Goal: Task Accomplishment & Management: Complete application form

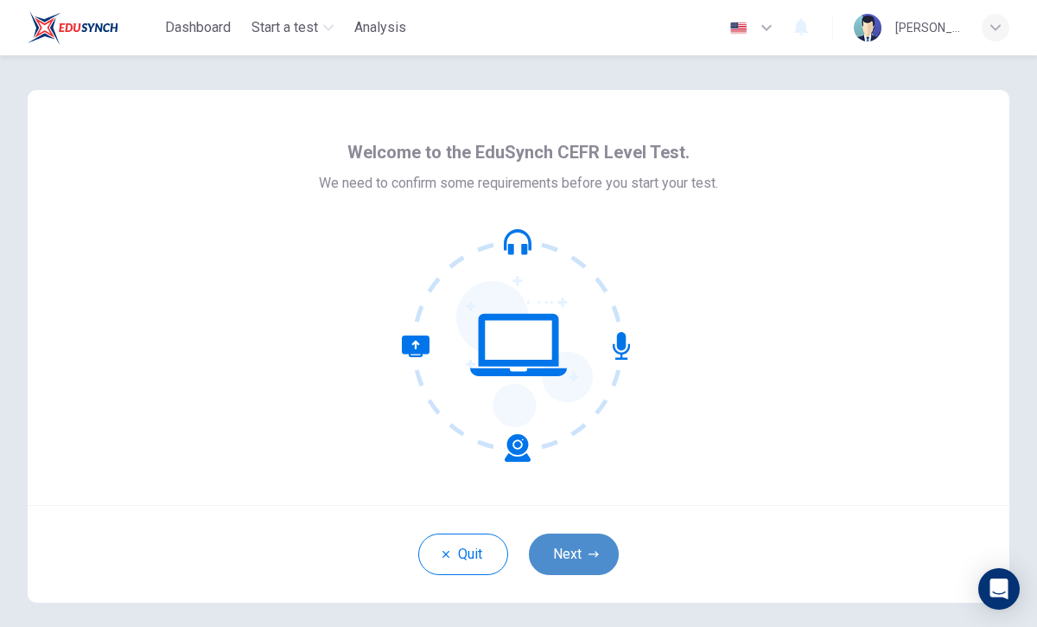
click at [582, 555] on button "Next" at bounding box center [574, 553] width 90 height 41
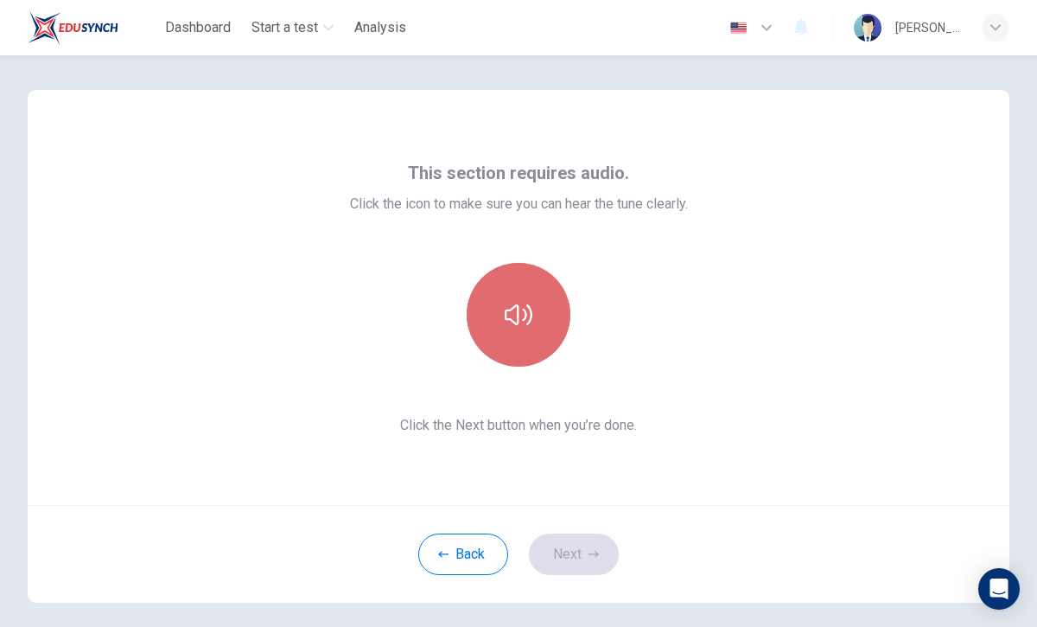
click at [533, 315] on button "button" at bounding box center [519, 315] width 104 height 104
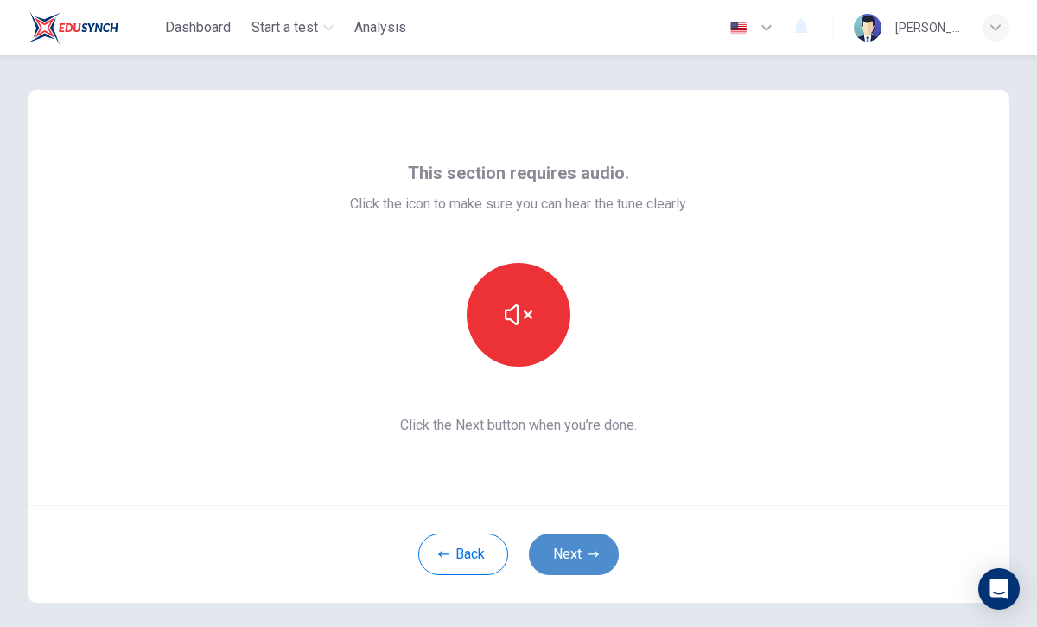
click at [583, 553] on button "Next" at bounding box center [574, 553] width 90 height 41
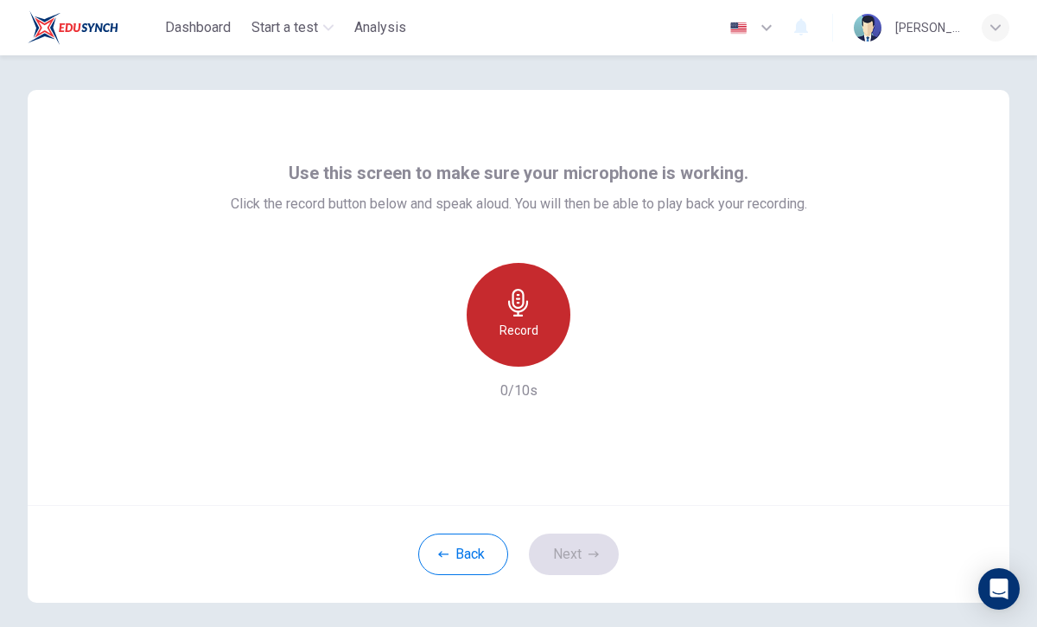
click at [518, 299] on icon "button" at bounding box center [519, 303] width 28 height 28
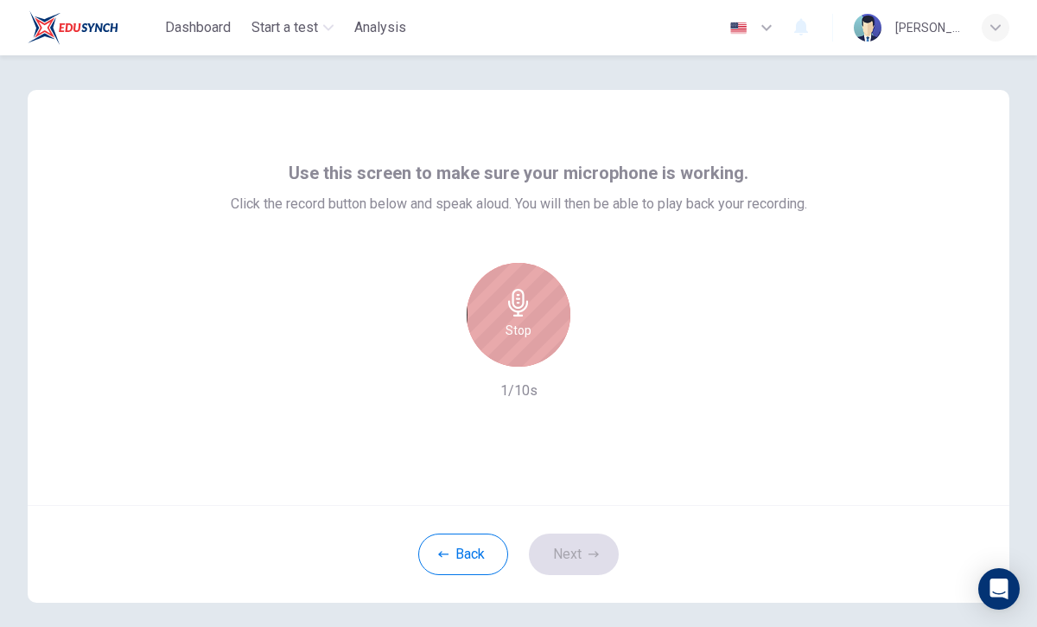
click at [538, 319] on div "Stop" at bounding box center [519, 315] width 104 height 104
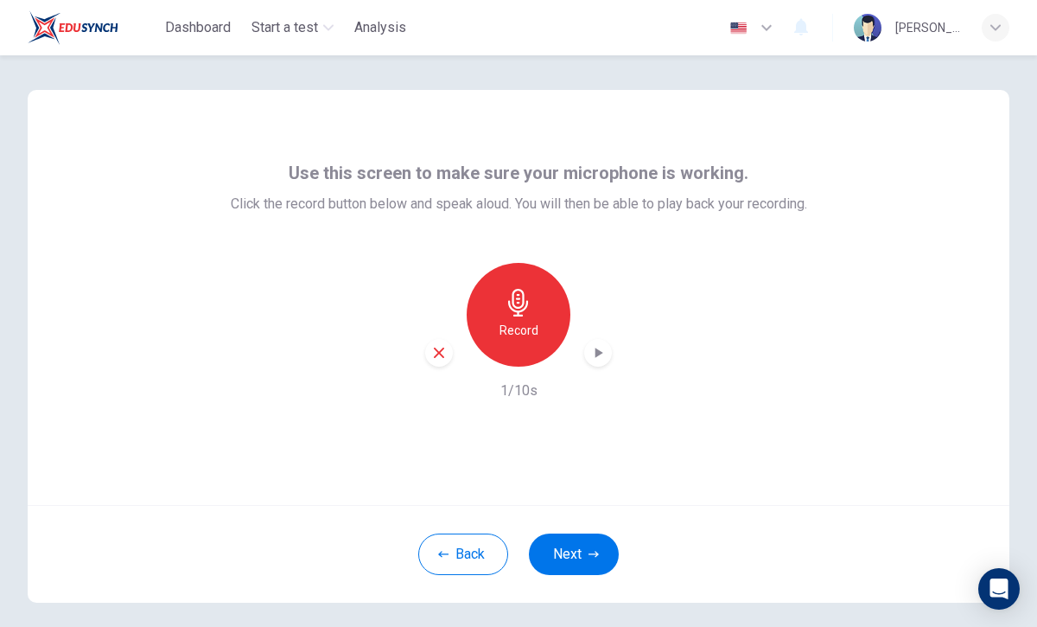
click at [433, 327] on div "Record" at bounding box center [518, 315] width 187 height 104
click at [432, 343] on div "button" at bounding box center [439, 353] width 28 height 28
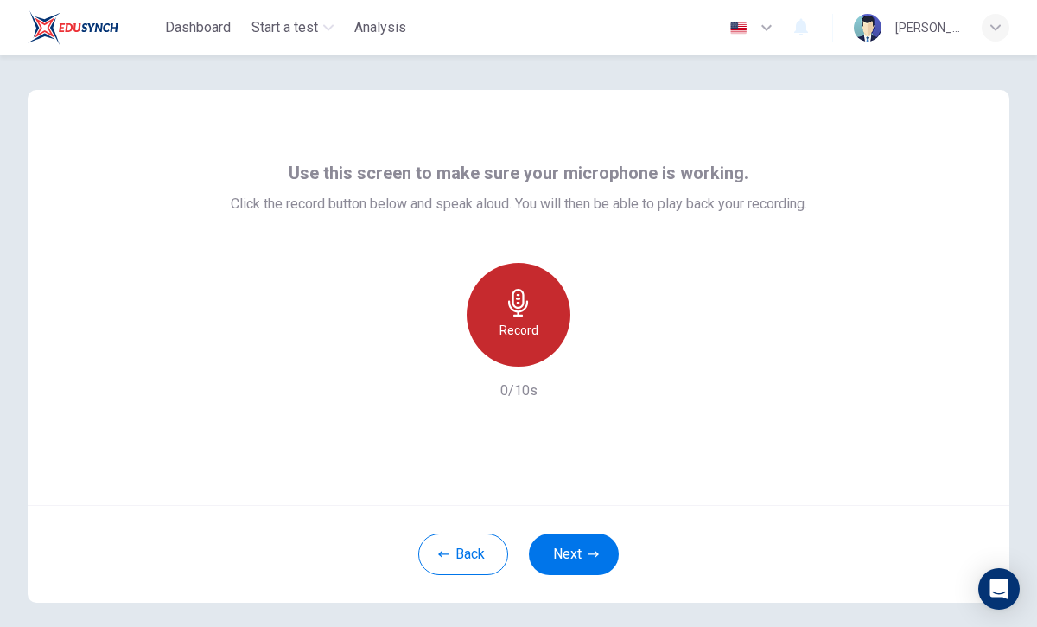
click at [522, 296] on icon "button" at bounding box center [519, 303] width 28 height 28
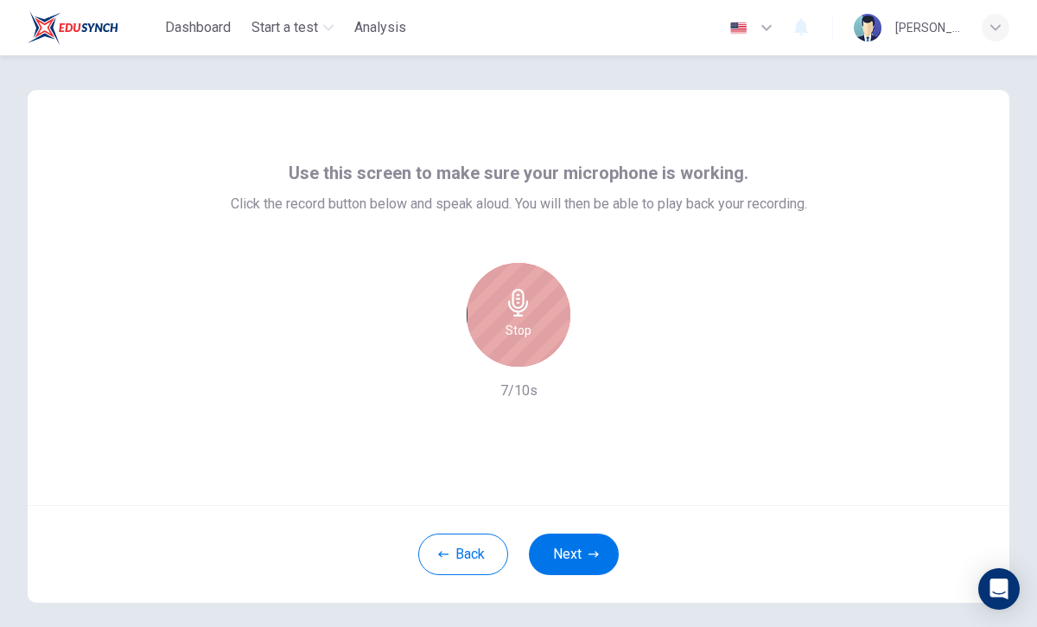
click at [544, 310] on div "Stop" at bounding box center [519, 315] width 104 height 104
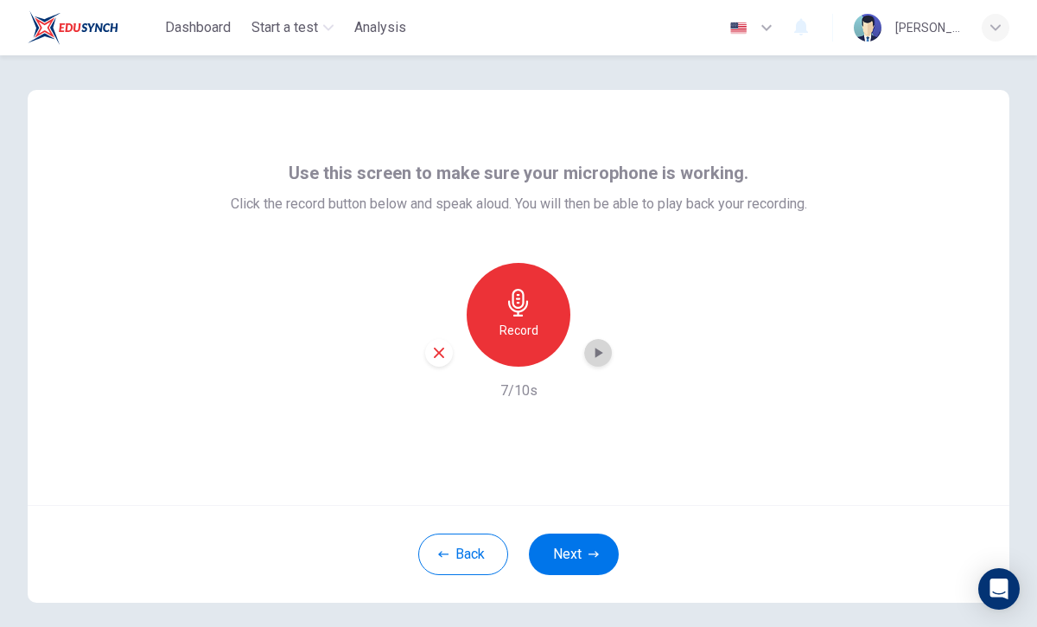
click at [597, 347] on icon "button" at bounding box center [598, 352] width 17 height 17
click at [591, 535] on button "Next" at bounding box center [574, 553] width 90 height 41
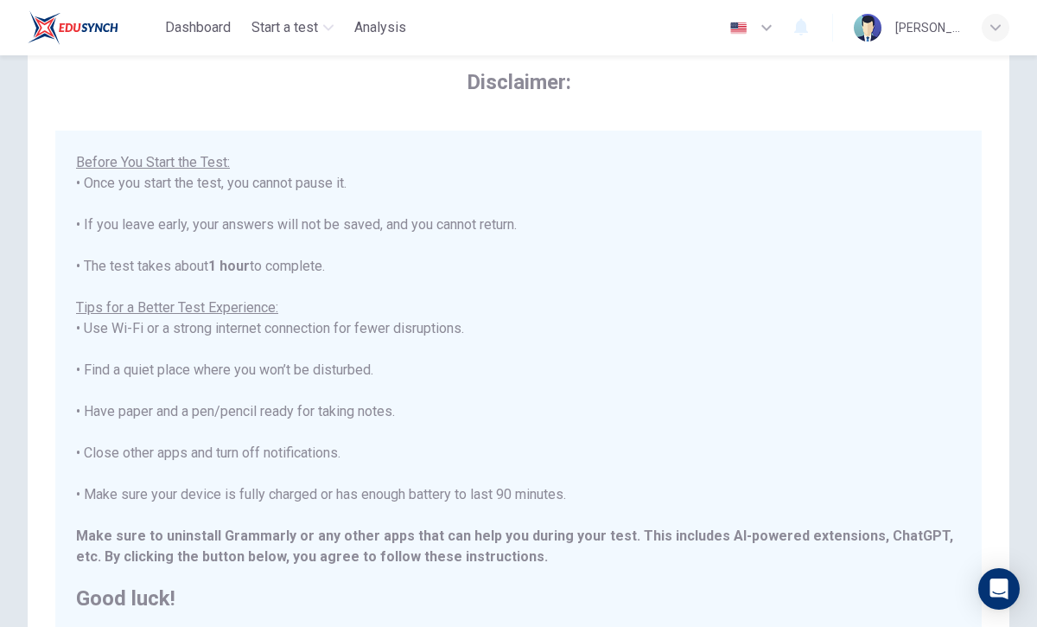
scroll to position [280, 0]
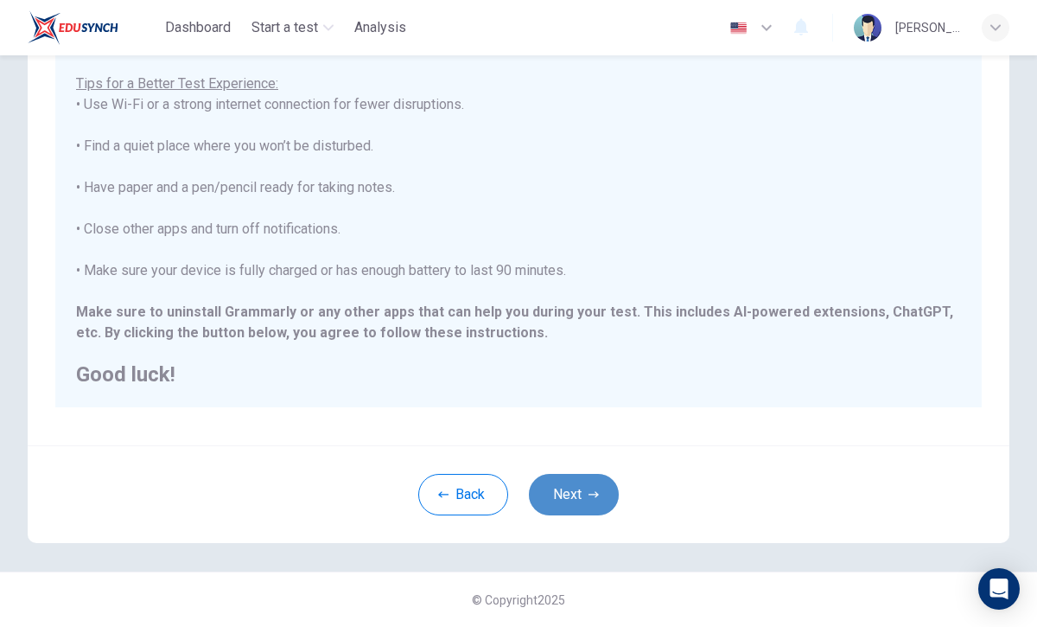
click at [590, 504] on button "Next" at bounding box center [574, 494] width 90 height 41
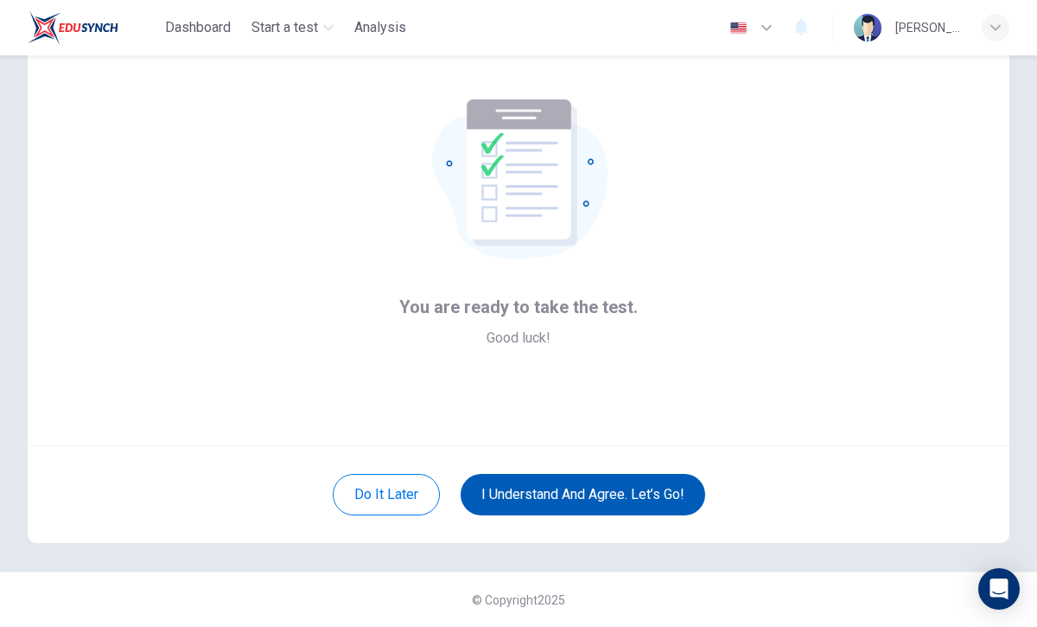
scroll to position [60, 0]
click at [590, 503] on button "I understand and agree. Let’s go!" at bounding box center [583, 494] width 245 height 41
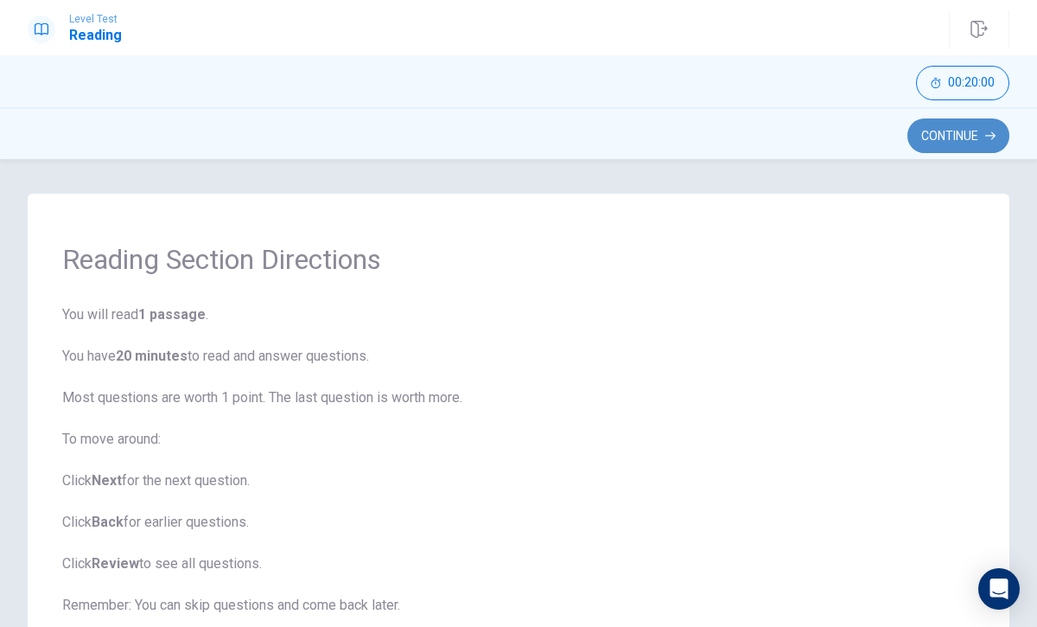
click at [954, 122] on button "Continue" at bounding box center [959, 135] width 102 height 35
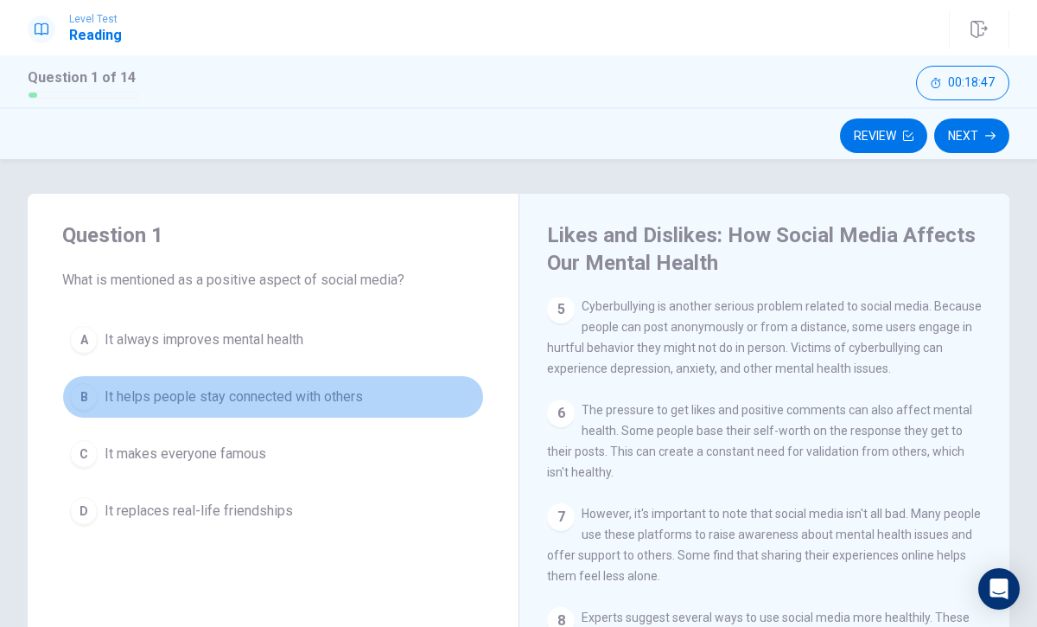
click at [71, 389] on button "B It helps people stay connected with others" at bounding box center [273, 396] width 422 height 43
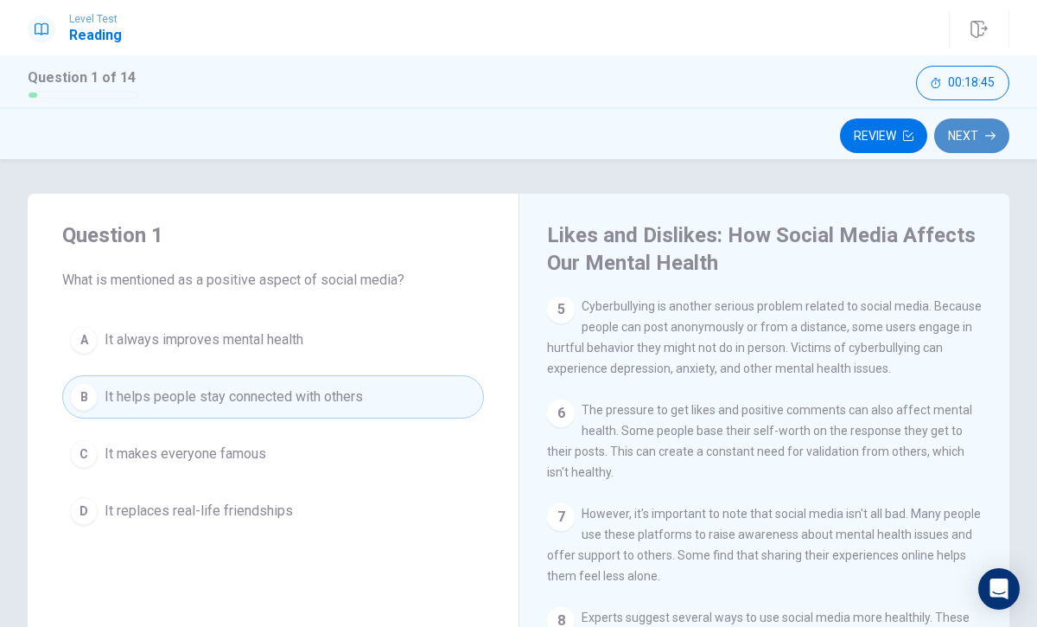
click at [954, 133] on button "Next" at bounding box center [972, 135] width 75 height 35
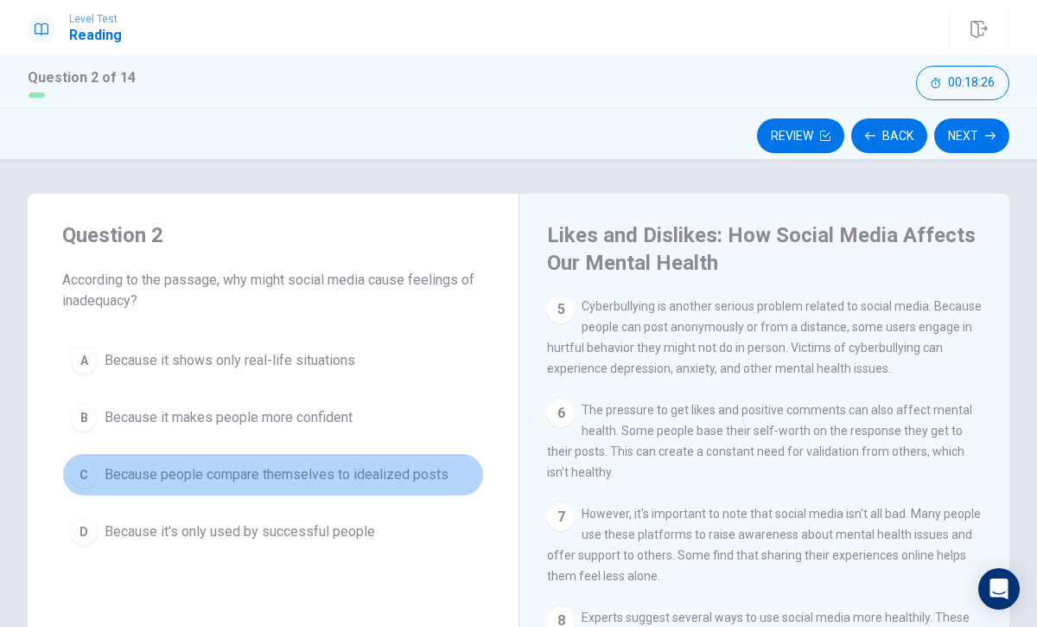
click at [86, 463] on div "C" at bounding box center [84, 475] width 28 height 28
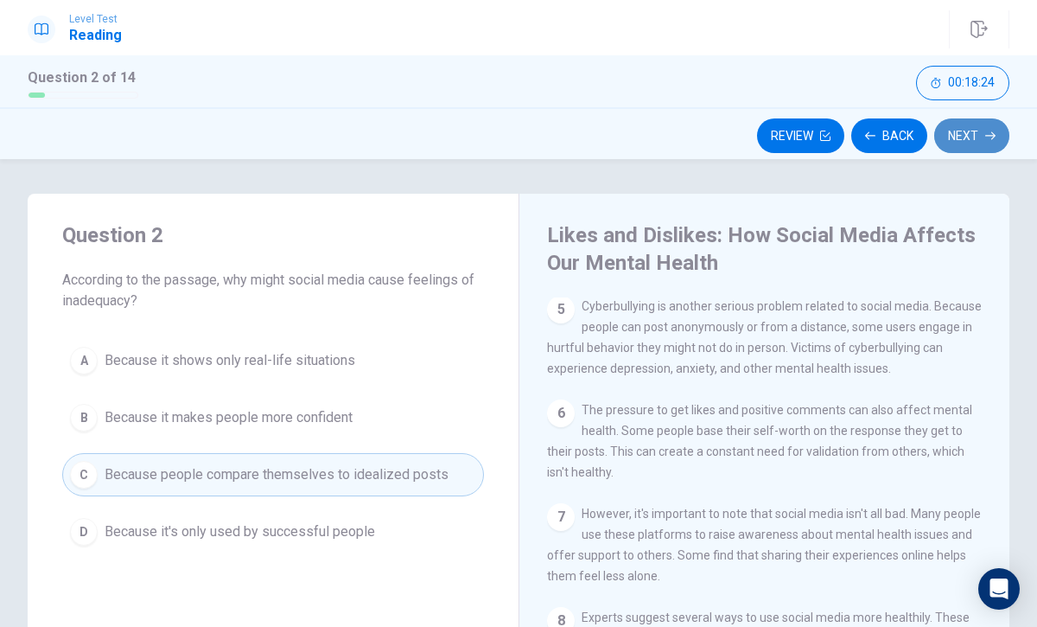
click at [976, 121] on button "Next" at bounding box center [972, 135] width 75 height 35
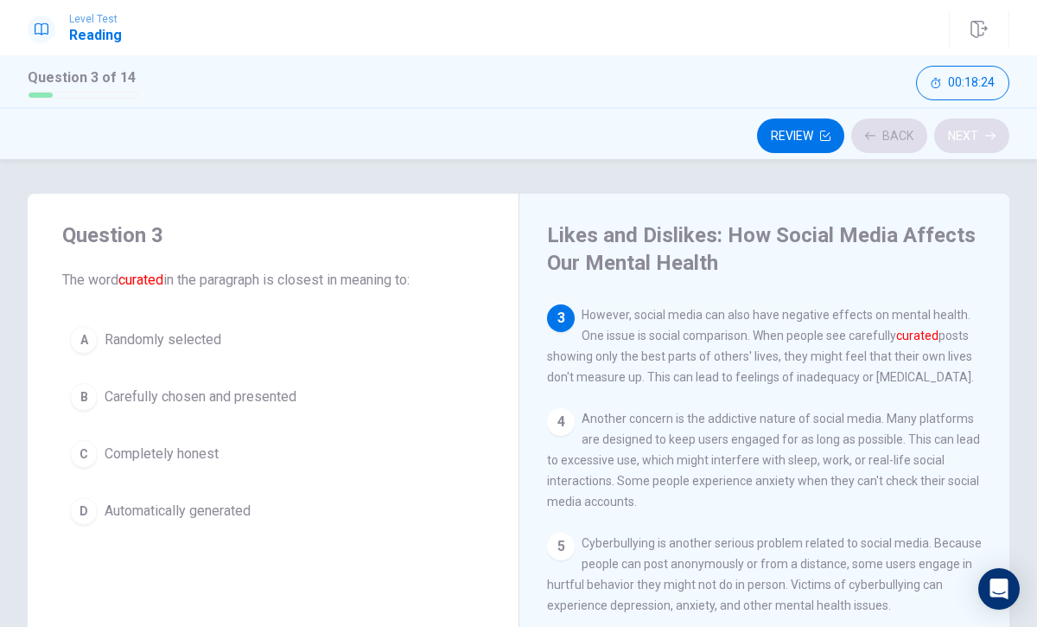
scroll to position [236, 0]
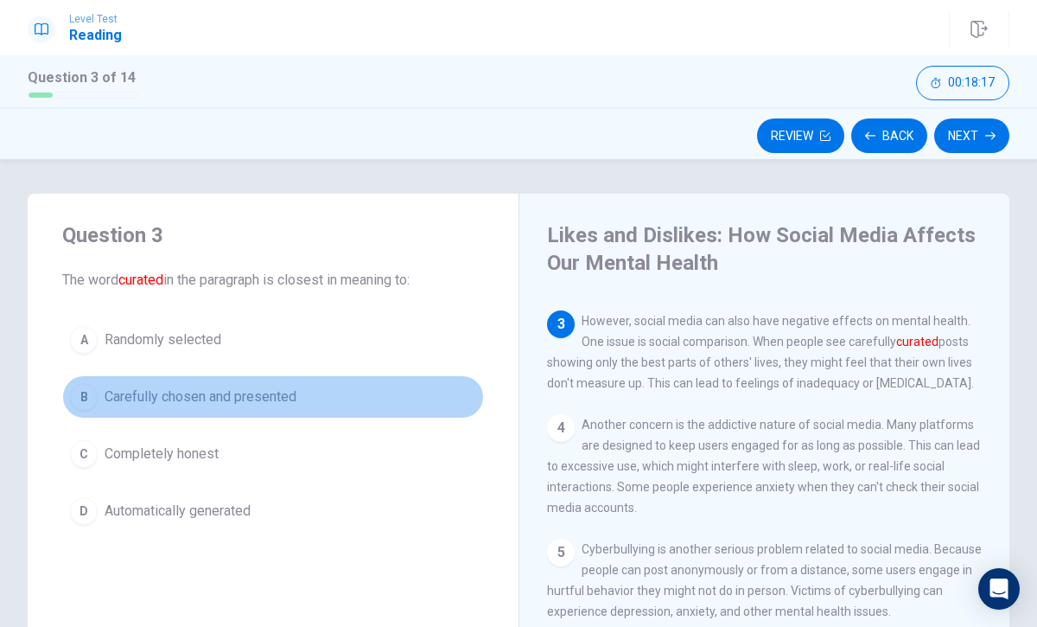
click at [180, 395] on span "Carefully chosen and presented" at bounding box center [201, 396] width 192 height 21
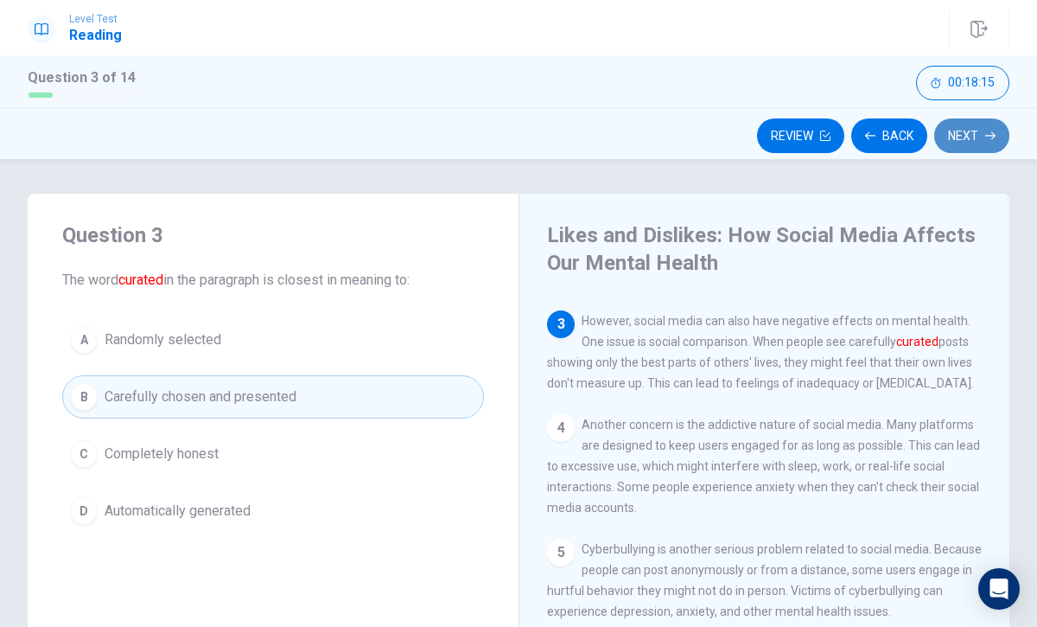
click at [984, 126] on button "Next" at bounding box center [972, 135] width 75 height 35
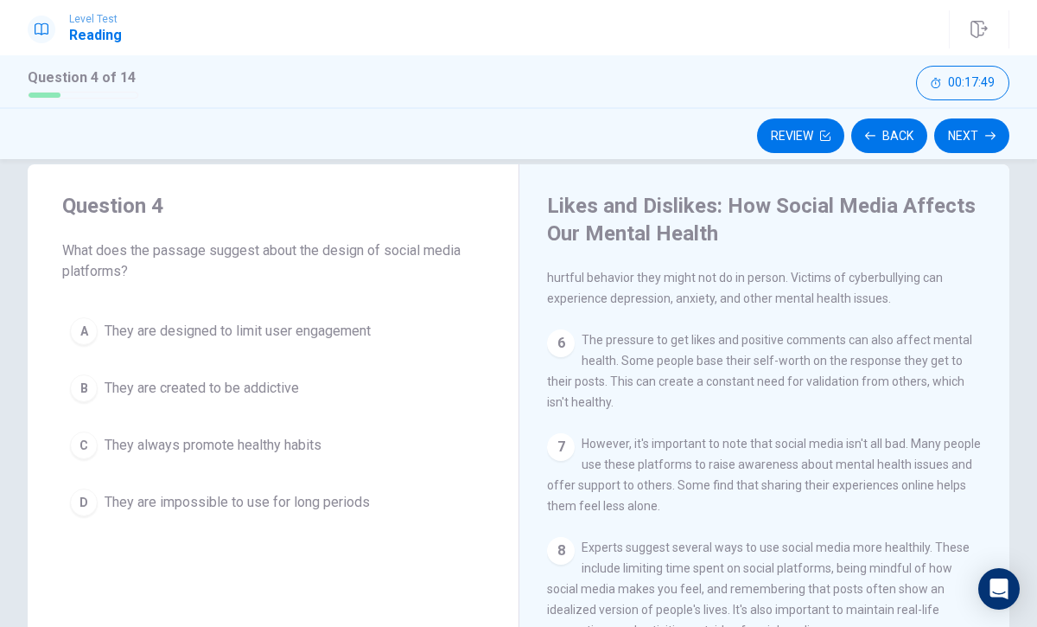
scroll to position [0, 0]
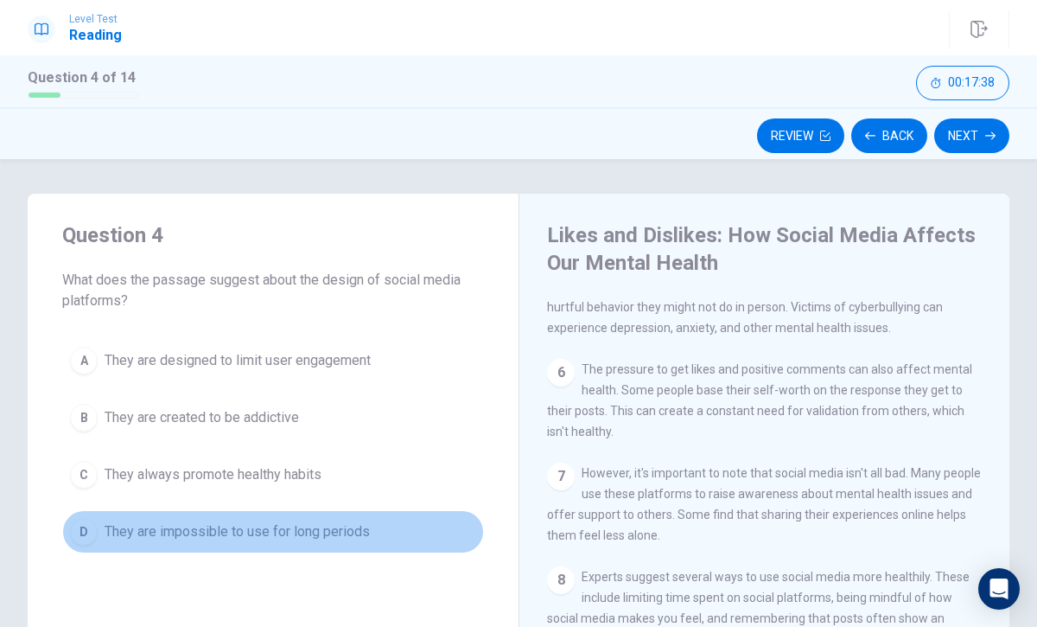
click at [205, 535] on span "They are impossible to use for long periods" at bounding box center [237, 531] width 265 height 21
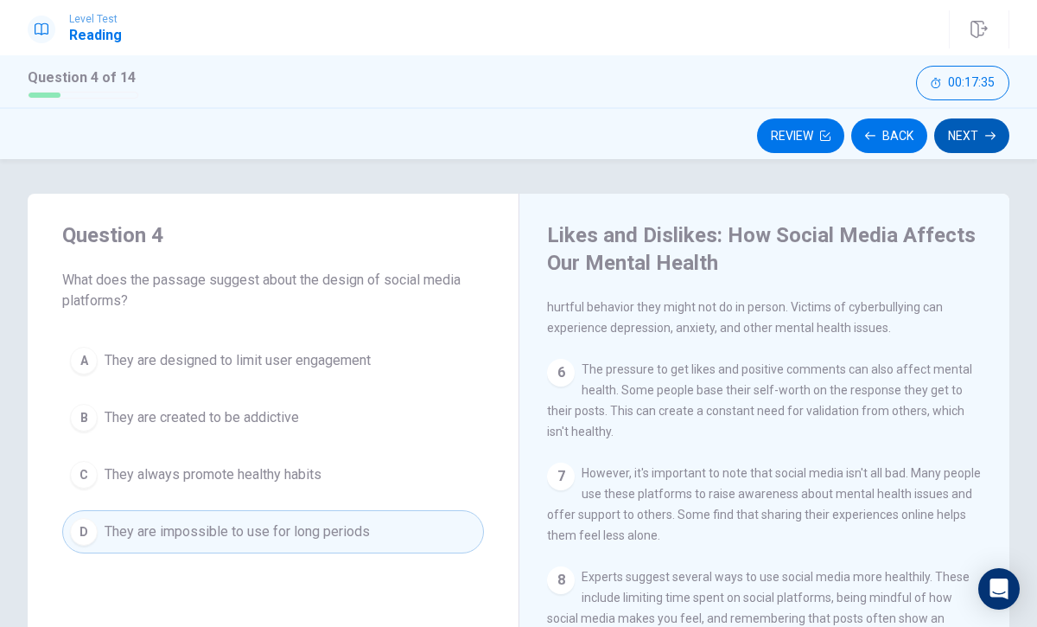
click at [962, 123] on button "Next" at bounding box center [972, 135] width 75 height 35
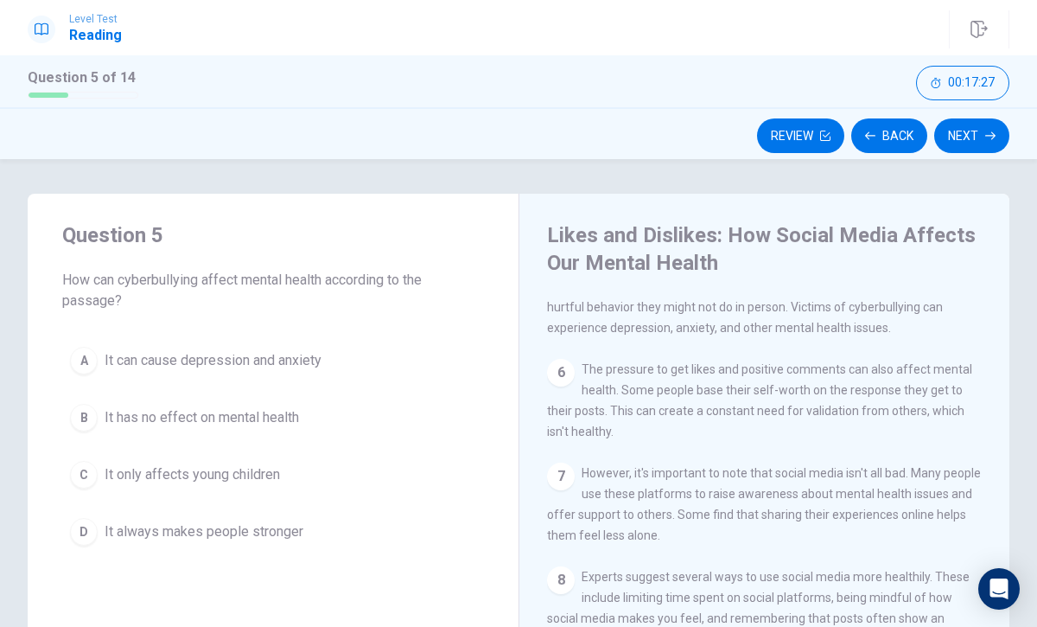
click at [259, 348] on button "A It can cause depression and anxiety" at bounding box center [273, 360] width 422 height 43
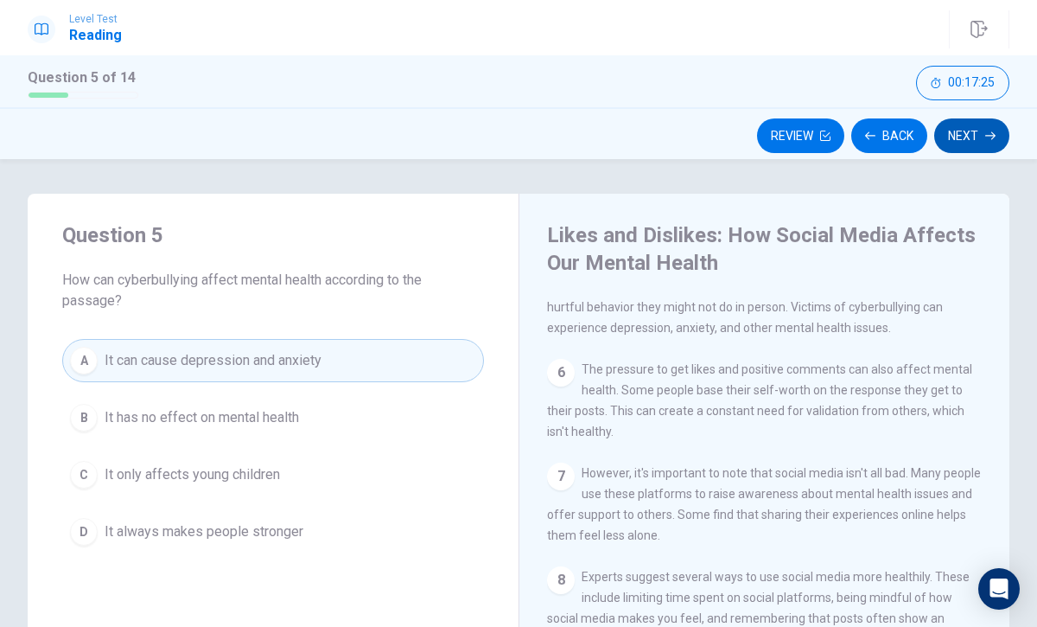
click at [988, 131] on icon "button" at bounding box center [991, 136] width 10 height 10
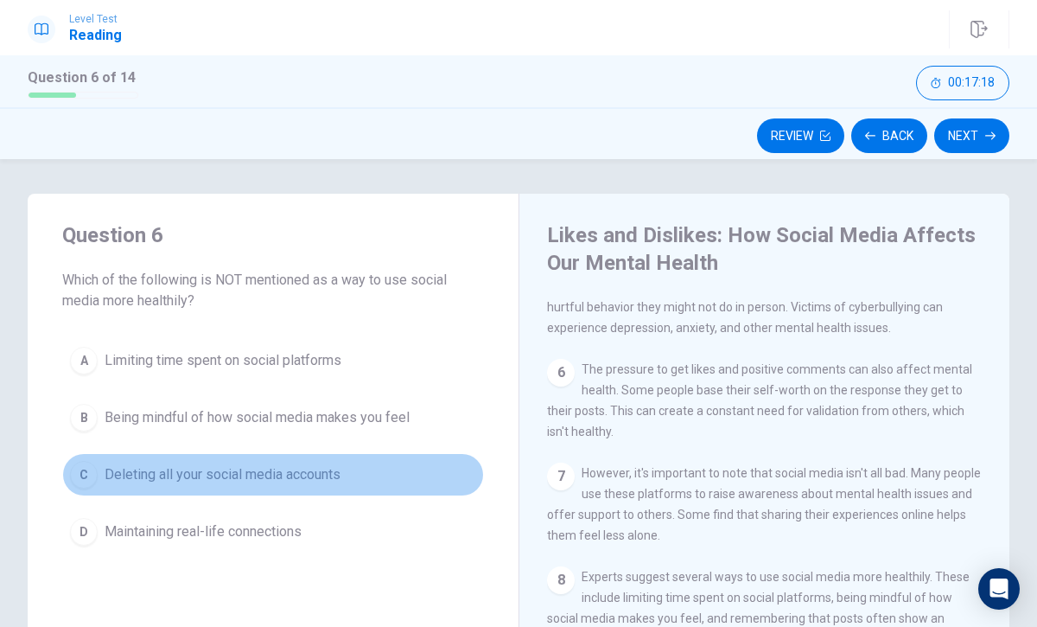
click at [80, 469] on div "C" at bounding box center [84, 475] width 28 height 28
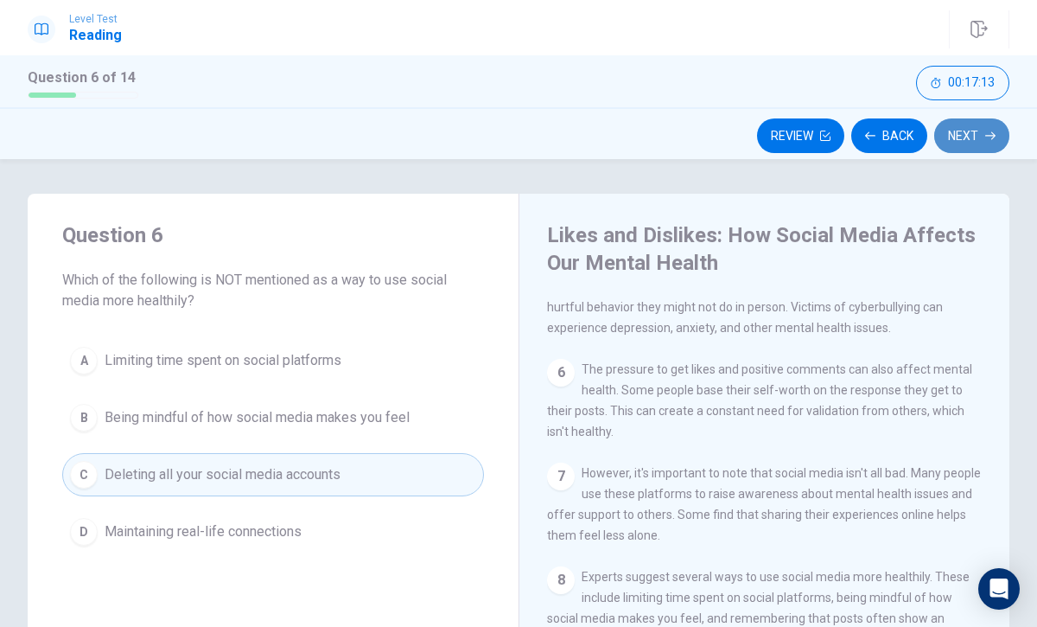
click at [986, 137] on icon "button" at bounding box center [991, 136] width 10 height 10
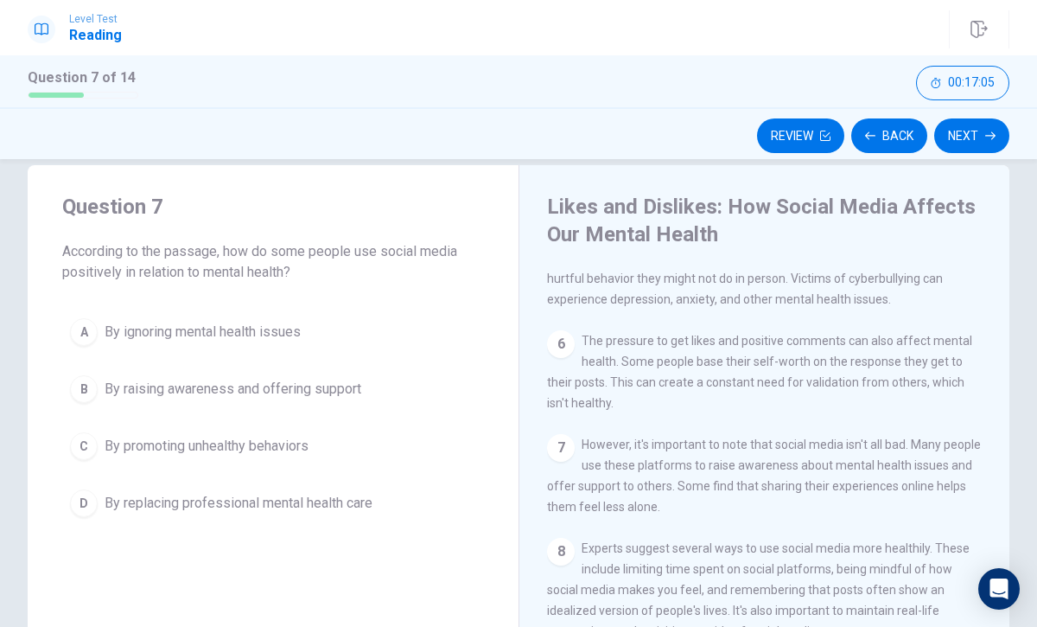
scroll to position [25, 0]
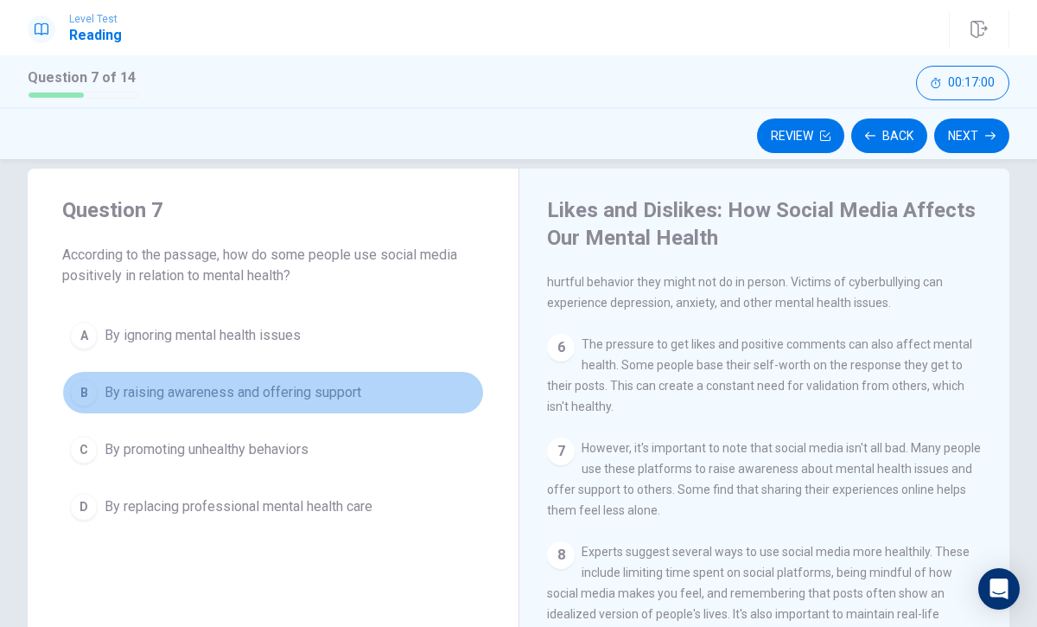
click at [150, 393] on span "By raising awareness and offering support" at bounding box center [233, 392] width 257 height 21
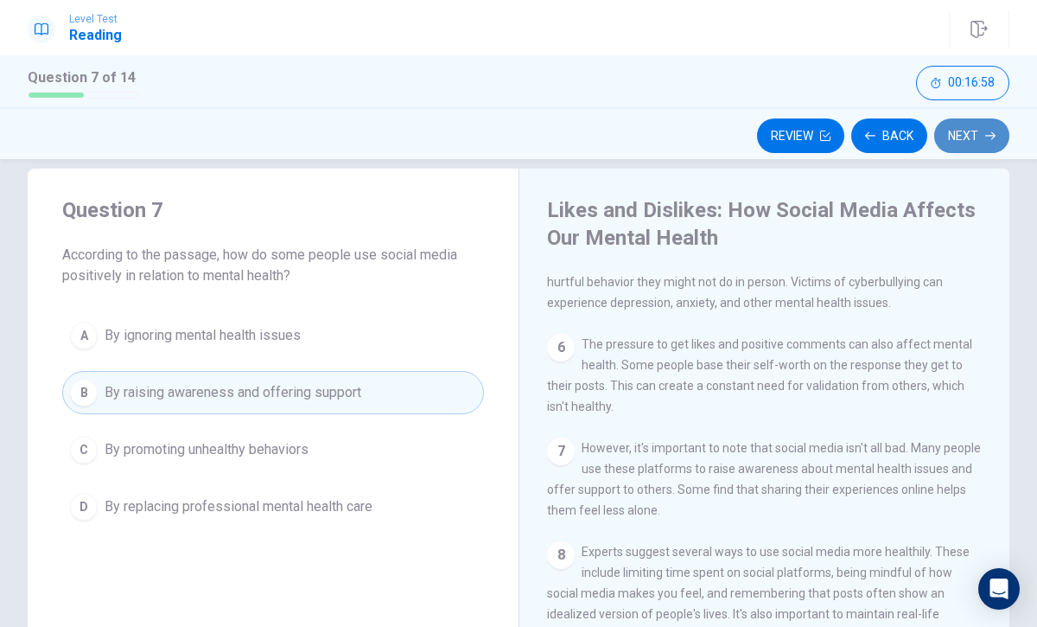
click at [985, 139] on button "Next" at bounding box center [972, 135] width 75 height 35
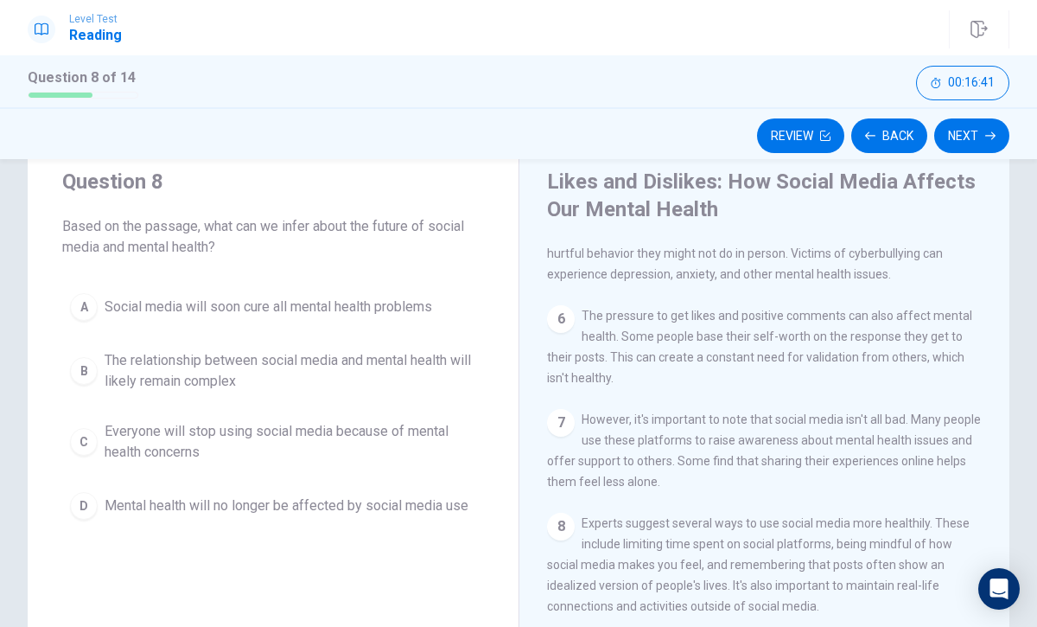
scroll to position [0, 0]
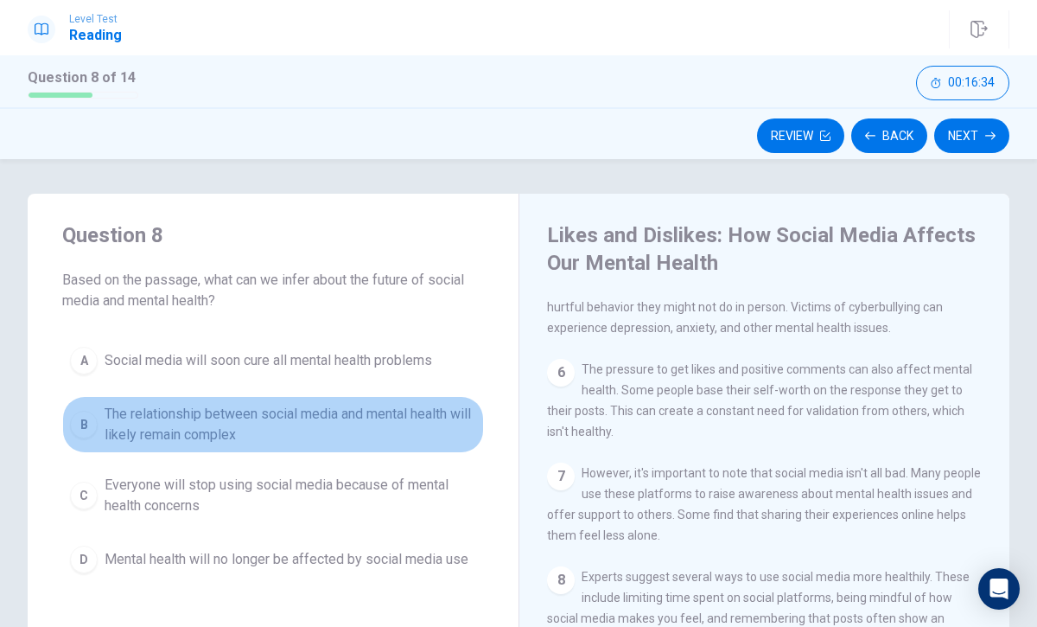
click at [82, 408] on button "B The relationship between social media and mental health will likely remain co…" at bounding box center [273, 424] width 422 height 57
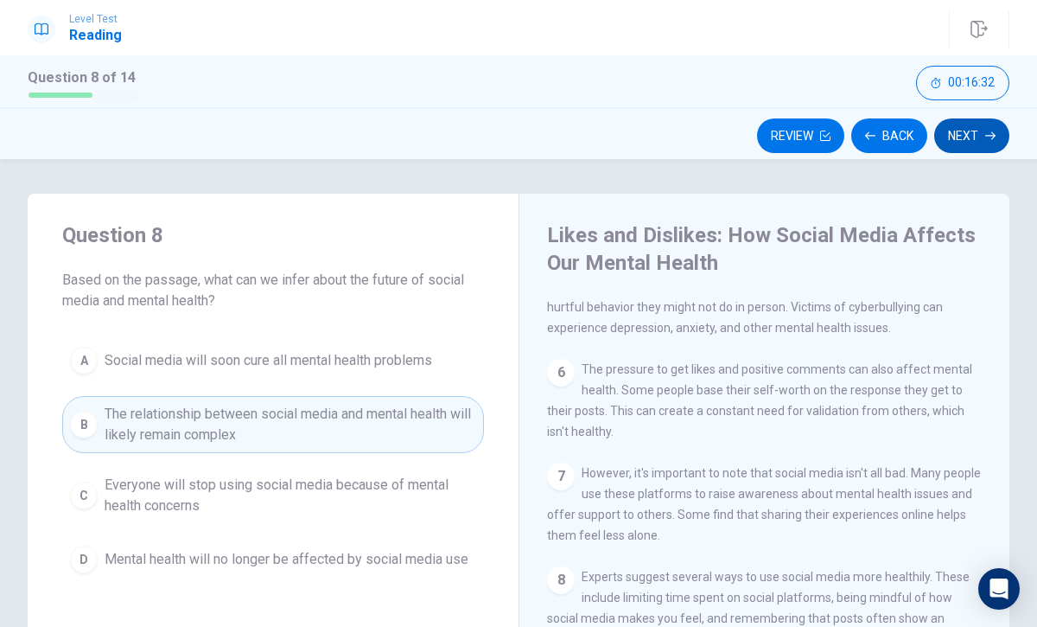
click at [958, 140] on button "Next" at bounding box center [972, 135] width 75 height 35
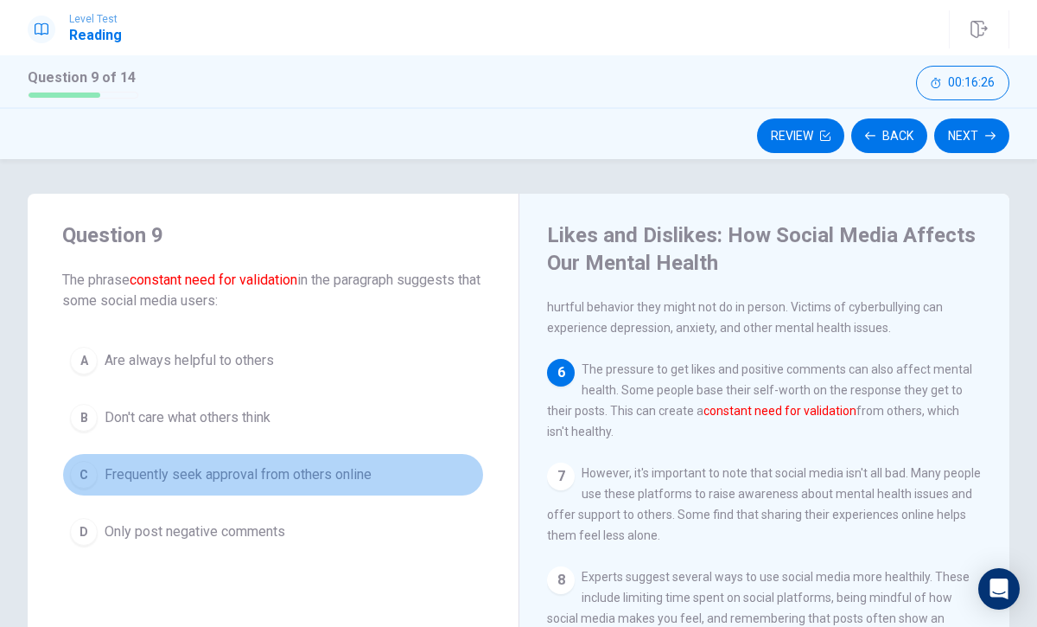
click at [276, 478] on span "Frequently seek approval from others online" at bounding box center [238, 474] width 267 height 21
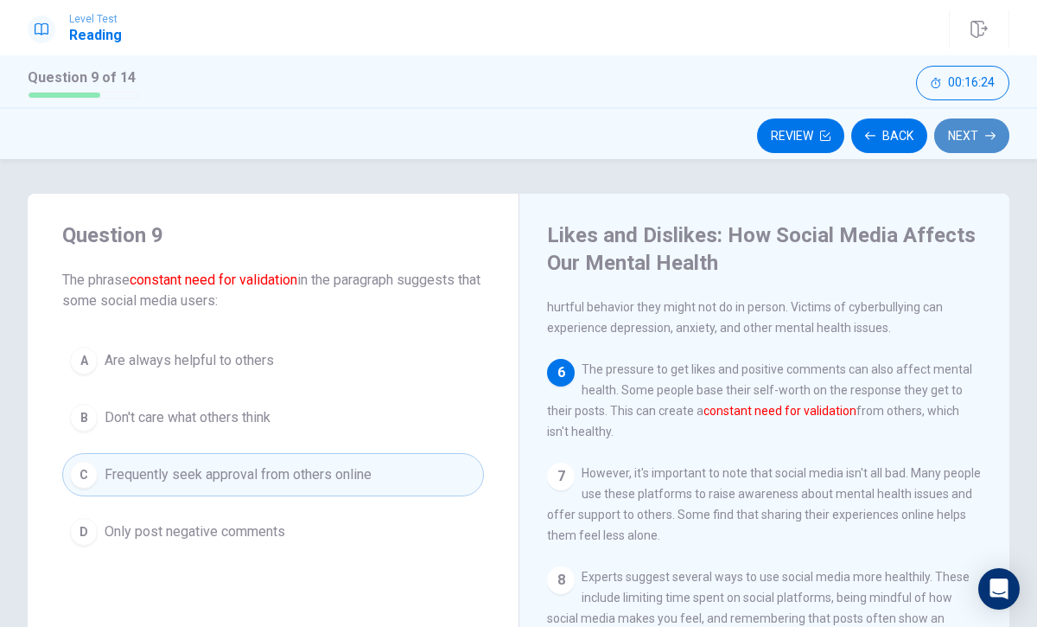
click at [971, 131] on button "Next" at bounding box center [972, 135] width 75 height 35
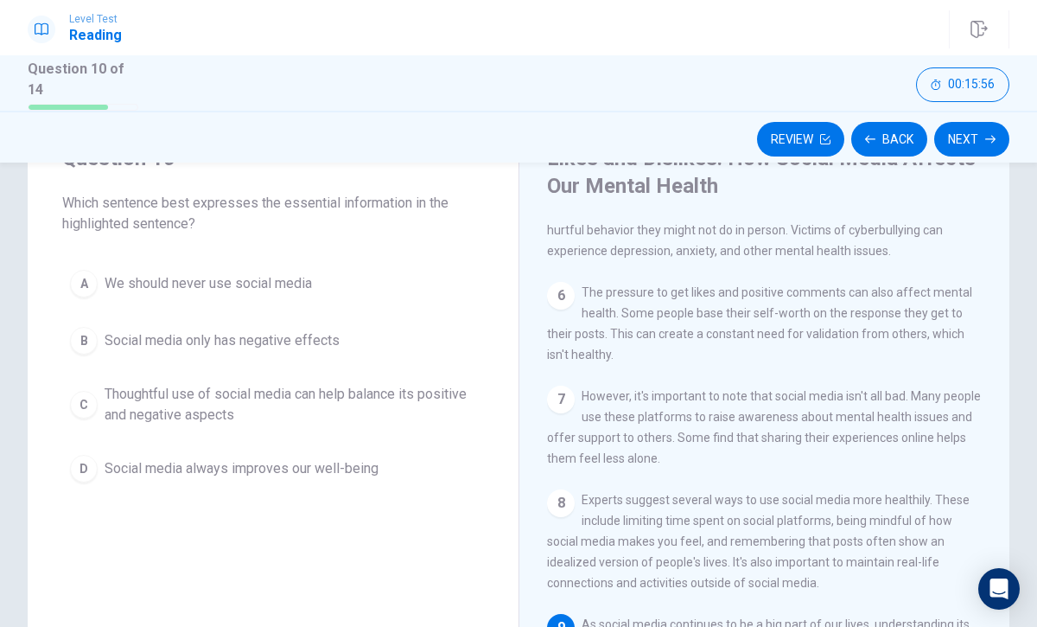
scroll to position [66, 0]
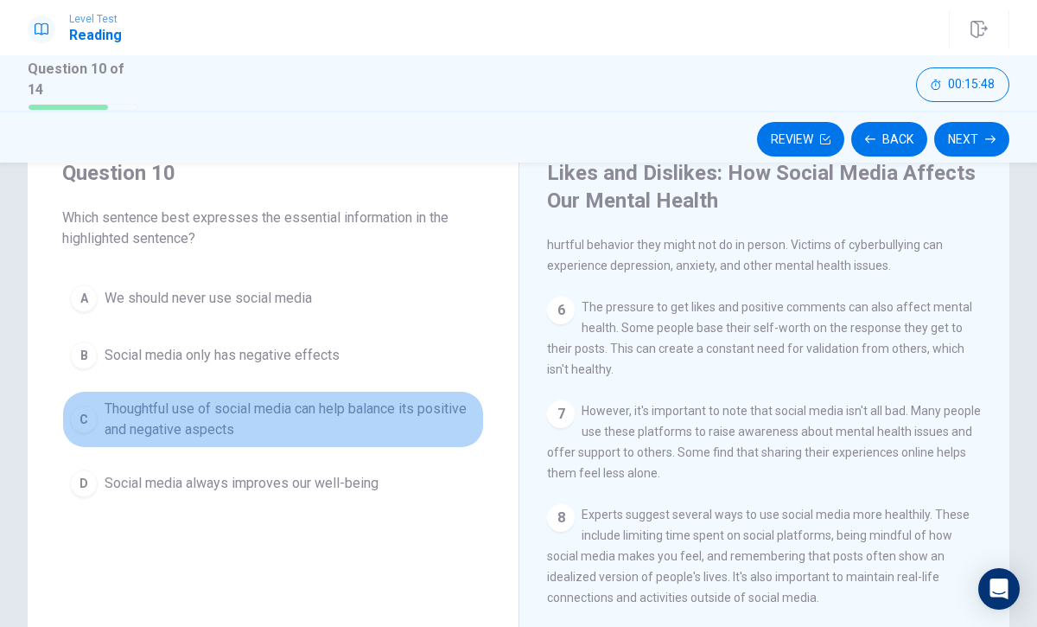
click at [110, 426] on span "Thoughtful use of social media can help balance its positive and negative aspec…" at bounding box center [291, 419] width 372 height 41
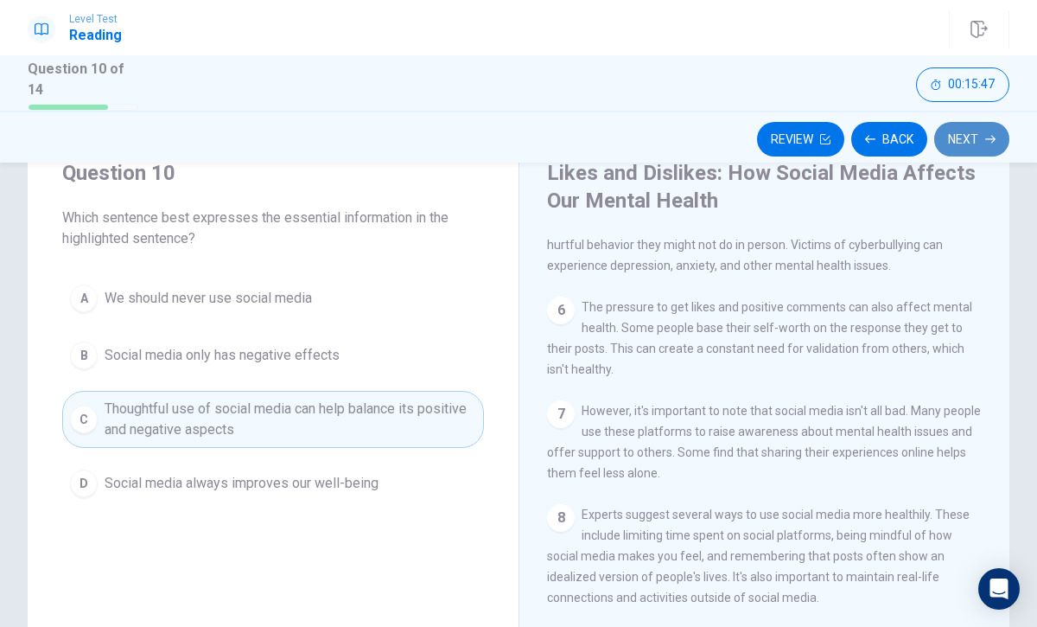
click at [966, 147] on button "Next" at bounding box center [972, 139] width 75 height 35
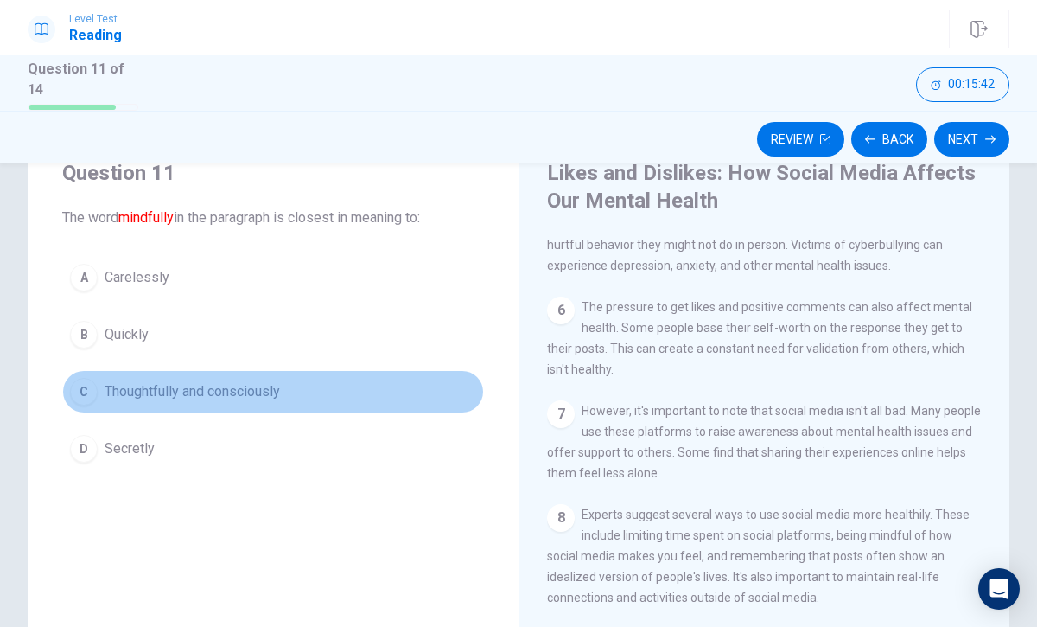
click at [356, 389] on button "C Thoughtfully and consciously" at bounding box center [273, 391] width 422 height 43
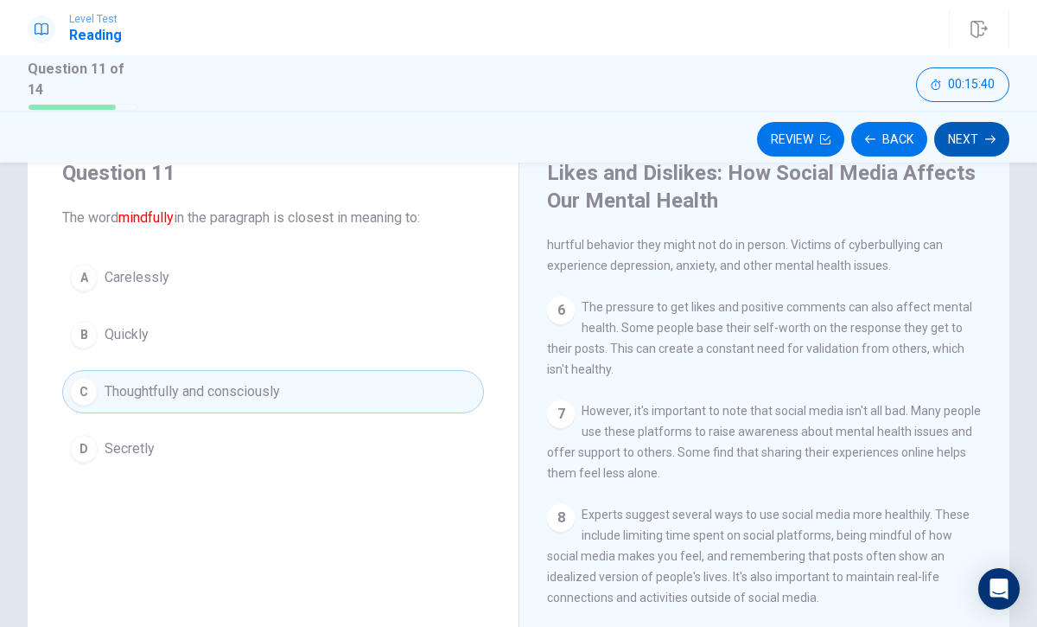
click at [968, 122] on button "Next" at bounding box center [972, 139] width 75 height 35
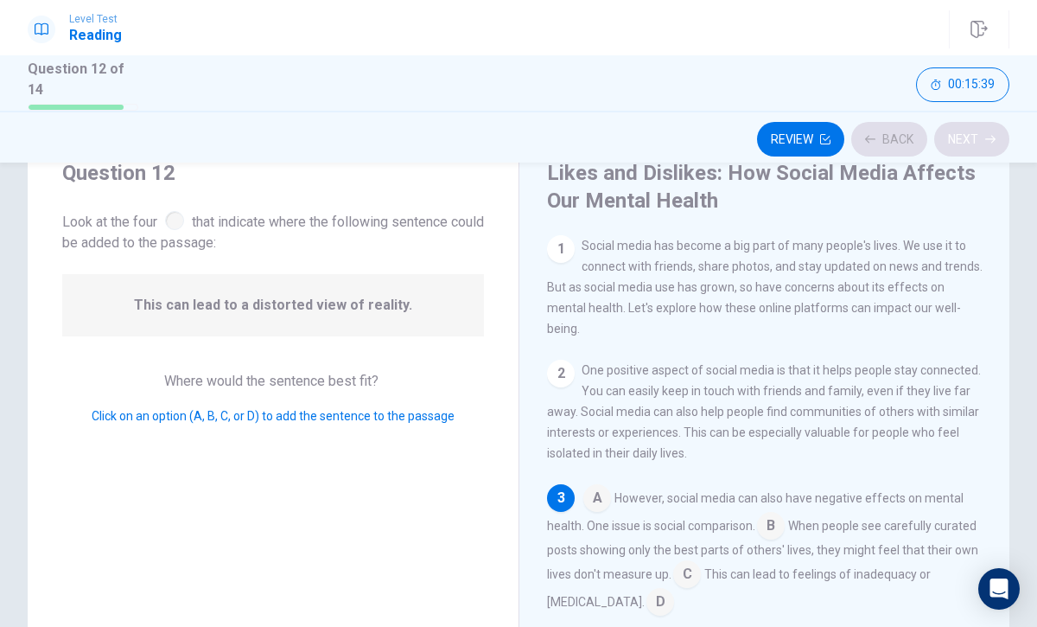
scroll to position [43, 0]
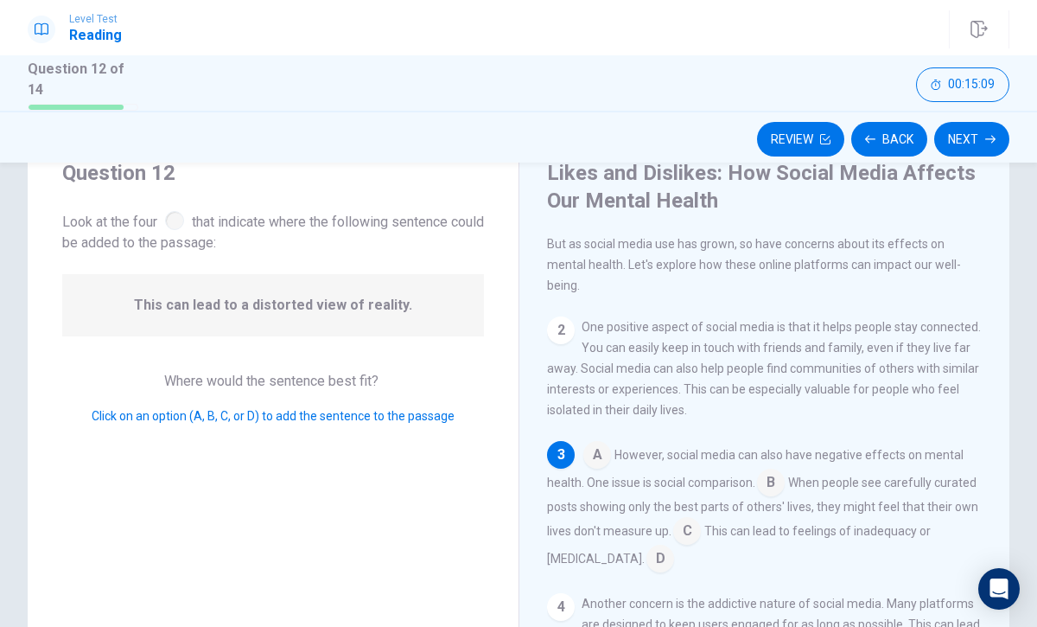
click at [587, 274] on div "1 Social media has become a big part of many people's lives. We use it to conne…" at bounding box center [765, 244] width 436 height 104
click at [562, 316] on div "2" at bounding box center [561, 330] width 28 height 28
click at [555, 316] on div "2" at bounding box center [561, 330] width 28 height 28
click at [780, 470] on input at bounding box center [771, 484] width 28 height 28
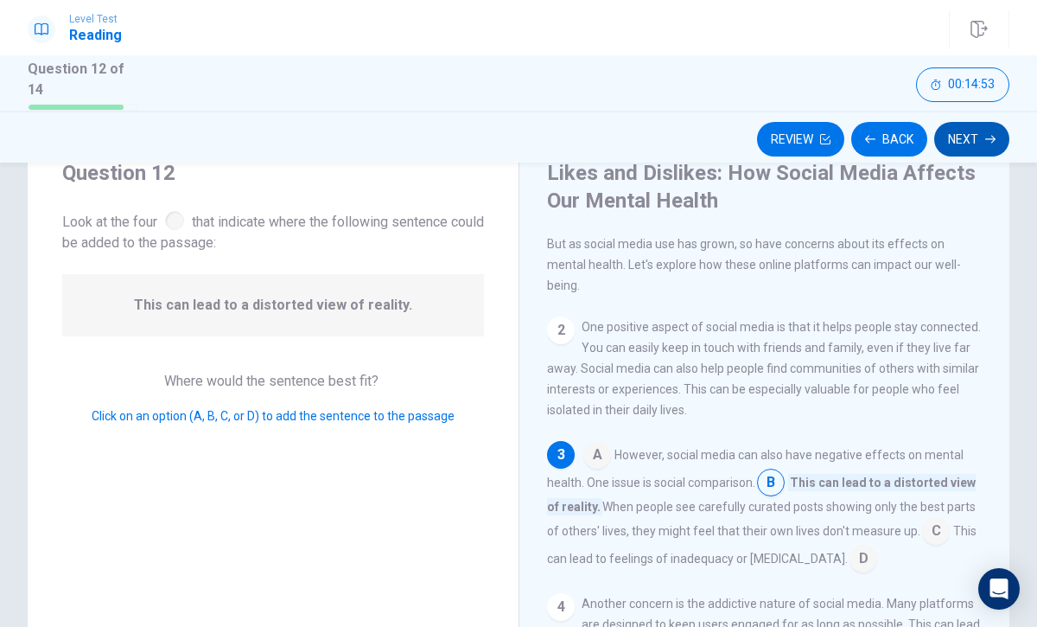
click at [968, 133] on button "Next" at bounding box center [972, 139] width 75 height 35
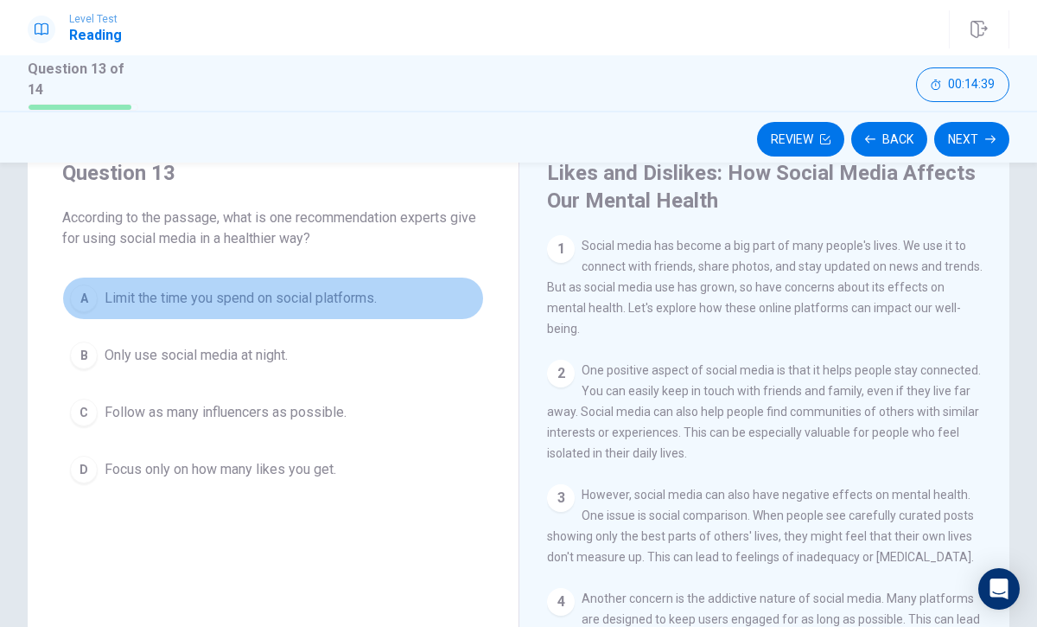
click at [89, 280] on button "A Limit the time you spend on social platforms." at bounding box center [273, 298] width 422 height 43
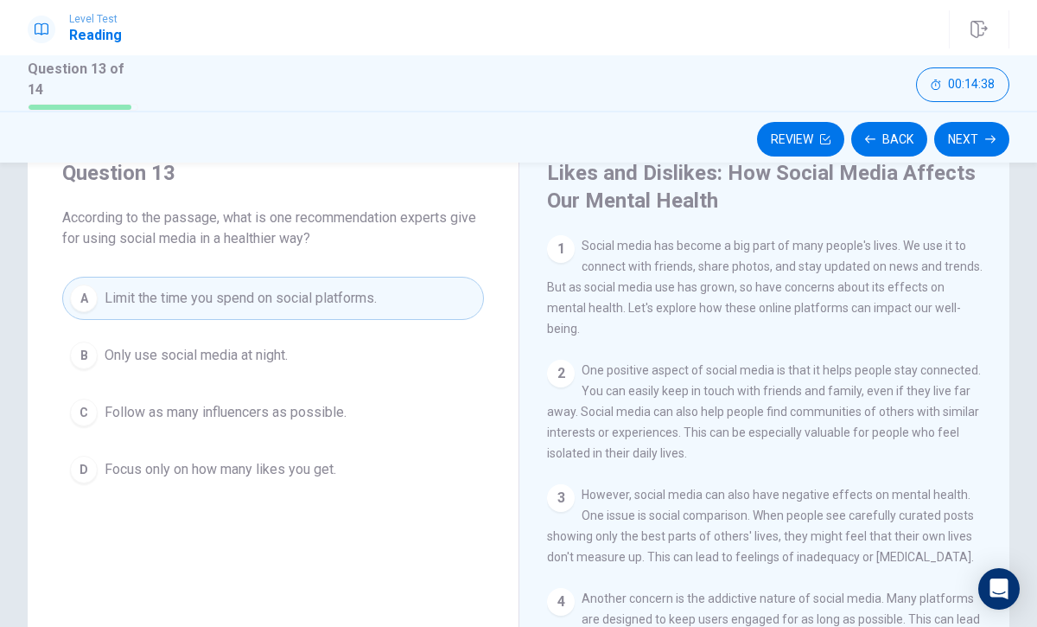
click at [977, 155] on div "Review Back Next" at bounding box center [518, 137] width 1037 height 52
click at [977, 136] on button "Next" at bounding box center [972, 139] width 75 height 35
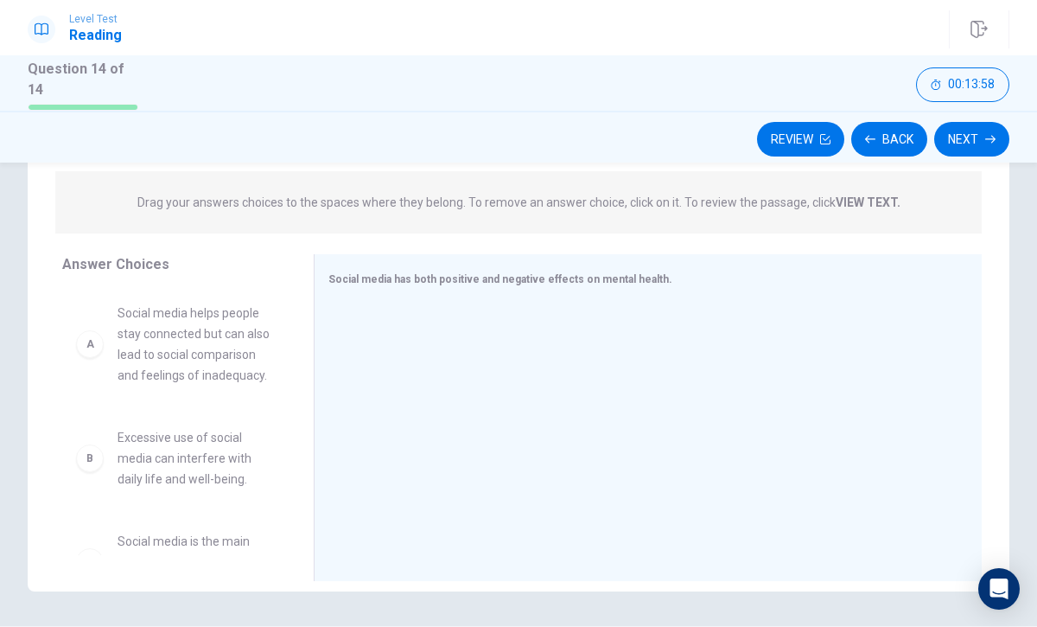
scroll to position [201, 0]
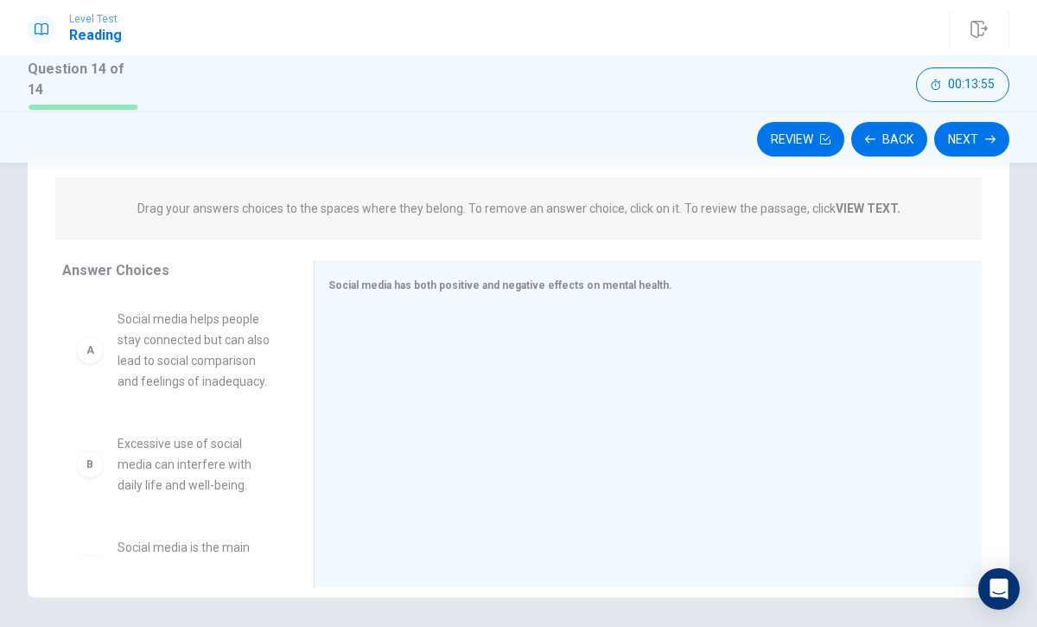
click at [100, 361] on div "A Social media helps people stay connected but can also lead to social comparis…" at bounding box center [174, 350] width 196 height 83
click at [125, 353] on span "Social media helps people stay connected but can also lead to social comparison…" at bounding box center [195, 350] width 155 height 83
drag, startPoint x: 125, startPoint y: 353, endPoint x: 94, endPoint y: 354, distance: 31.2
click at [118, 353] on div "A Social media helps people stay connected but can also lead to social comparis…" at bounding box center [174, 428] width 224 height 266
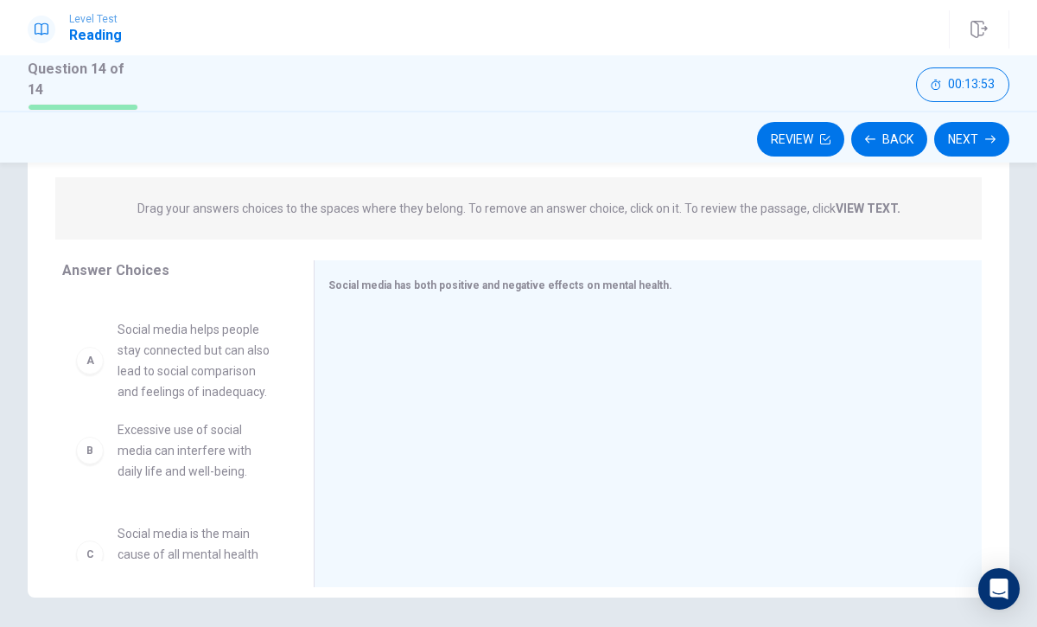
click at [94, 354] on div "B Excessive use of social media can interfere with daily life and well-being. C…" at bounding box center [174, 428] width 224 height 266
drag, startPoint x: 94, startPoint y: 354, endPoint x: 44, endPoint y: 340, distance: 52.3
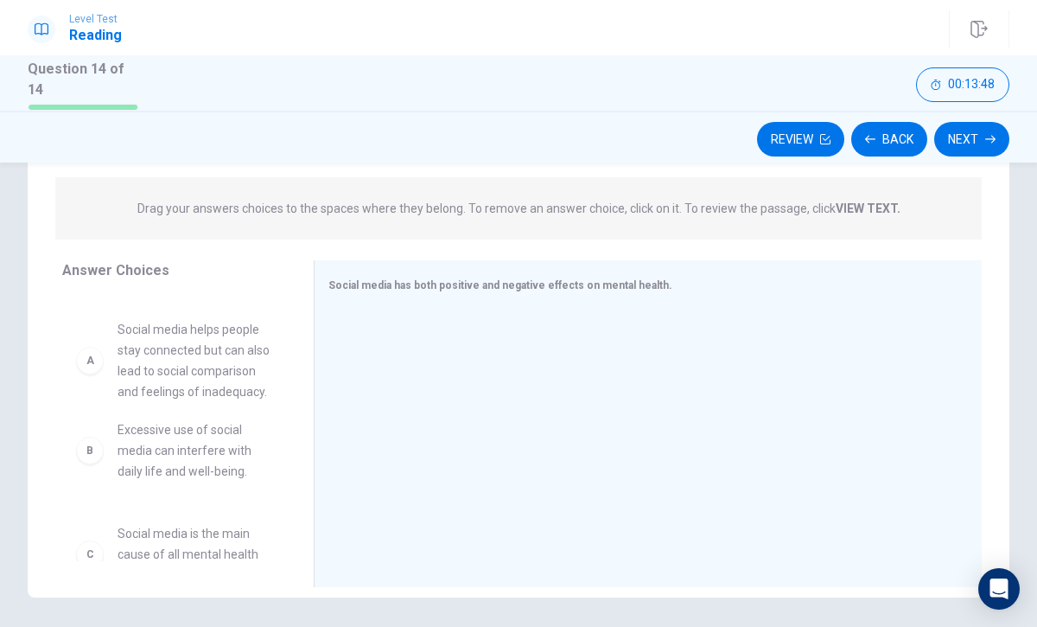
click at [44, 340] on div "Answer Choices B Excessive use of social media can interfere with daily life an…" at bounding box center [171, 427] width 286 height 335
drag, startPoint x: 44, startPoint y: 340, endPoint x: 79, endPoint y: 348, distance: 35.4
click at [53, 340] on div "Answer Choices B Excessive use of social media can interfere with daily life an…" at bounding box center [171, 427] width 286 height 335
click at [91, 353] on div "B Excessive use of social media can interfere with daily life and well-being. C…" at bounding box center [174, 428] width 224 height 266
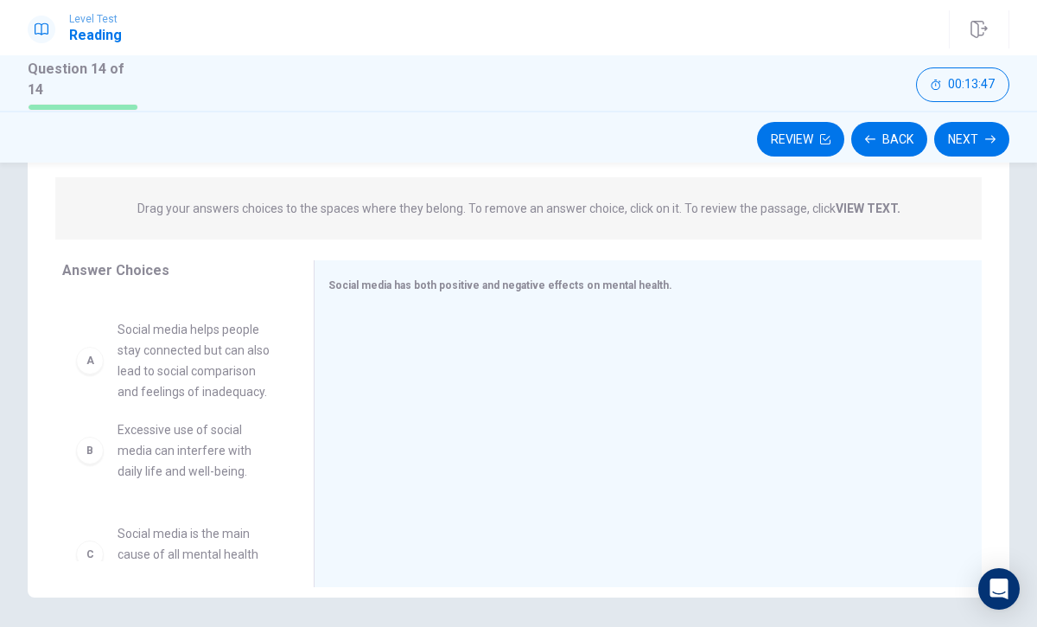
click at [91, 353] on div "B Excessive use of social media can interfere with daily life and well-being. C…" at bounding box center [174, 428] width 224 height 266
drag, startPoint x: 88, startPoint y: 359, endPoint x: 317, endPoint y: 348, distance: 229.4
click at [317, 348] on div "Answer Choices B Excessive use of social media can interfere with daily life an…" at bounding box center [519, 427] width 982 height 335
drag, startPoint x: 199, startPoint y: 349, endPoint x: 408, endPoint y: 321, distance: 211.2
click at [411, 321] on div "Answer Choices B Excessive use of social media can interfere with daily life an…" at bounding box center [519, 427] width 982 height 335
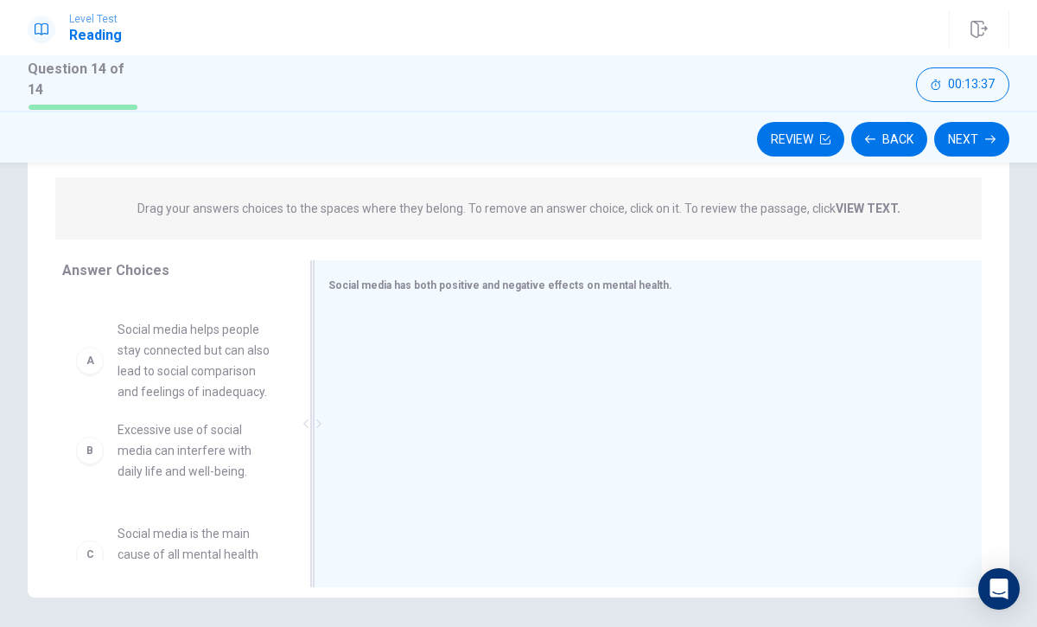
drag, startPoint x: 139, startPoint y: 365, endPoint x: 399, endPoint y: 341, distance: 261.3
click at [401, 341] on div "Answer Choices B Excessive use of social media can interfere with daily life an…" at bounding box center [519, 427] width 982 height 335
drag, startPoint x: 92, startPoint y: 356, endPoint x: 41, endPoint y: 361, distance: 50.3
click at [44, 361] on div "Answer Choices B Excessive use of social media can interfere with daily life an…" at bounding box center [171, 427] width 286 height 335
drag, startPoint x: 174, startPoint y: 303, endPoint x: 214, endPoint y: 297, distance: 40.2
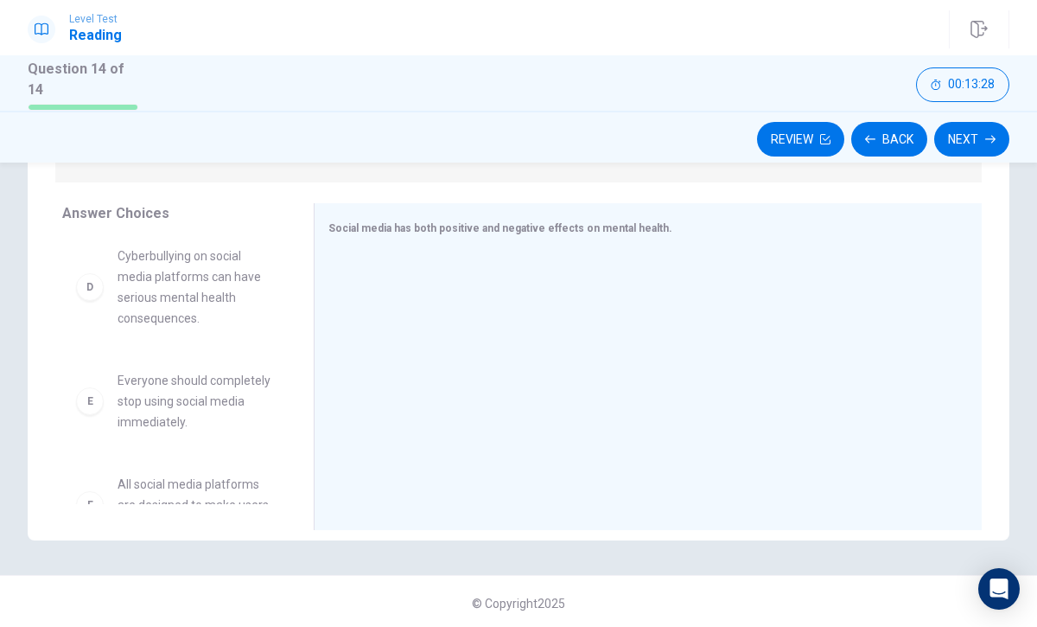
scroll to position [384, 0]
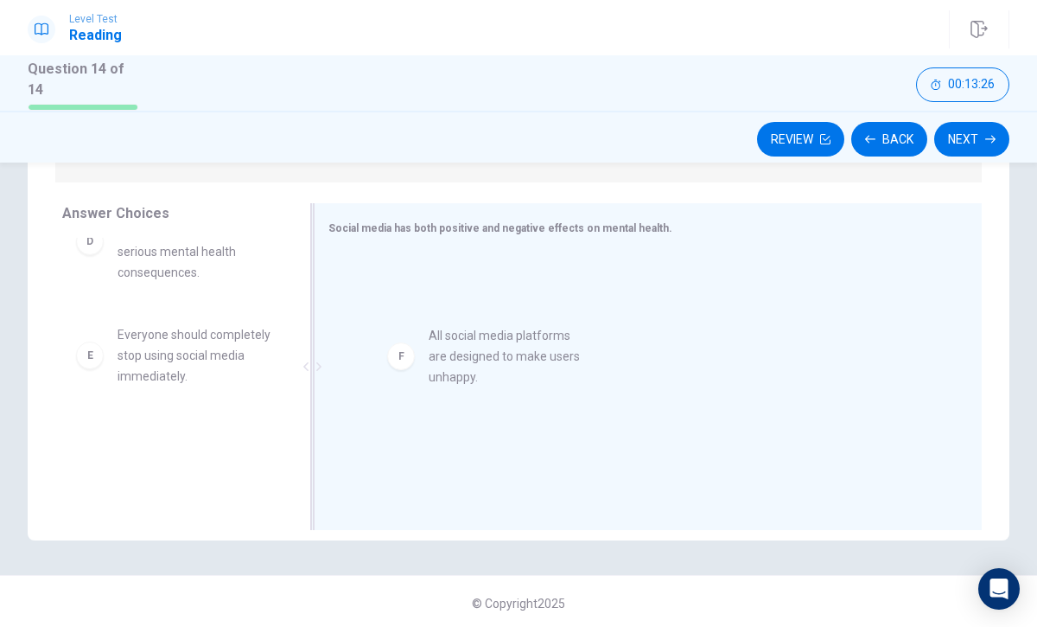
drag, startPoint x: 99, startPoint y: 467, endPoint x: 420, endPoint y: 364, distance: 336.8
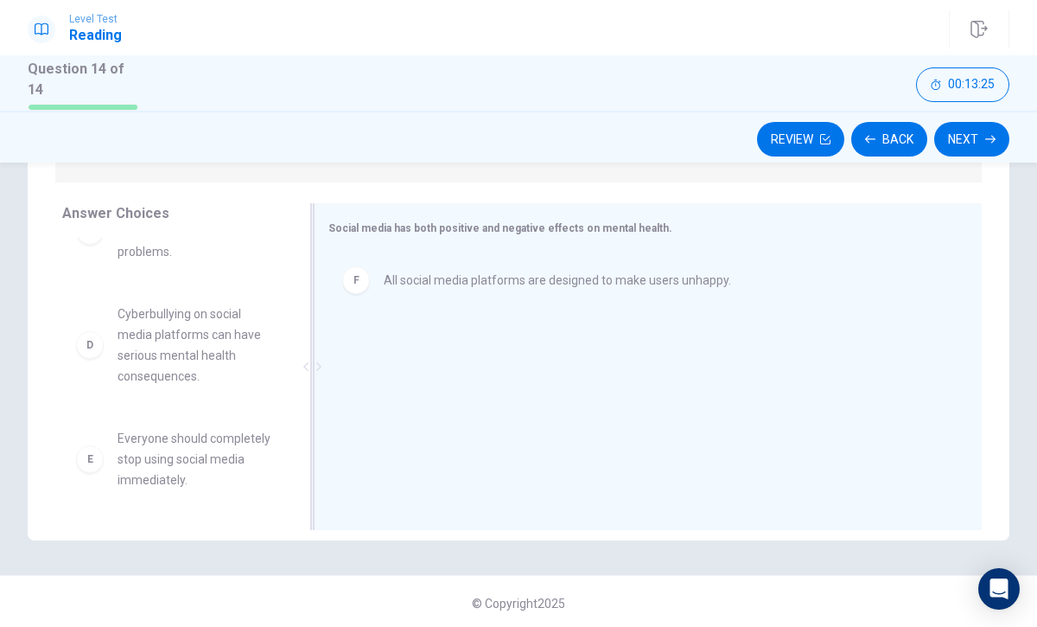
scroll to position [280, 0]
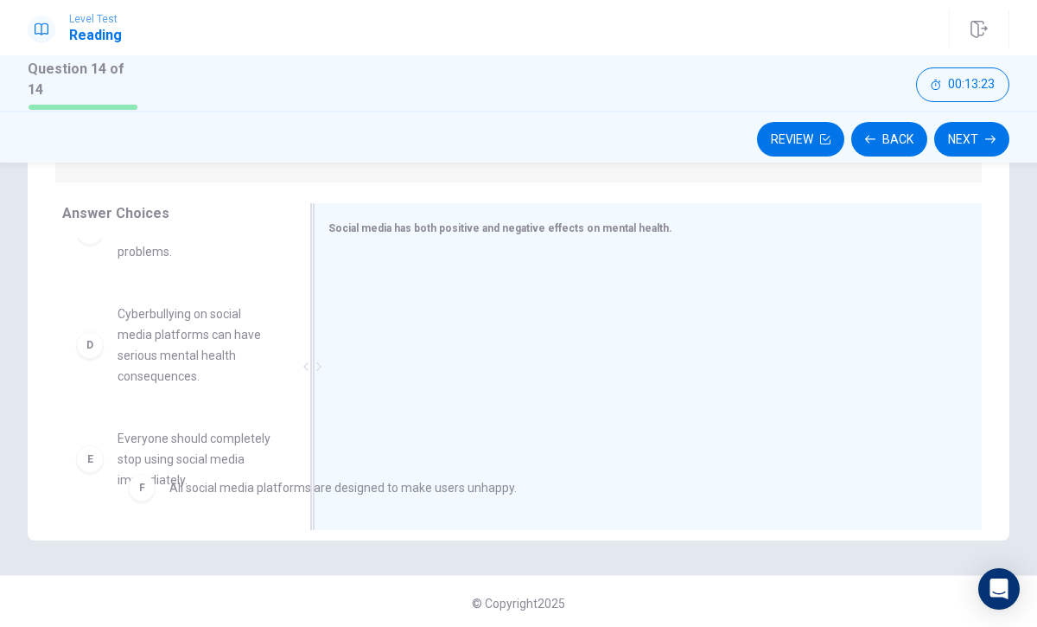
drag, startPoint x: 361, startPoint y: 282, endPoint x: 125, endPoint y: 500, distance: 320.6
drag, startPoint x: 353, startPoint y: 280, endPoint x: 67, endPoint y: 488, distance: 352.8
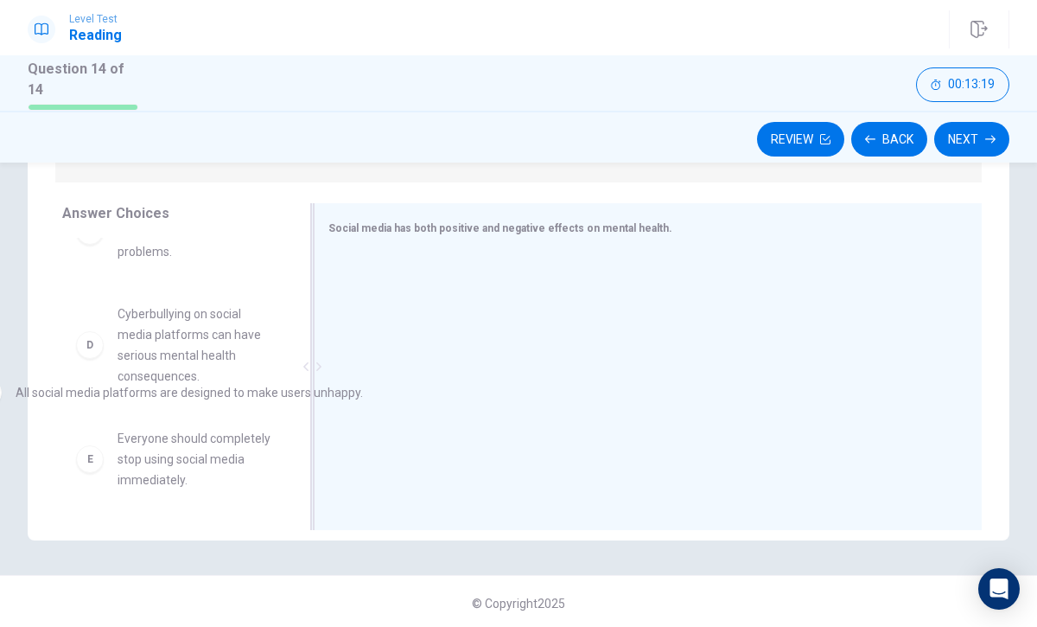
drag, startPoint x: 499, startPoint y: 291, endPoint x: 125, endPoint y: 412, distance: 392.3
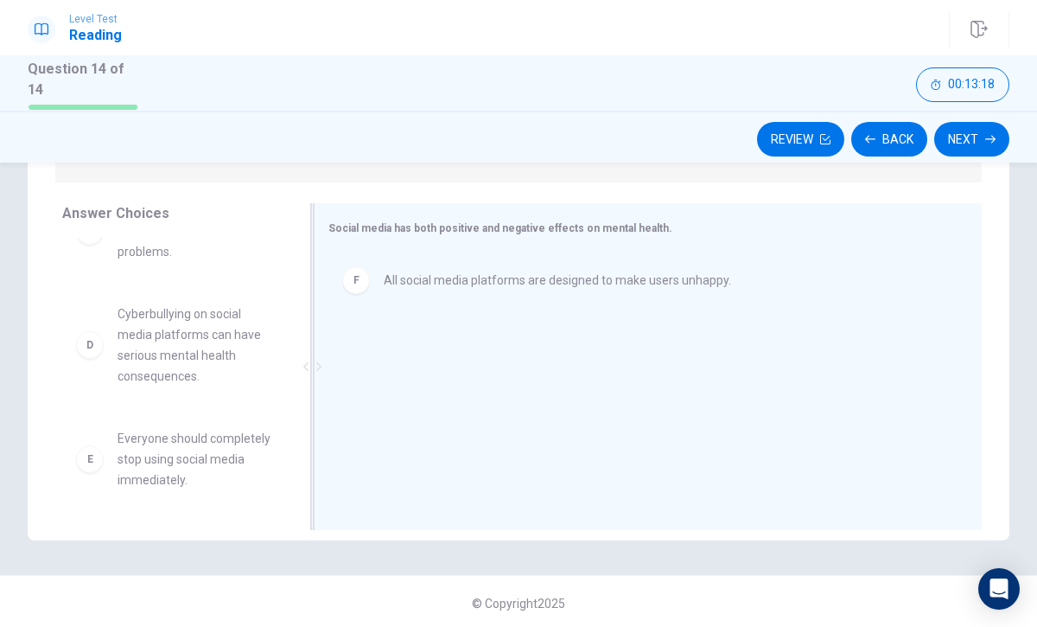
click at [793, 210] on div "Social media has both positive and negative effects on mental health. F All soc…" at bounding box center [648, 366] width 668 height 327
drag, startPoint x: 453, startPoint y: 284, endPoint x: 310, endPoint y: 442, distance: 213.0
drag, startPoint x: 439, startPoint y: 284, endPoint x: 412, endPoint y: 315, distance: 40.4
drag, startPoint x: 415, startPoint y: 267, endPoint x: 372, endPoint y: 300, distance: 54.3
drag, startPoint x: 367, startPoint y: 283, endPoint x: 313, endPoint y: 347, distance: 83.5
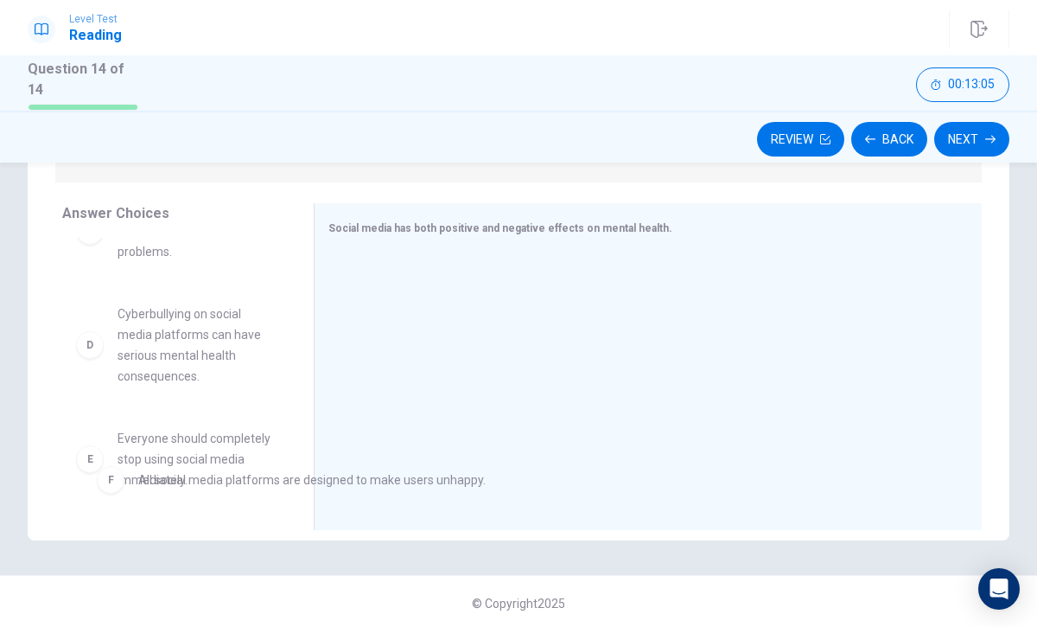
drag, startPoint x: 408, startPoint y: 273, endPoint x: 159, endPoint y: 482, distance: 325.2
drag, startPoint x: 357, startPoint y: 272, endPoint x: 56, endPoint y: 502, distance: 378.7
drag, startPoint x: 367, startPoint y: 277, endPoint x: 82, endPoint y: 512, distance: 369.7
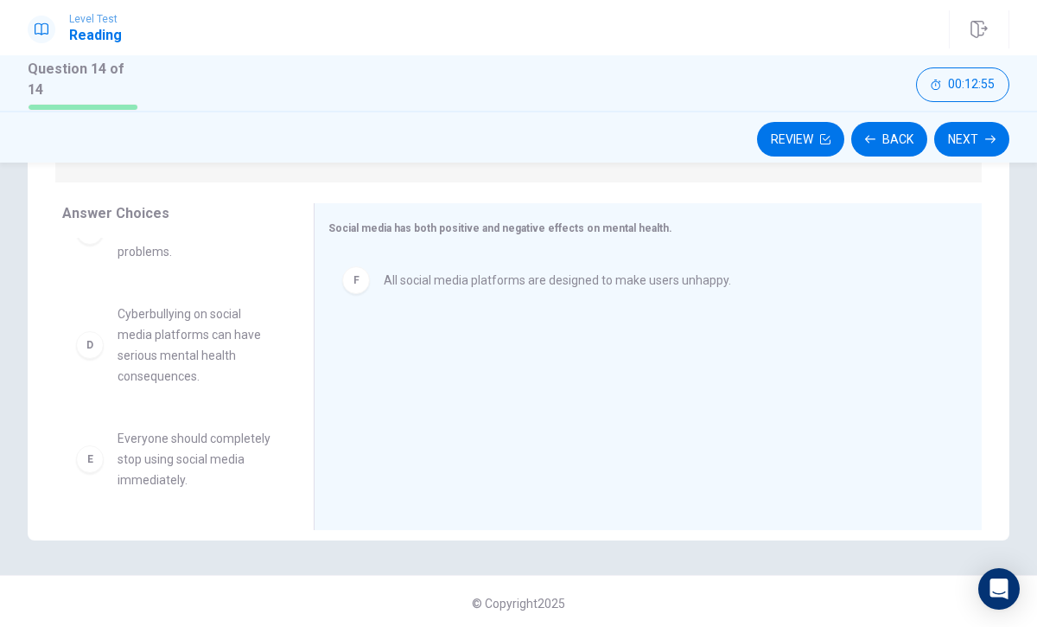
click at [873, 117] on div "Review Back Next" at bounding box center [518, 137] width 1037 height 52
click at [879, 128] on button "Back" at bounding box center [890, 139] width 76 height 35
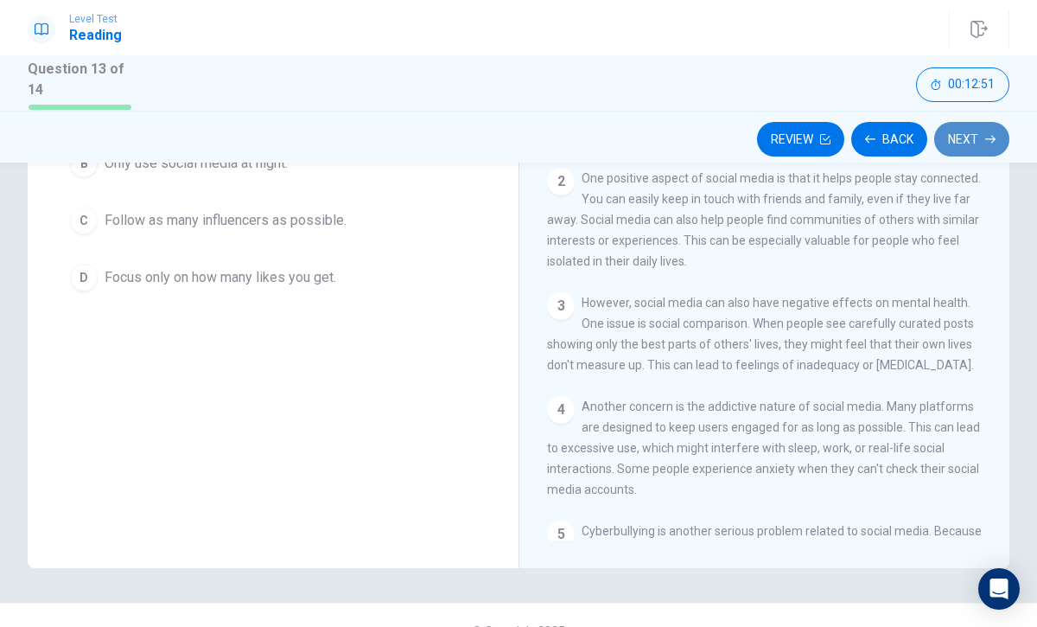
click at [969, 126] on button "Next" at bounding box center [972, 139] width 75 height 35
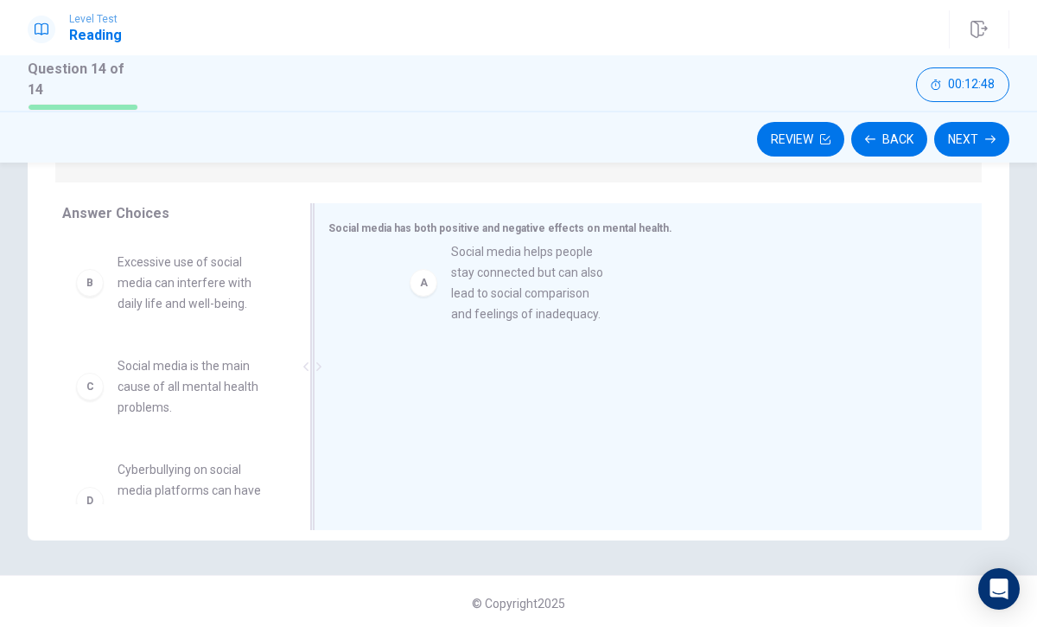
drag, startPoint x: 104, startPoint y: 300, endPoint x: 441, endPoint y: 293, distance: 337.2
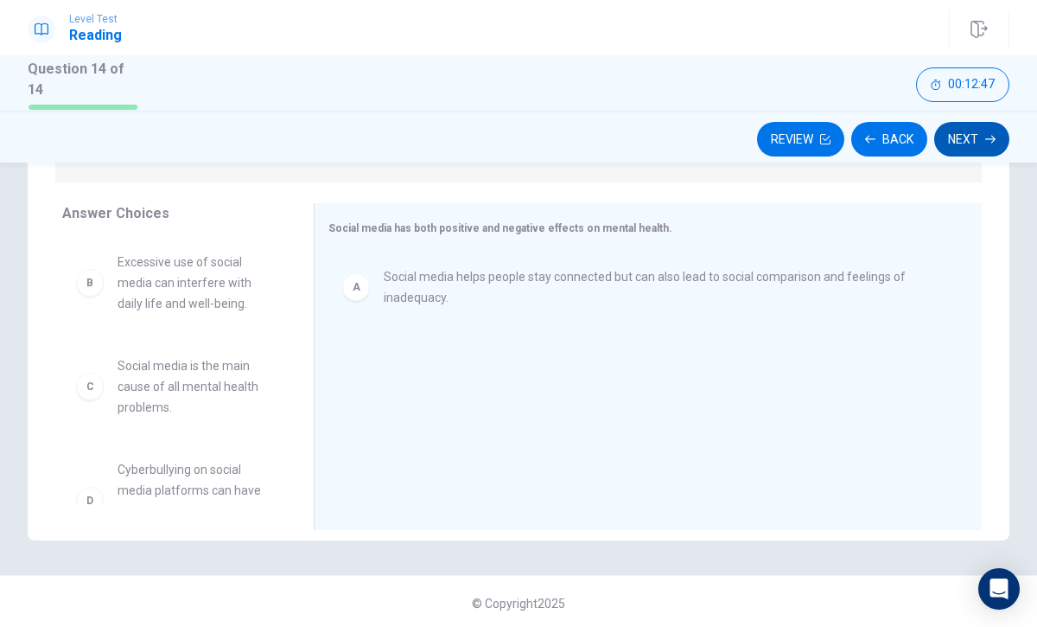
click at [992, 124] on button "Next" at bounding box center [972, 139] width 75 height 35
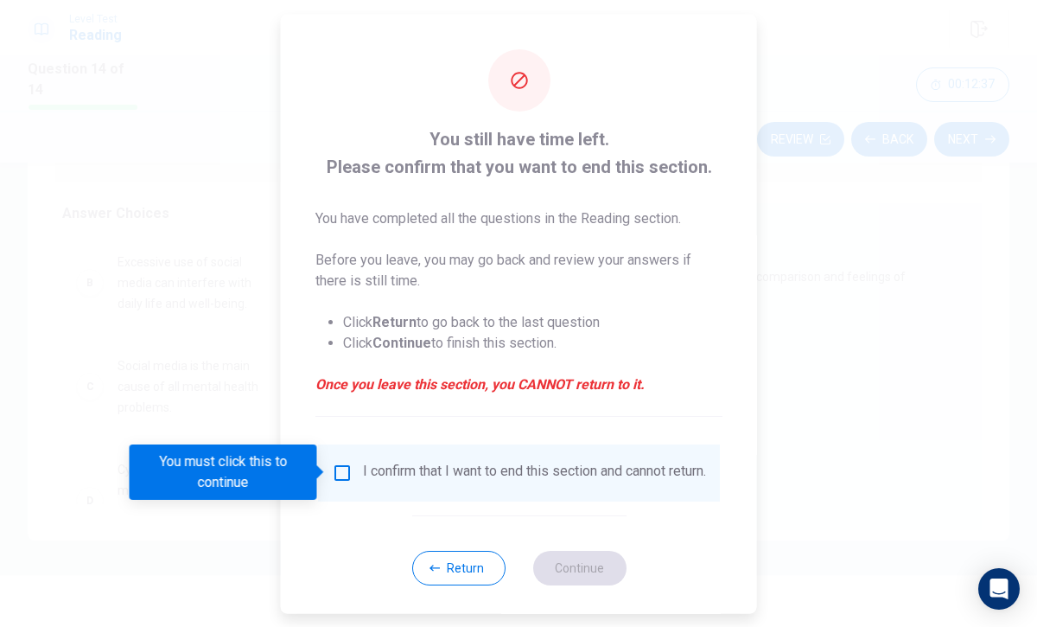
click at [440, 480] on div "I confirm that I want to end this section and cannot return." at bounding box center [534, 472] width 343 height 21
click at [329, 465] on div "You must click this to continue" at bounding box center [230, 471] width 200 height 55
click at [332, 465] on input "You must click this to continue" at bounding box center [342, 472] width 21 height 21
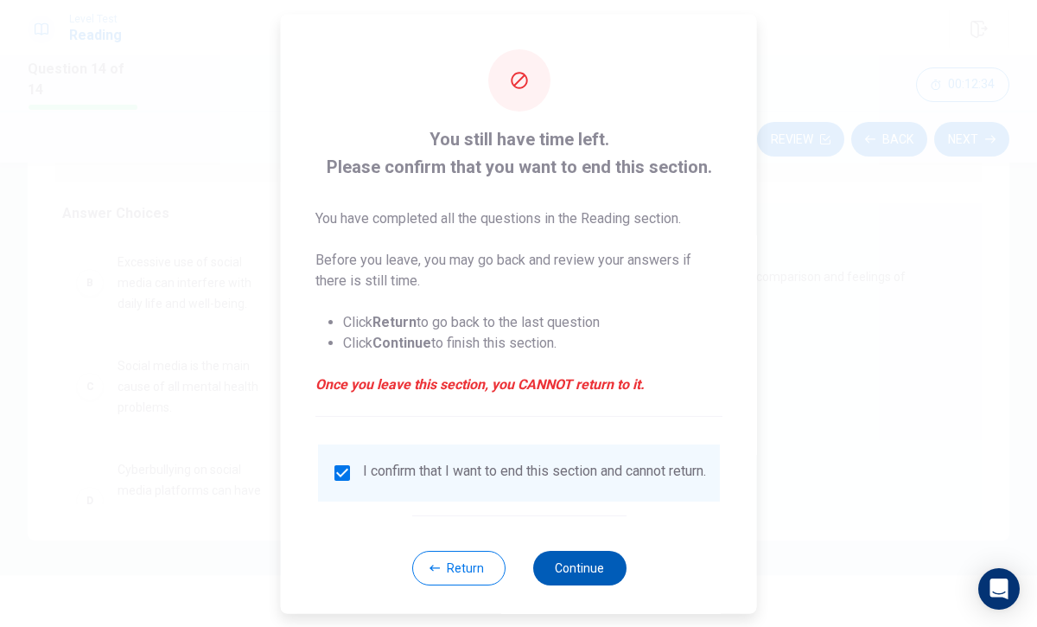
click at [560, 578] on button "Continue" at bounding box center [579, 567] width 93 height 35
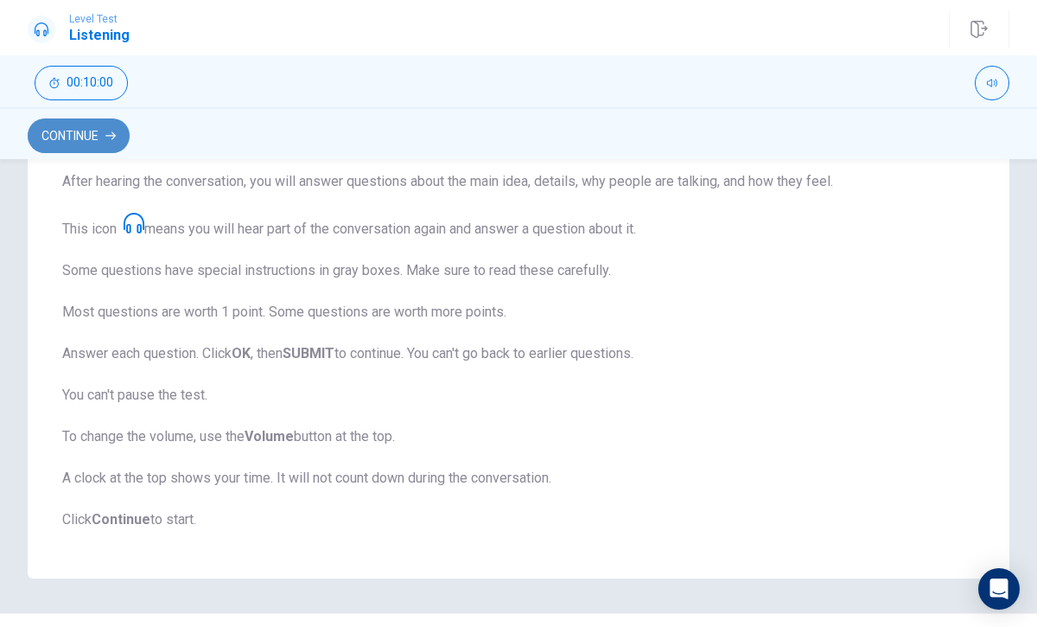
click at [95, 124] on button "Continue" at bounding box center [79, 135] width 102 height 35
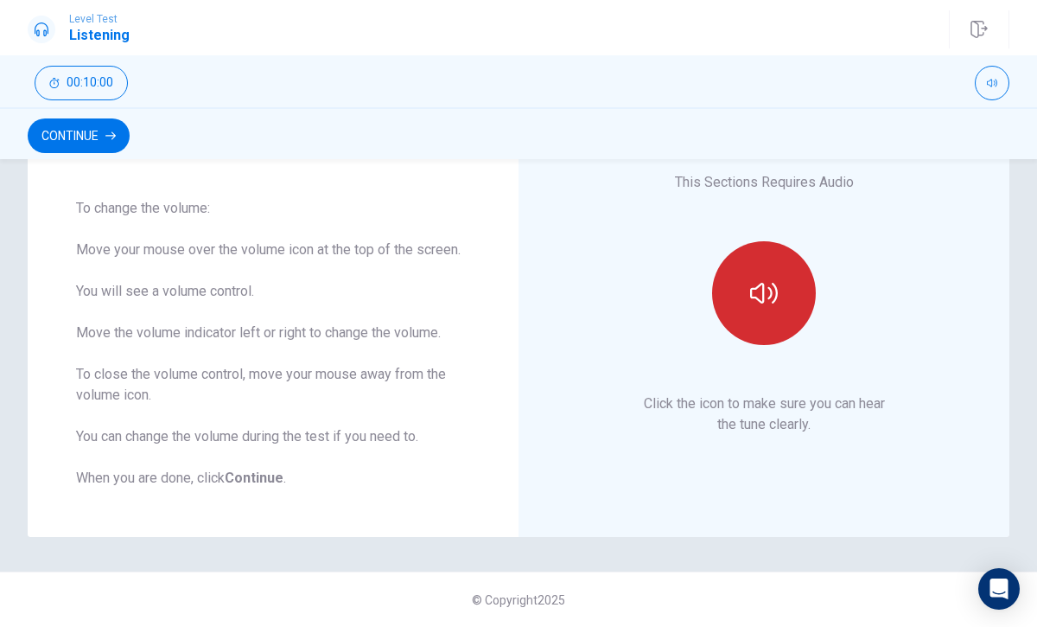
click at [756, 295] on icon "button" at bounding box center [764, 293] width 28 height 28
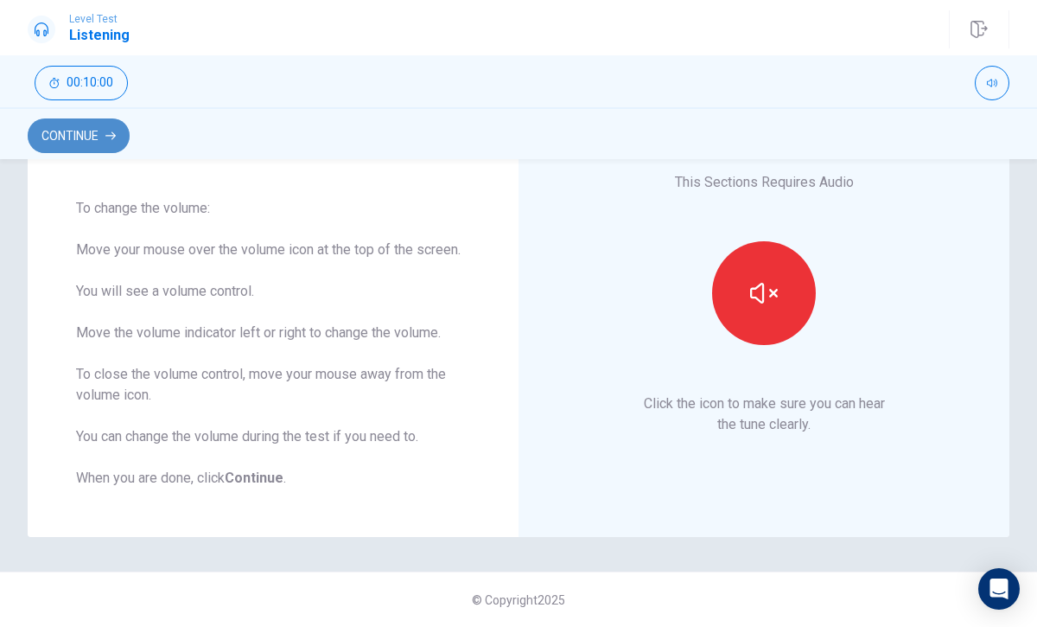
click at [90, 124] on button "Continue" at bounding box center [79, 135] width 102 height 35
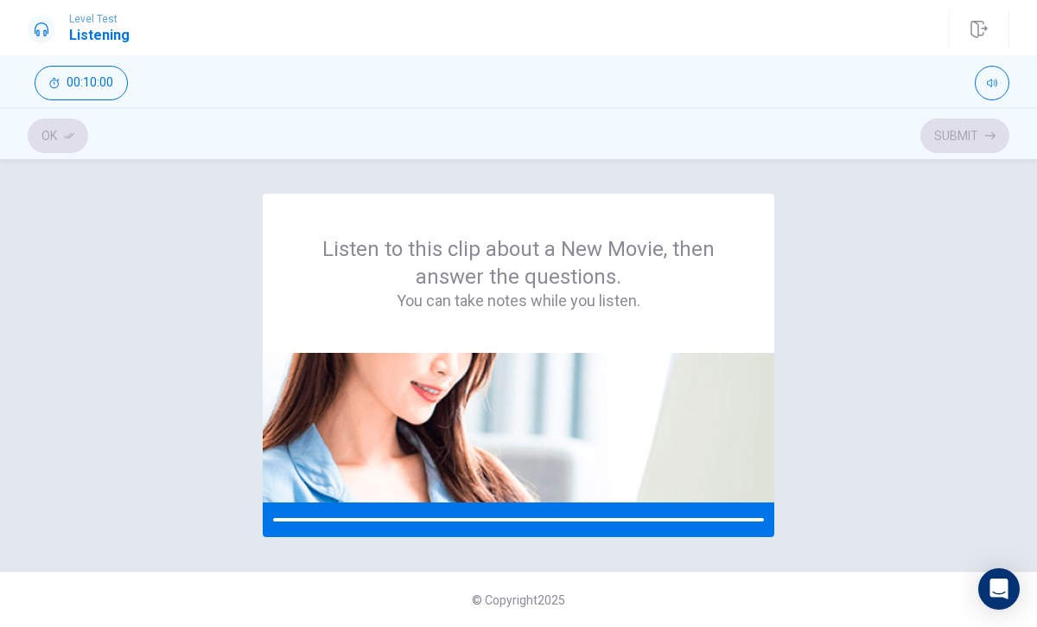
scroll to position [0, 0]
click at [90, 126] on div "Ok Submit" at bounding box center [519, 135] width 982 height 33
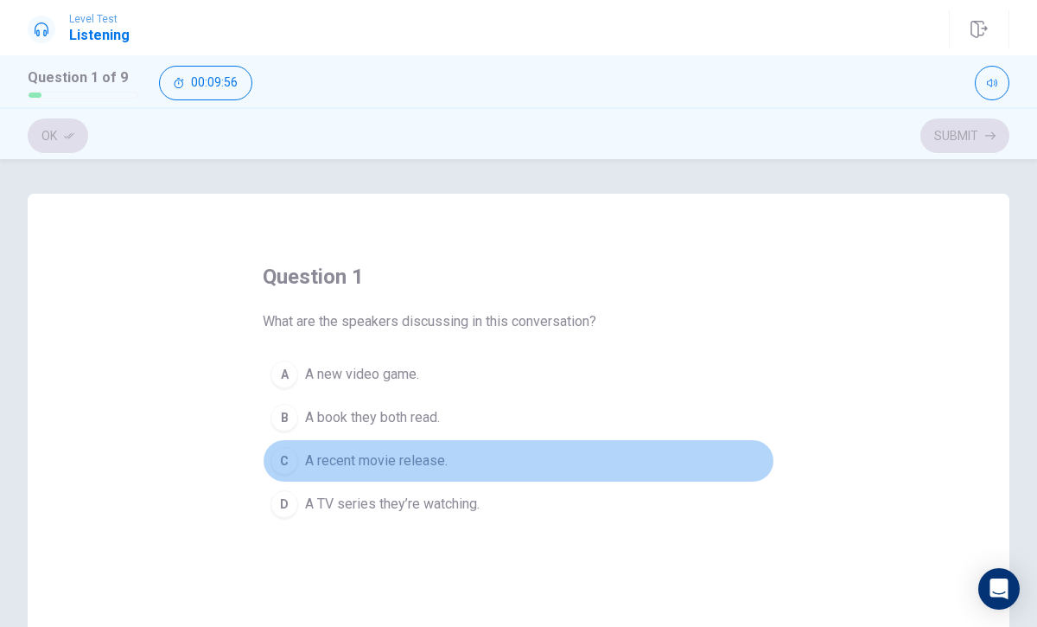
click at [317, 451] on span "A recent movie release." at bounding box center [376, 460] width 143 height 21
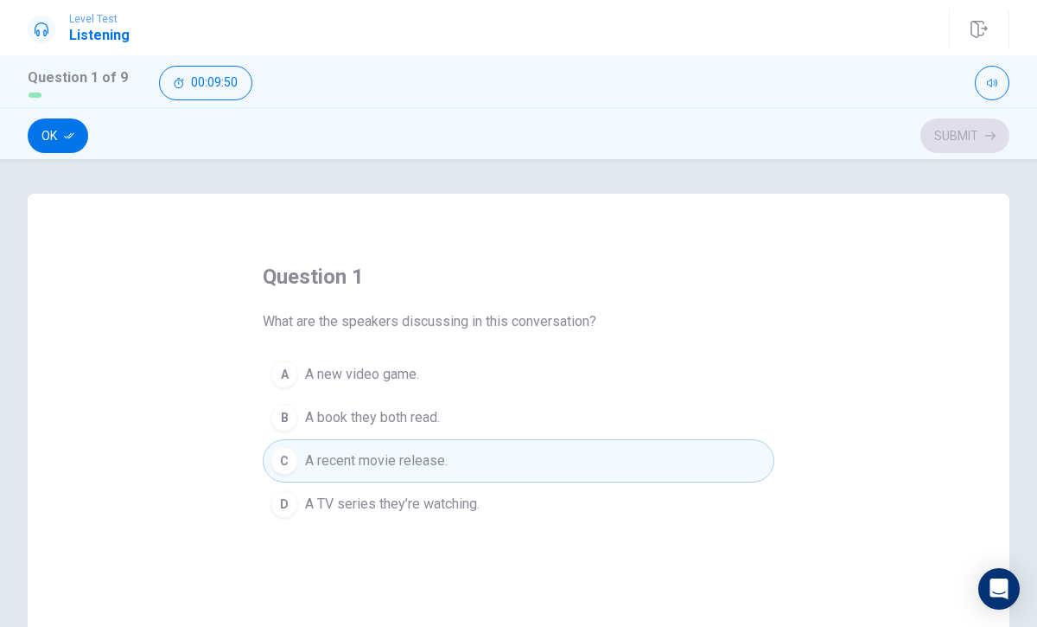
click at [943, 464] on div "question 1 What are the speakers discussing in this conversation? A A new video…" at bounding box center [519, 494] width 982 height 601
click at [865, 495] on div "question 1 What are the speakers discussing in this conversation? A A new video…" at bounding box center [519, 494] width 982 height 601
click at [68, 121] on button "Ok" at bounding box center [58, 135] width 61 height 35
click at [148, 254] on div "question 1 What are the speakers discussing in this conversation? A A new video…" at bounding box center [519, 494] width 982 height 601
click at [45, 119] on div "Ok Submit" at bounding box center [519, 135] width 982 height 33
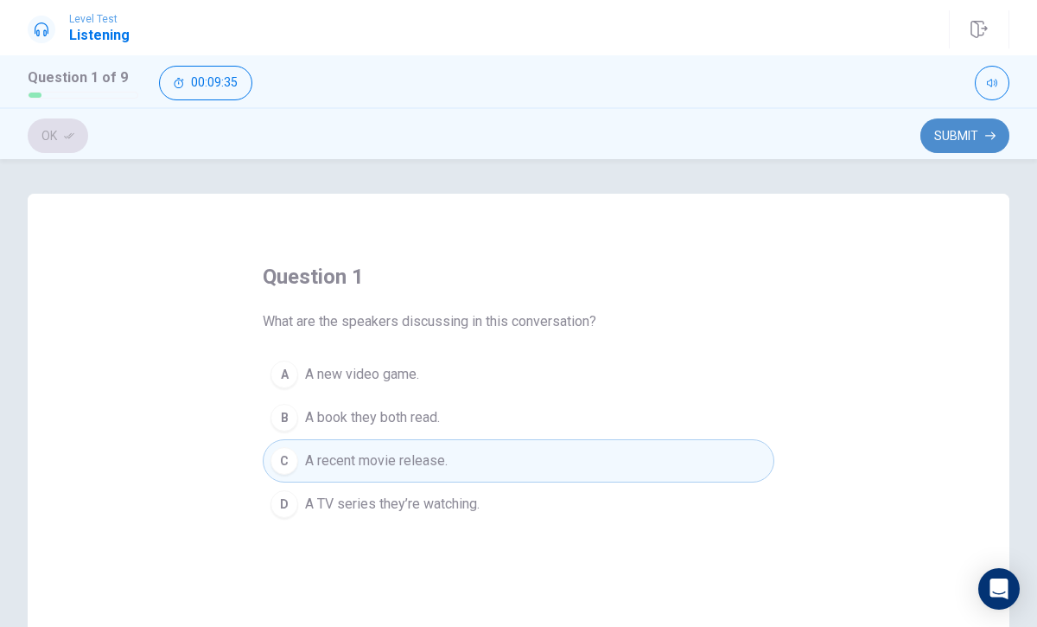
click at [967, 131] on button "Submit" at bounding box center [965, 135] width 89 height 35
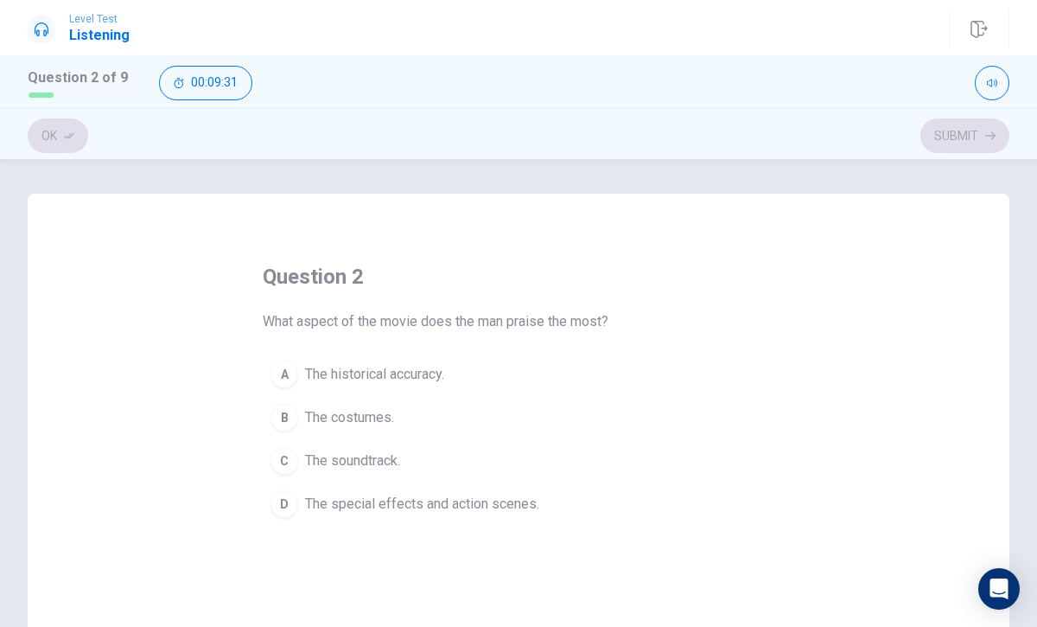
click at [55, 119] on div "Ok Submit" at bounding box center [519, 135] width 982 height 33
click at [64, 123] on div "Ok Submit" at bounding box center [519, 135] width 982 height 33
click at [327, 482] on button "D The special effects and action scenes." at bounding box center [519, 503] width 512 height 43
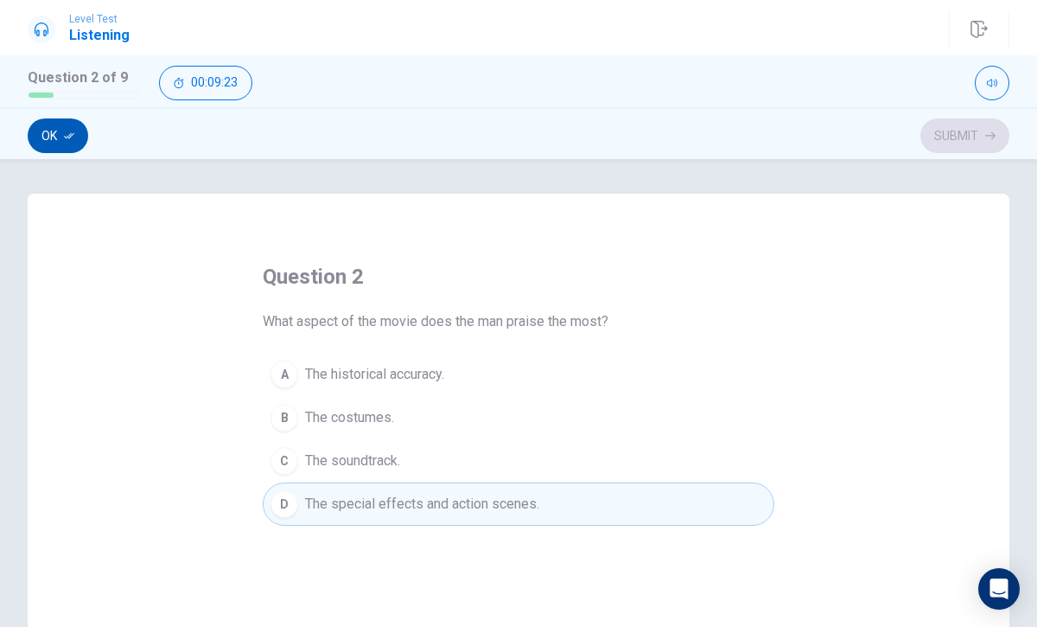
click at [67, 132] on icon "button" at bounding box center [69, 136] width 10 height 10
click at [960, 138] on button "Submit" at bounding box center [965, 135] width 89 height 35
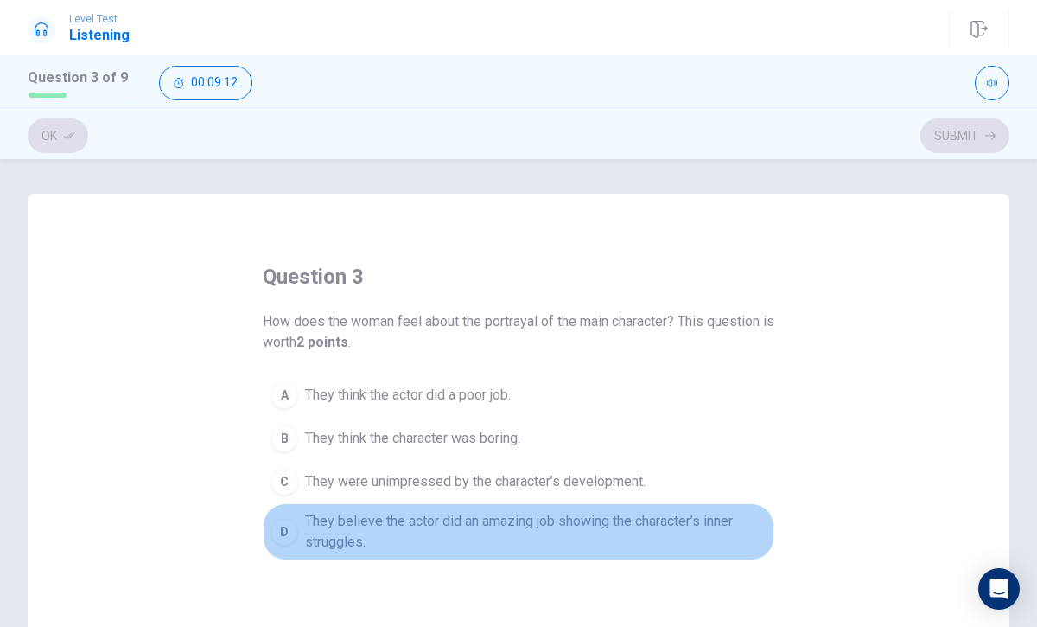
click at [289, 527] on div "D" at bounding box center [285, 532] width 28 height 28
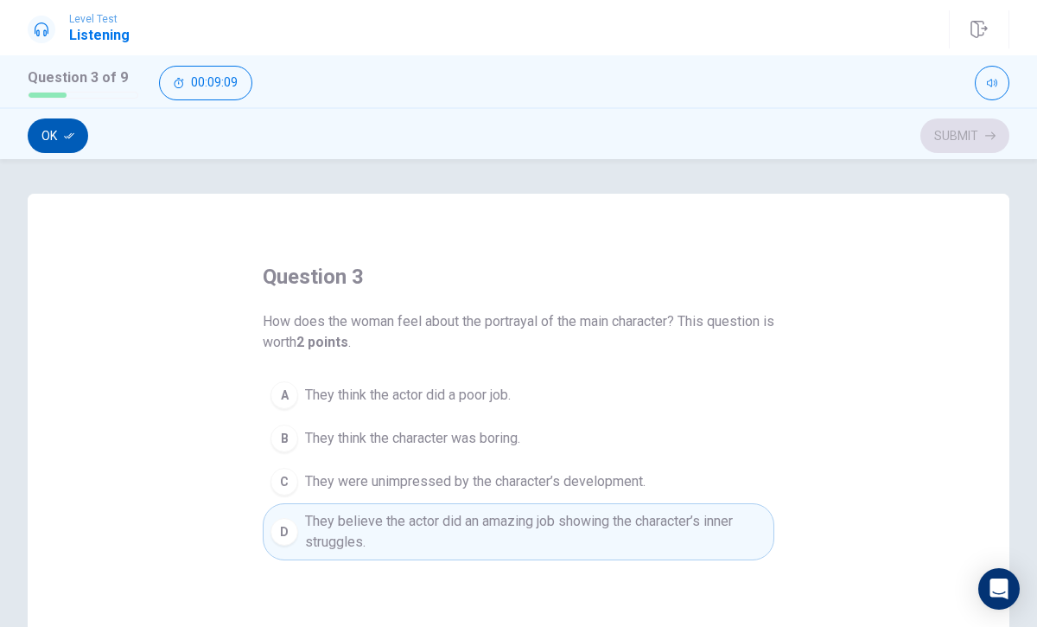
click at [61, 131] on button "Ok" at bounding box center [58, 135] width 61 height 35
click at [975, 109] on div "Ok Submit" at bounding box center [518, 133] width 1037 height 52
click at [970, 131] on button "Submit" at bounding box center [965, 135] width 89 height 35
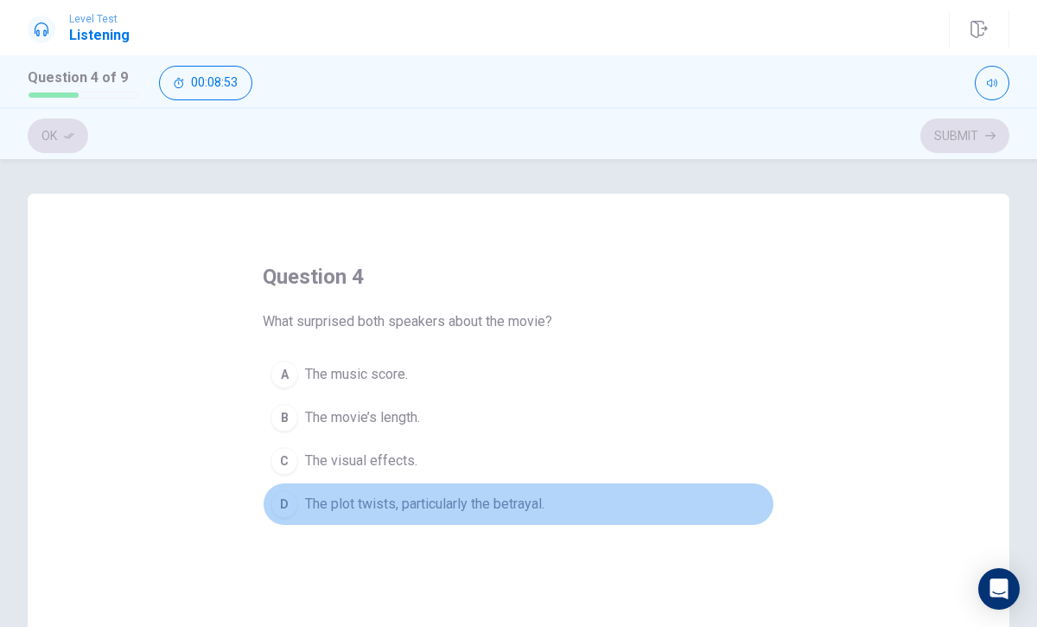
click at [290, 499] on div "D" at bounding box center [285, 504] width 28 height 28
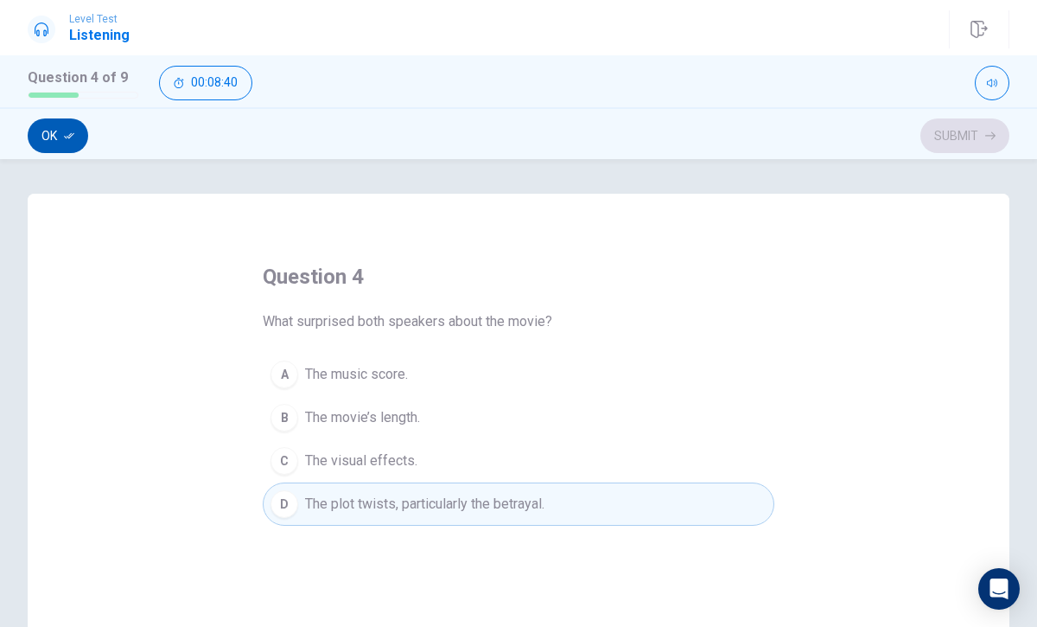
click at [49, 130] on button "Ok" at bounding box center [58, 135] width 61 height 35
click at [937, 130] on button "Submit" at bounding box center [965, 135] width 89 height 35
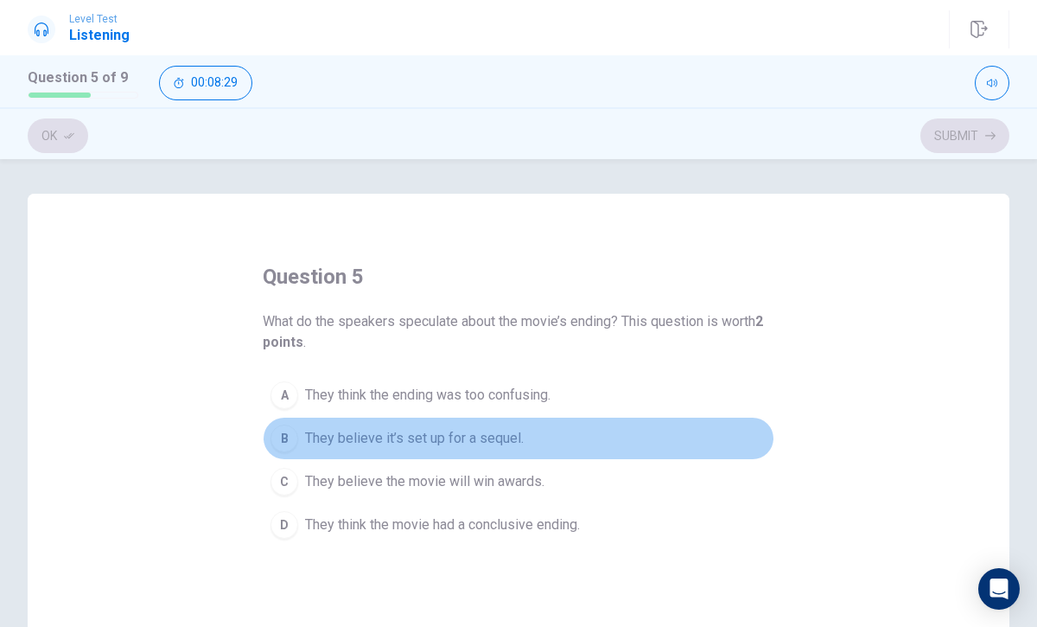
click at [367, 424] on button "B They believe it’s set up for a sequel." at bounding box center [519, 438] width 512 height 43
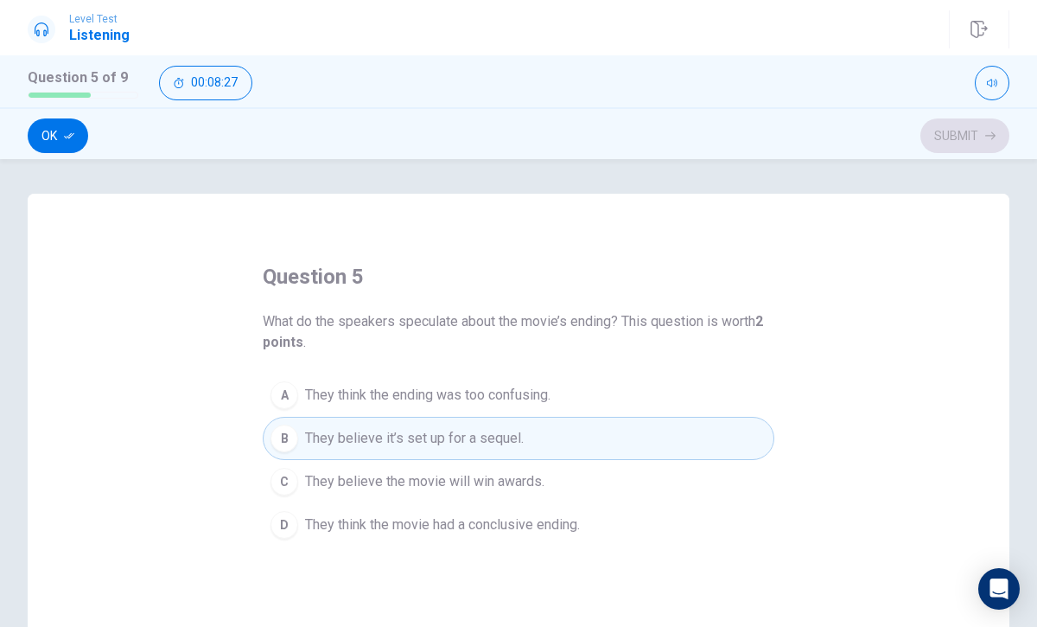
click at [499, 475] on span "They believe the movie will win awards." at bounding box center [424, 481] width 239 height 21
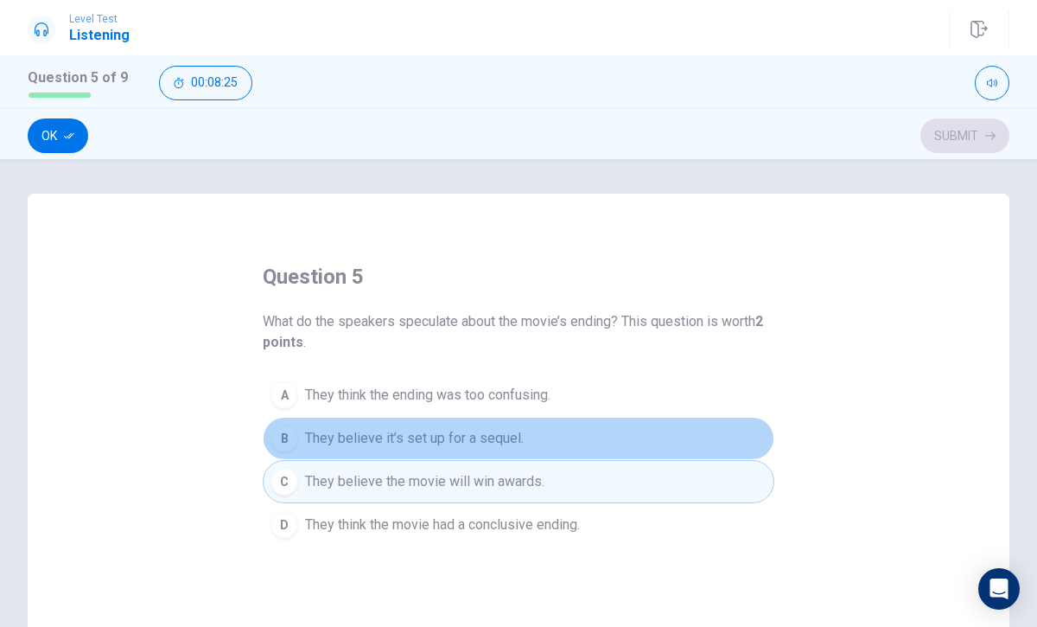
click at [521, 431] on span "They believe it’s set up for a sequel." at bounding box center [414, 438] width 219 height 21
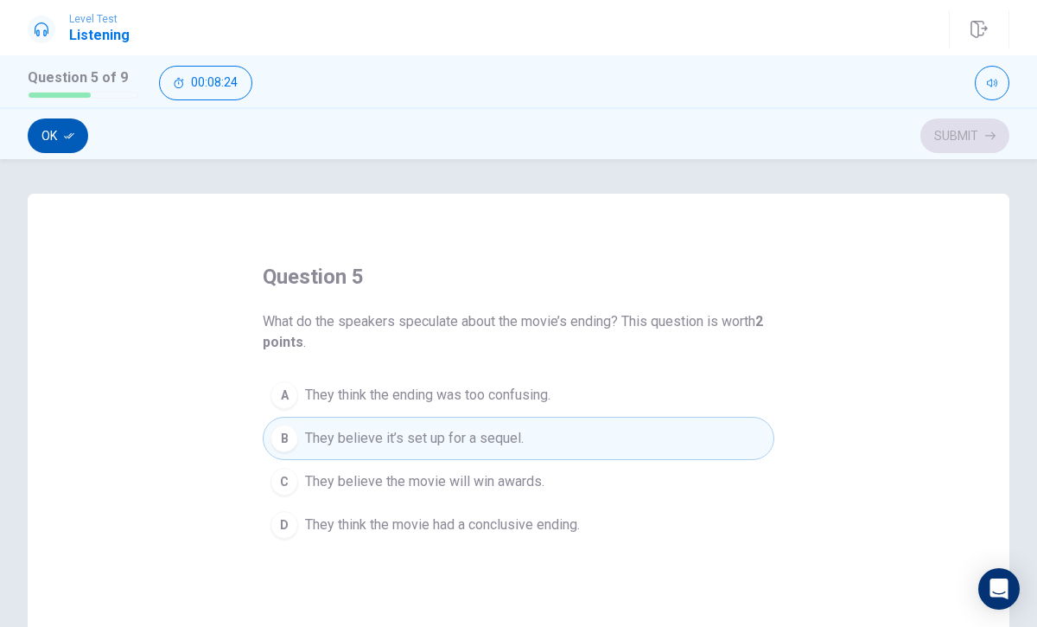
click at [40, 124] on button "Ok" at bounding box center [58, 135] width 61 height 35
click at [964, 136] on button "Submit" at bounding box center [965, 135] width 89 height 35
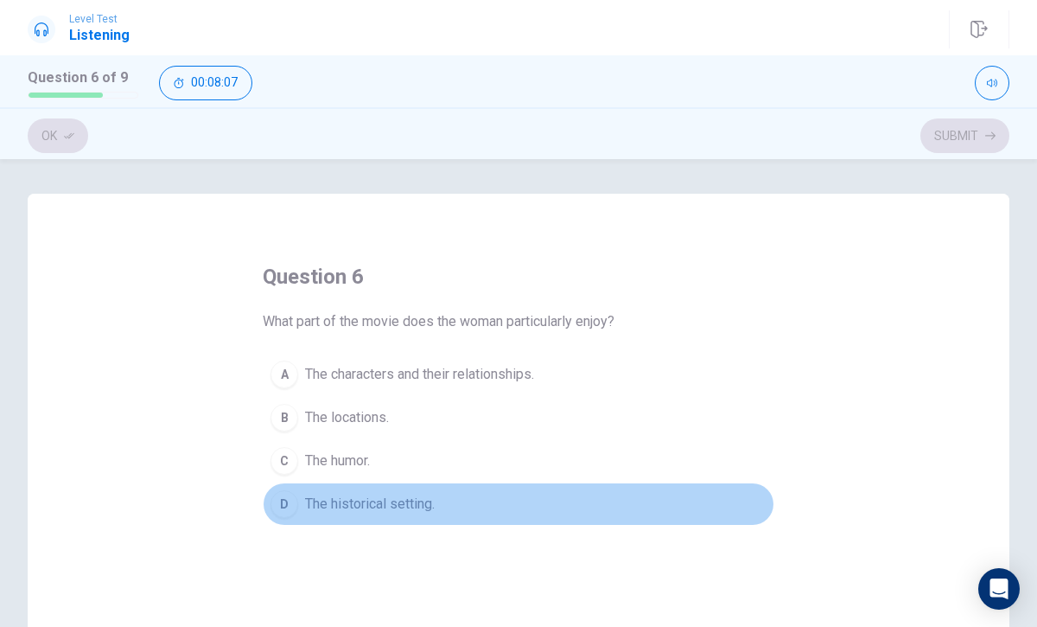
click at [411, 494] on span "The historical setting." at bounding box center [370, 504] width 130 height 21
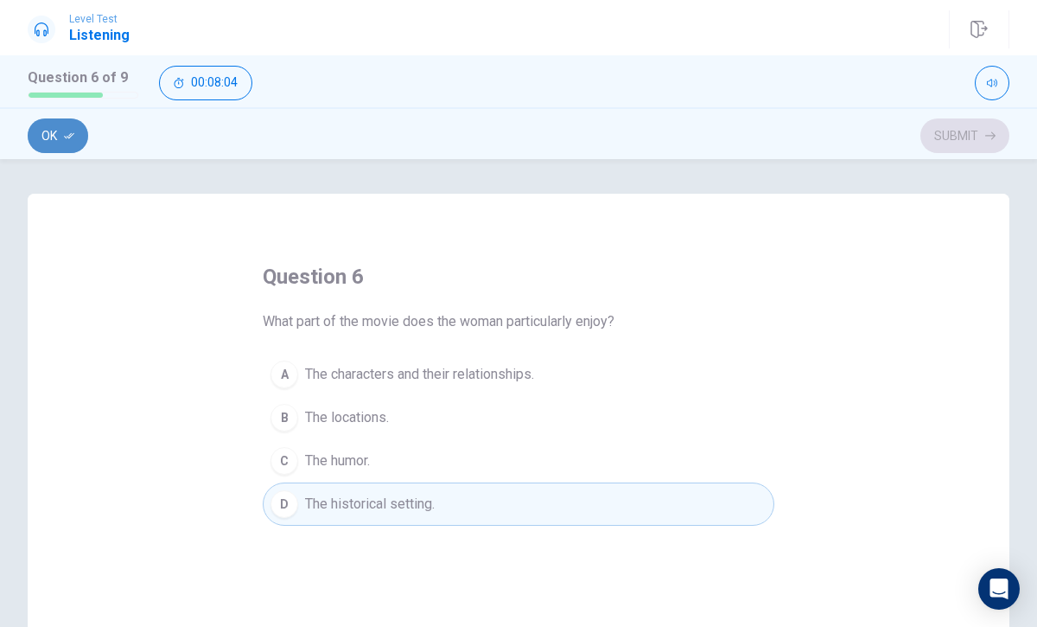
click at [48, 136] on button "Ok" at bounding box center [58, 135] width 61 height 35
click at [979, 117] on div "Ok Submit" at bounding box center [518, 133] width 1037 height 52
click at [975, 124] on button "Submit" at bounding box center [965, 135] width 89 height 35
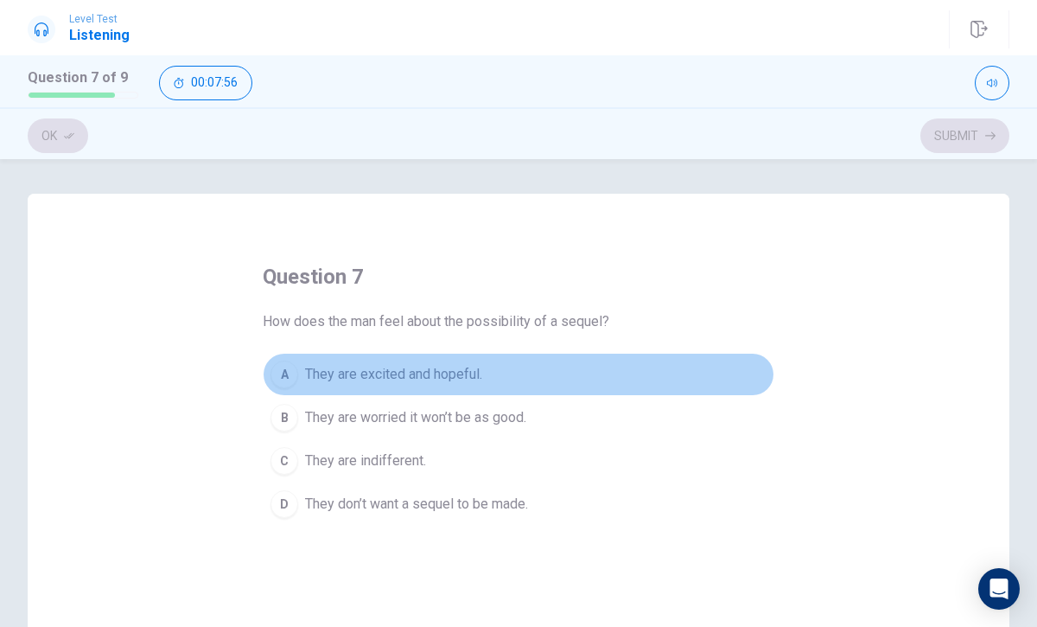
click at [451, 364] on span "They are excited and hopeful." at bounding box center [393, 374] width 177 height 21
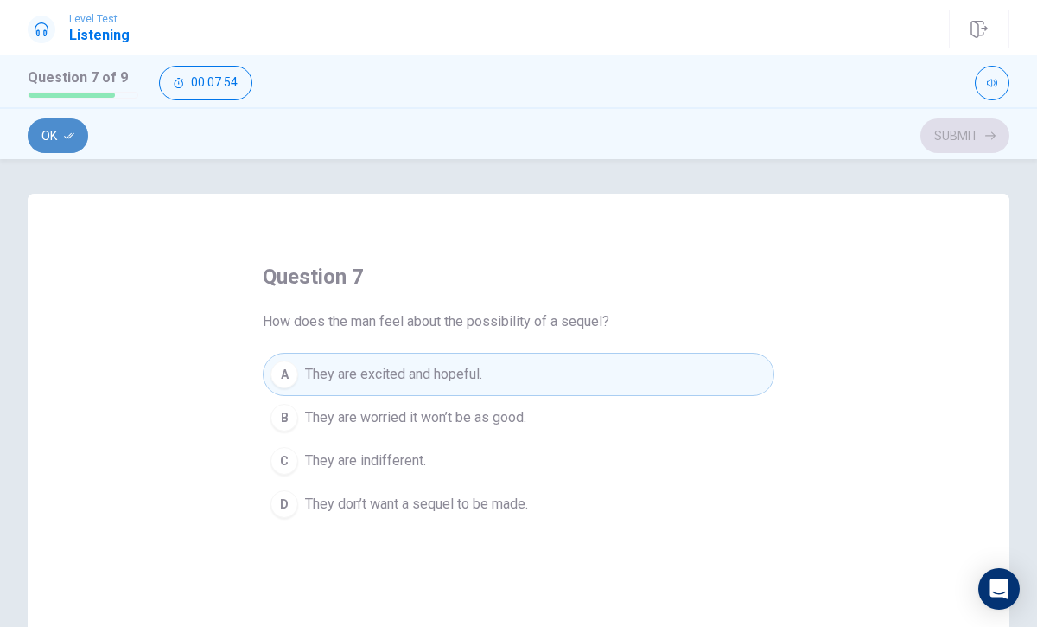
click at [66, 132] on icon "button" at bounding box center [69, 136] width 10 height 10
click at [995, 105] on div "Question 7 of 9 00:07:53" at bounding box center [518, 81] width 1037 height 52
click at [986, 138] on icon "button" at bounding box center [991, 136] width 10 height 10
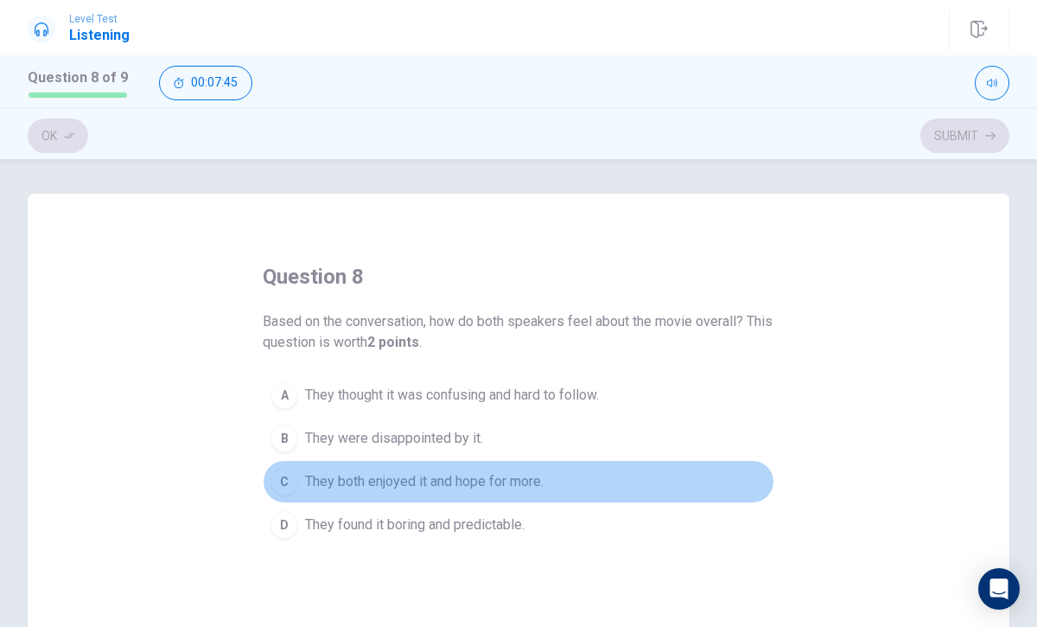
click at [302, 472] on button "C They both enjoyed it and hope for more." at bounding box center [519, 481] width 512 height 43
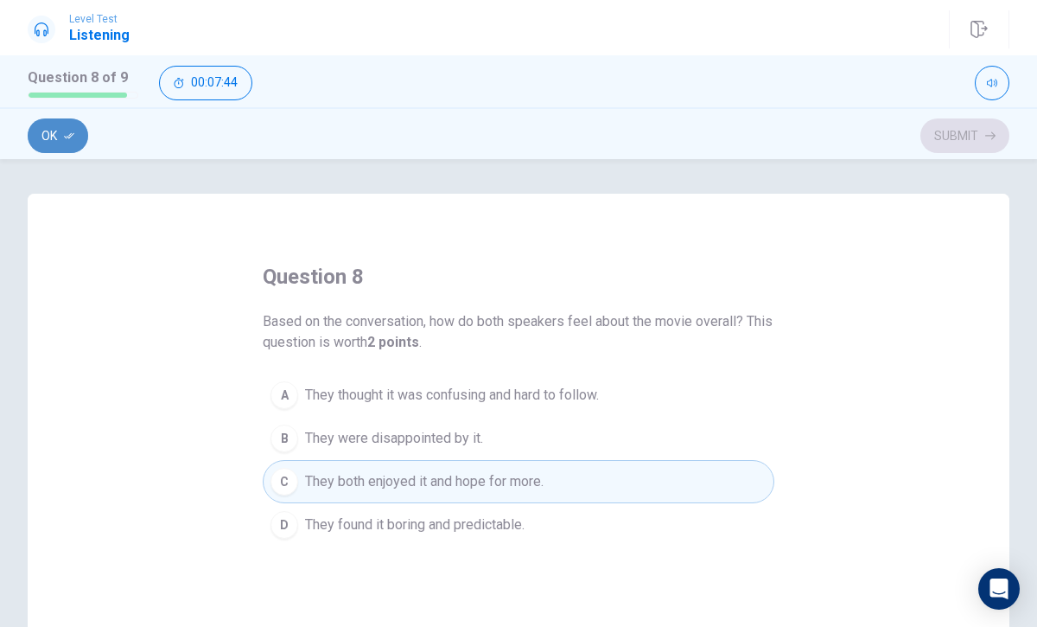
click at [46, 140] on button "Ok" at bounding box center [58, 135] width 61 height 35
click at [973, 125] on button "Submit" at bounding box center [965, 135] width 89 height 35
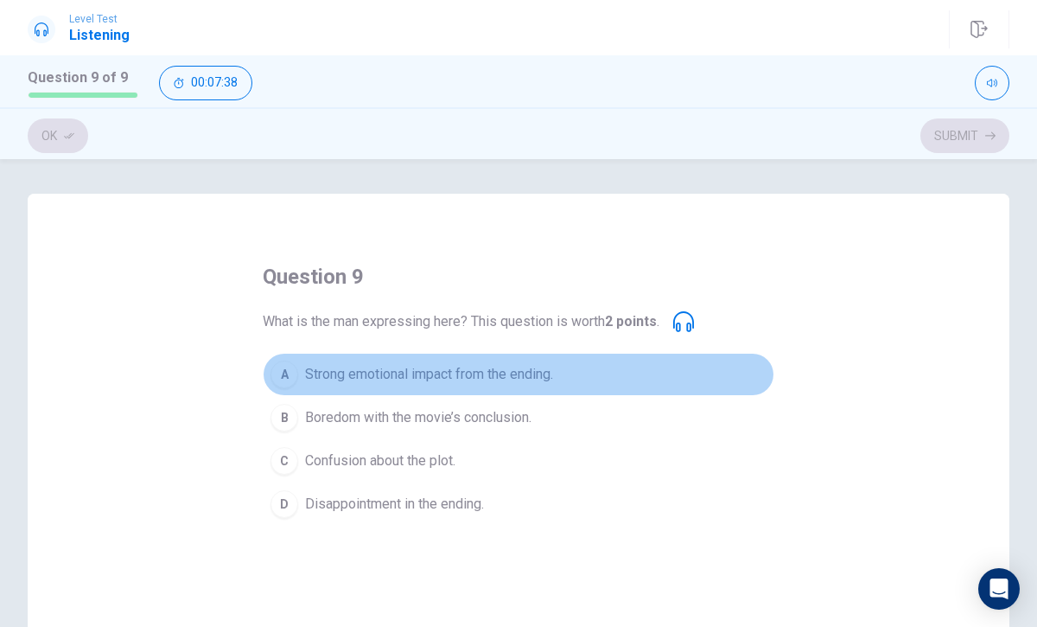
click at [530, 365] on span "Strong emotional impact from the ending." at bounding box center [429, 374] width 248 height 21
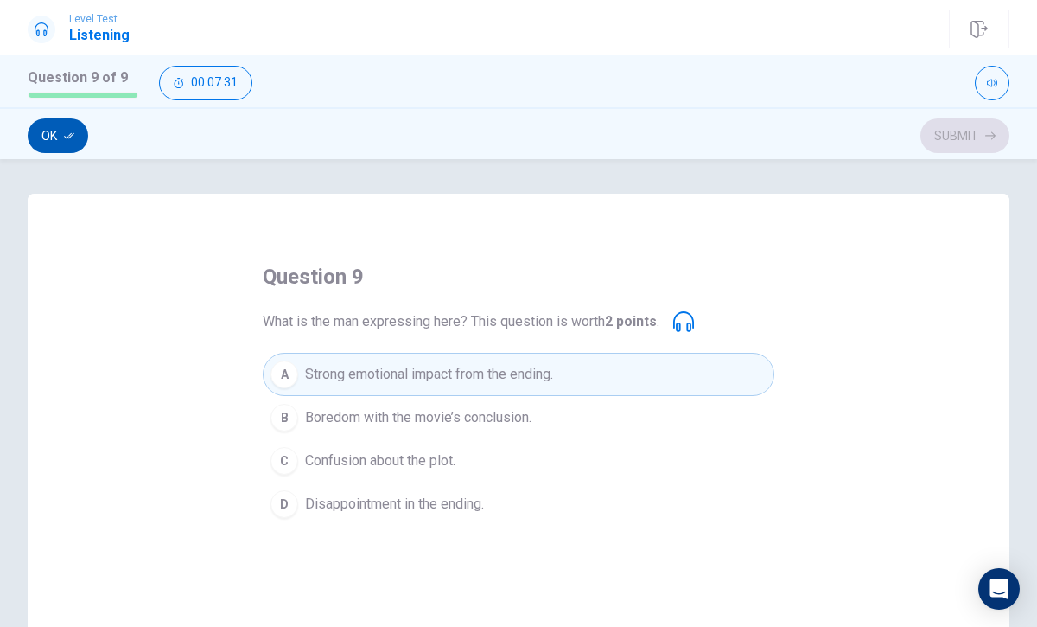
click at [57, 135] on button "Ok" at bounding box center [58, 135] width 61 height 35
click at [426, 461] on span "Confusion about the plot." at bounding box center [380, 460] width 150 height 21
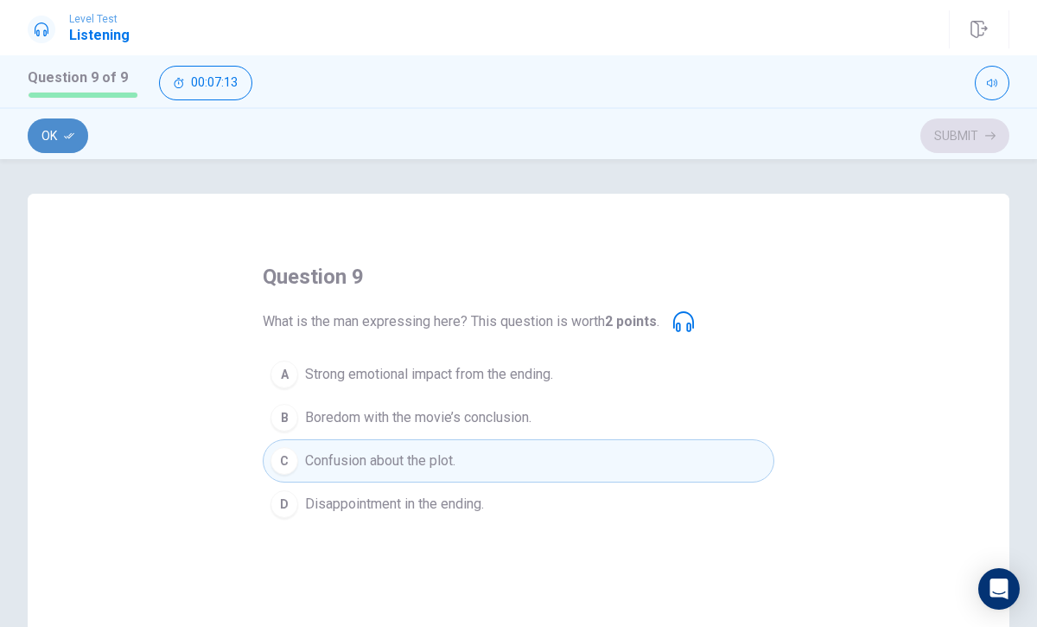
click at [80, 122] on button "Ok" at bounding box center [58, 135] width 61 height 35
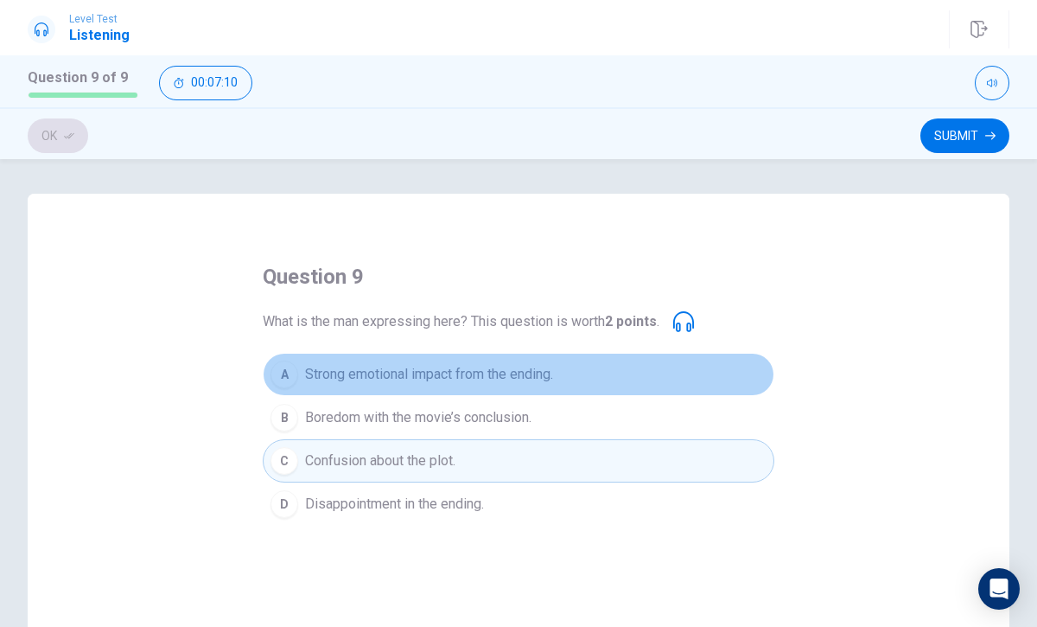
click at [448, 393] on button "A Strong emotional impact from the ending." at bounding box center [519, 374] width 512 height 43
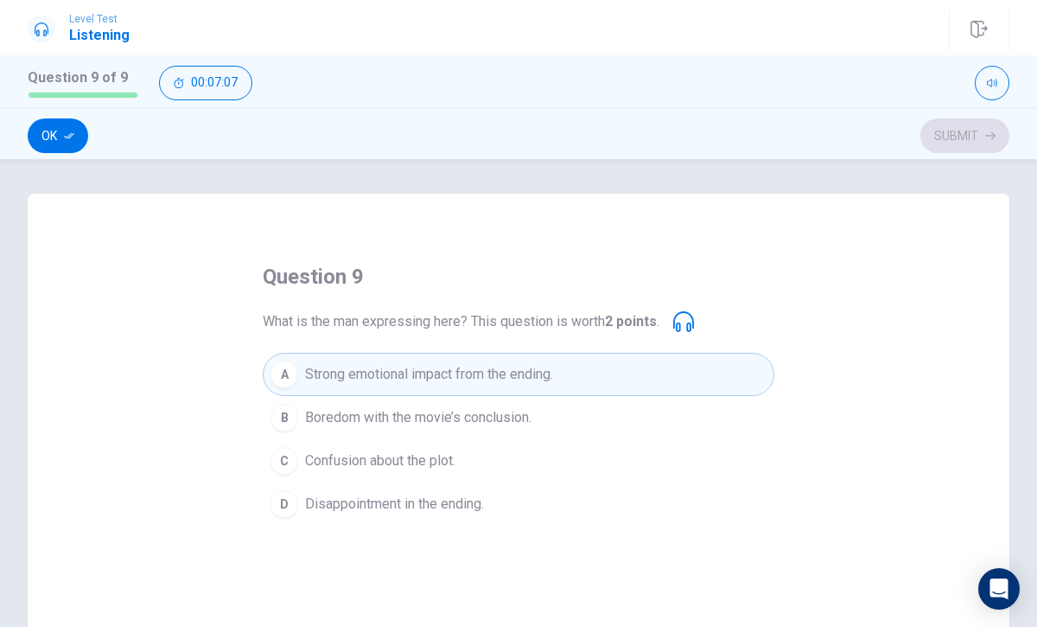
click at [427, 465] on span "Confusion about the plot." at bounding box center [380, 460] width 150 height 21
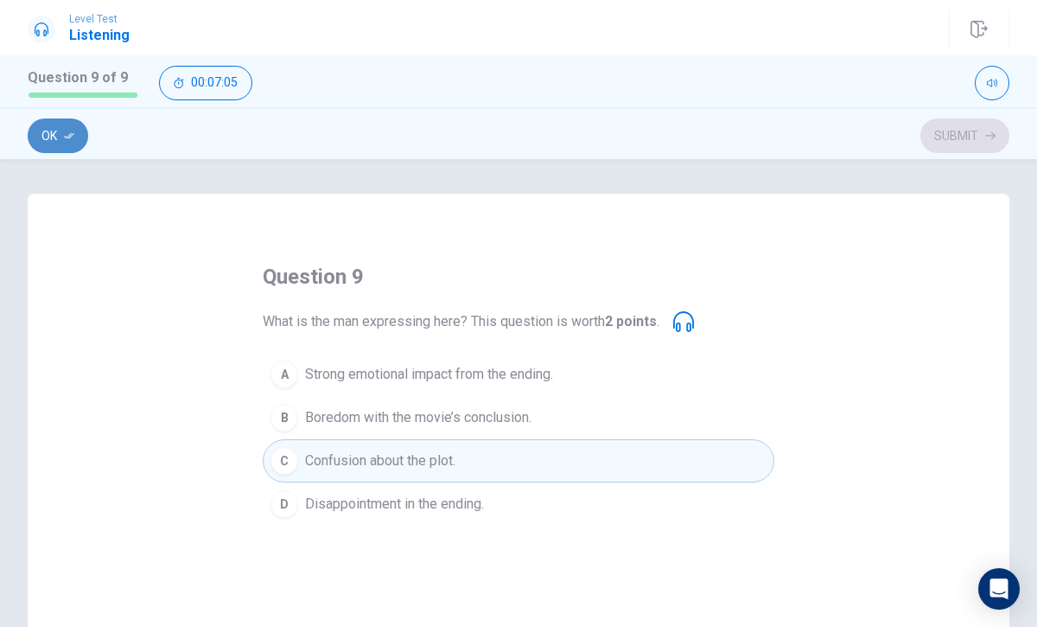
click at [73, 124] on button "Ok" at bounding box center [58, 135] width 61 height 35
click at [999, 124] on button "Submit" at bounding box center [965, 135] width 89 height 35
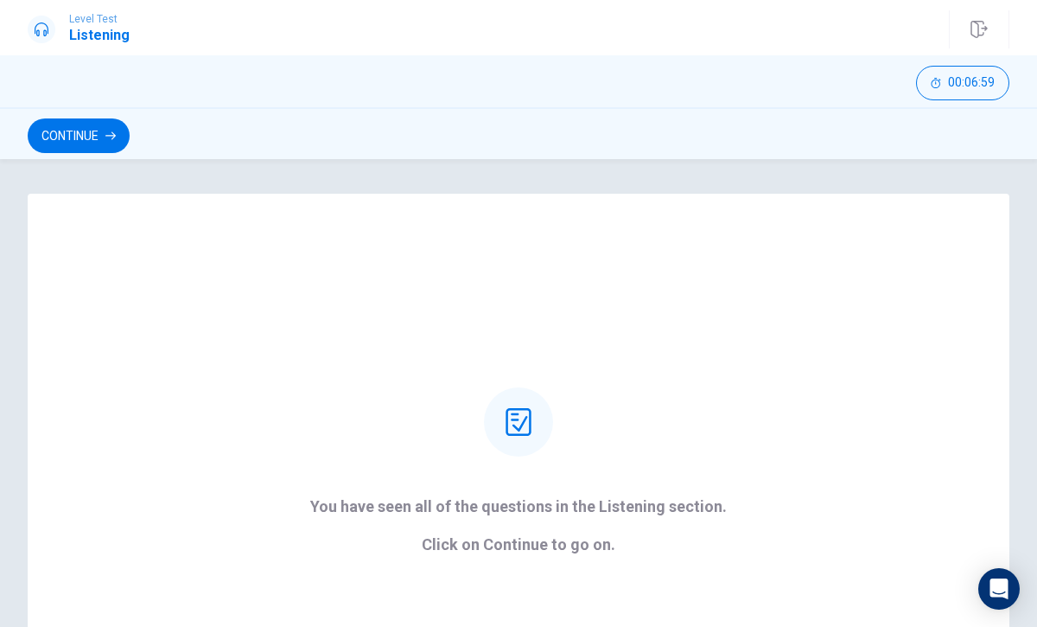
click at [84, 111] on div "Continue" at bounding box center [518, 133] width 1037 height 52
click at [84, 122] on button "Continue" at bounding box center [79, 135] width 102 height 35
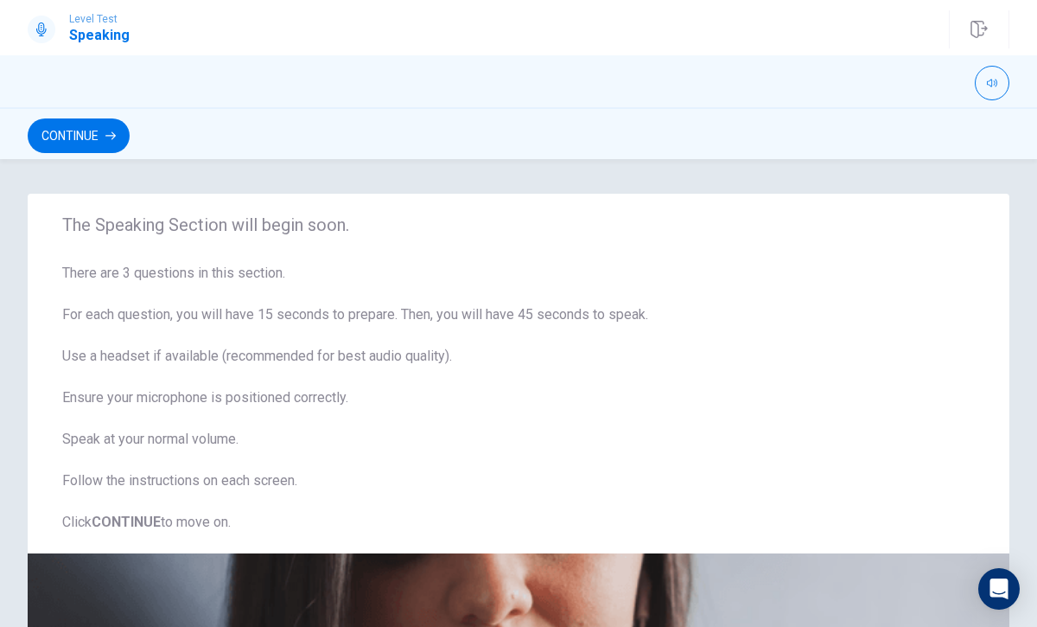
click at [75, 117] on div "Continue" at bounding box center [518, 133] width 1037 height 52
click at [84, 128] on button "Continue" at bounding box center [79, 135] width 102 height 35
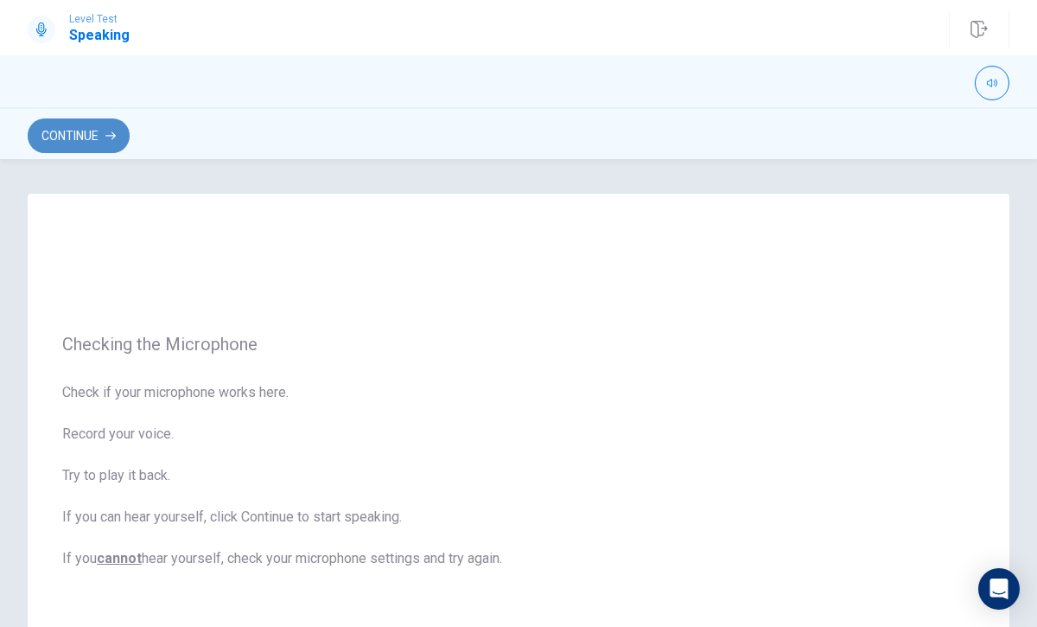
click at [90, 144] on button "Continue" at bounding box center [79, 135] width 102 height 35
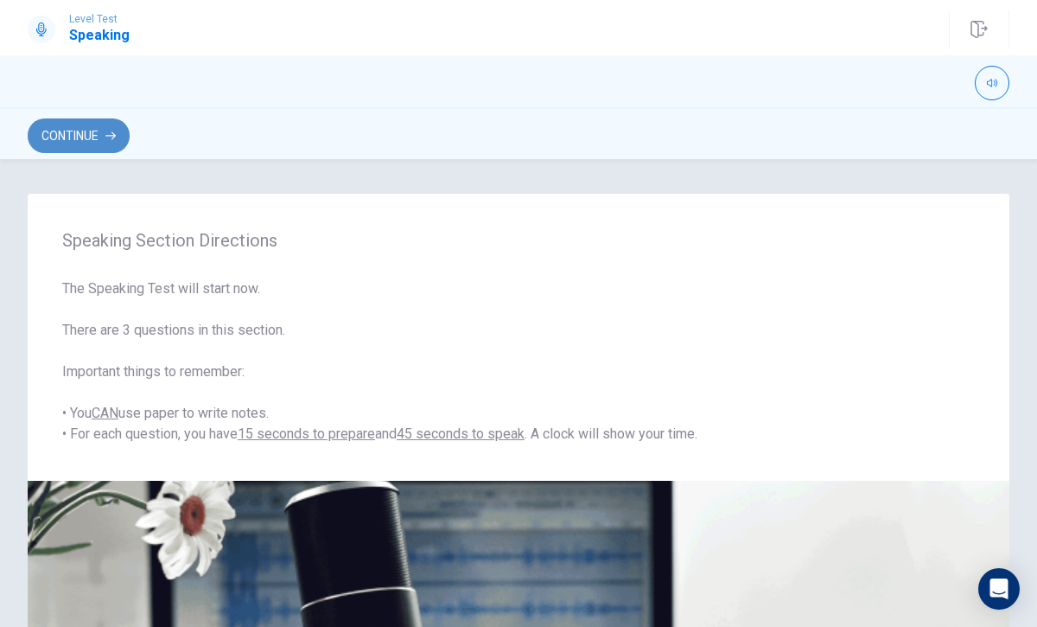
click at [91, 138] on button "Continue" at bounding box center [79, 135] width 102 height 35
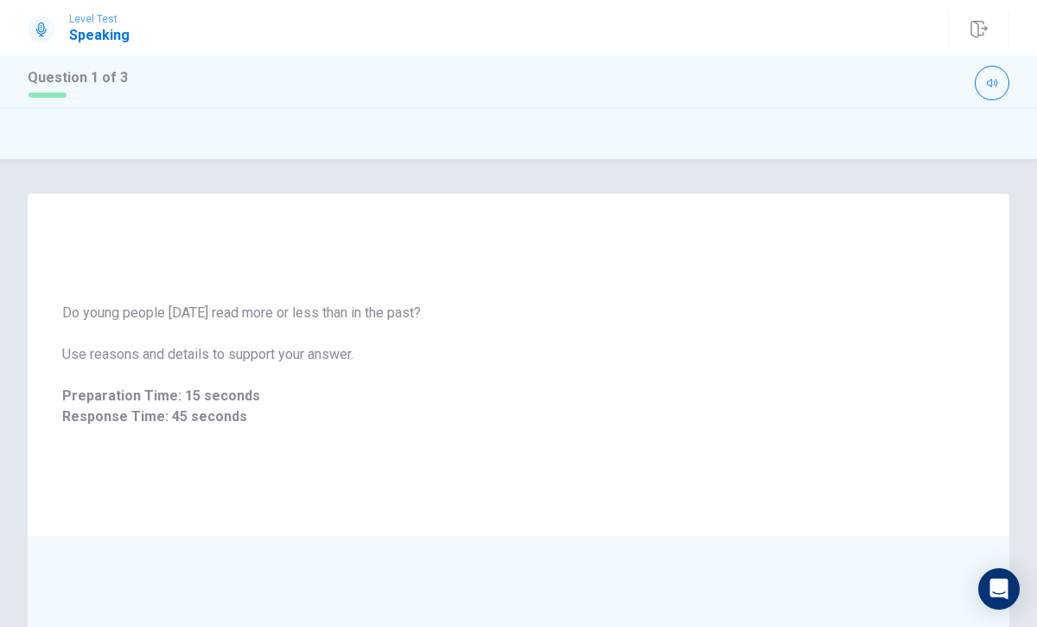
click at [264, 264] on div "Do young people [DATE] read more or less than in the past? Use reasons and deta…" at bounding box center [519, 365] width 982 height 342
click at [993, 80] on icon "button" at bounding box center [992, 83] width 10 height 10
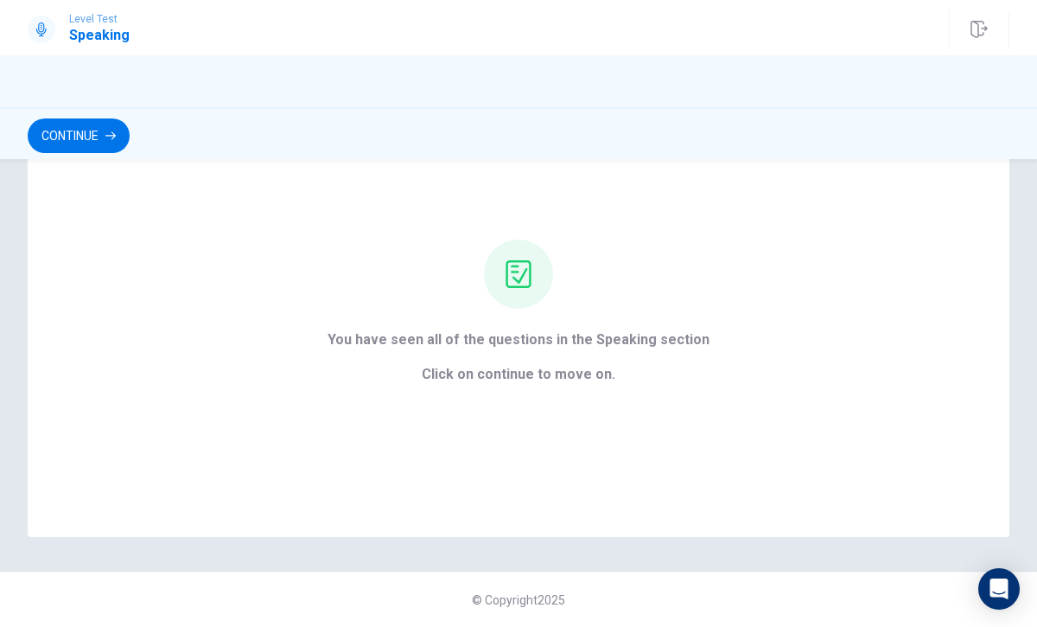
scroll to position [106, 0]
click at [634, 315] on div "You have seen all of the questions in the Speaking section Click on continue to…" at bounding box center [518, 311] width 431 height 145
click at [116, 124] on button "Continue" at bounding box center [79, 135] width 102 height 35
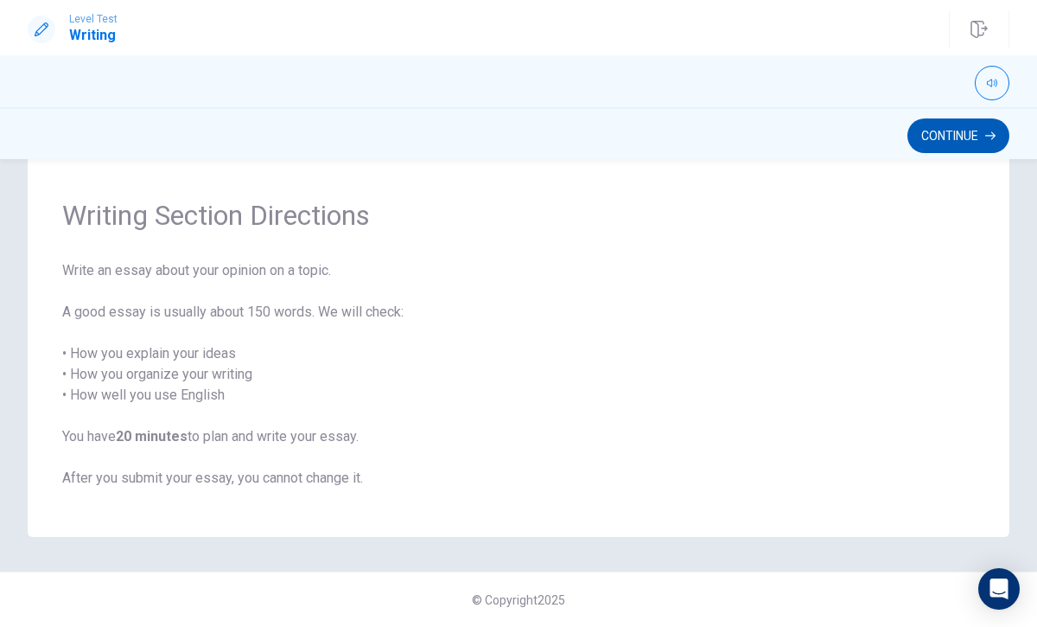
click at [969, 124] on button "Continue" at bounding box center [959, 135] width 102 height 35
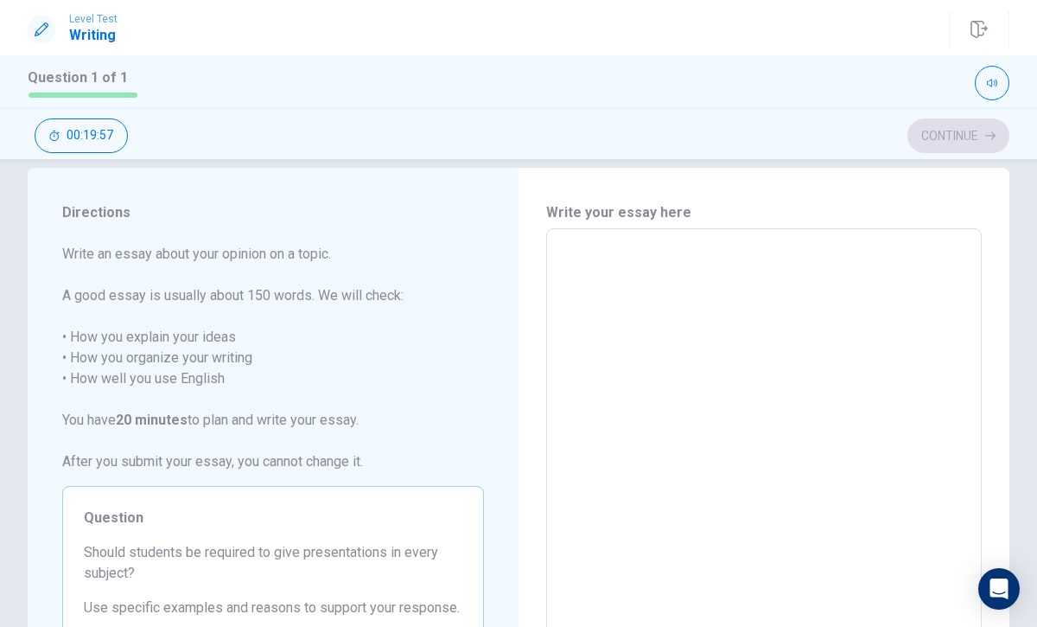
scroll to position [0, 0]
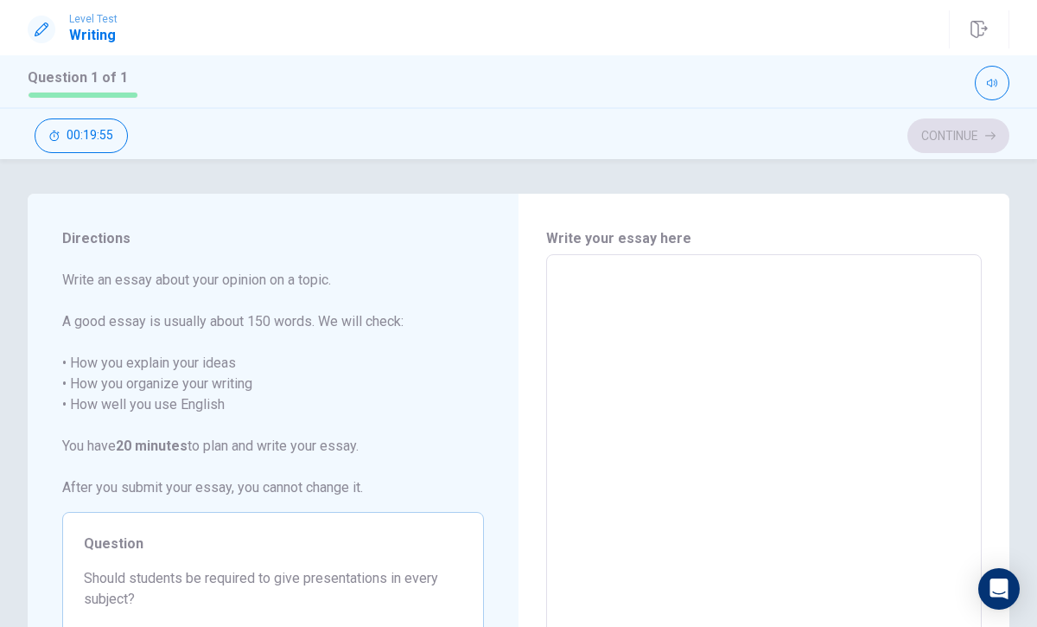
click at [775, 263] on div "x ​" at bounding box center [764, 493] width 436 height 478
type textarea "n"
type textarea "x"
type textarea "no"
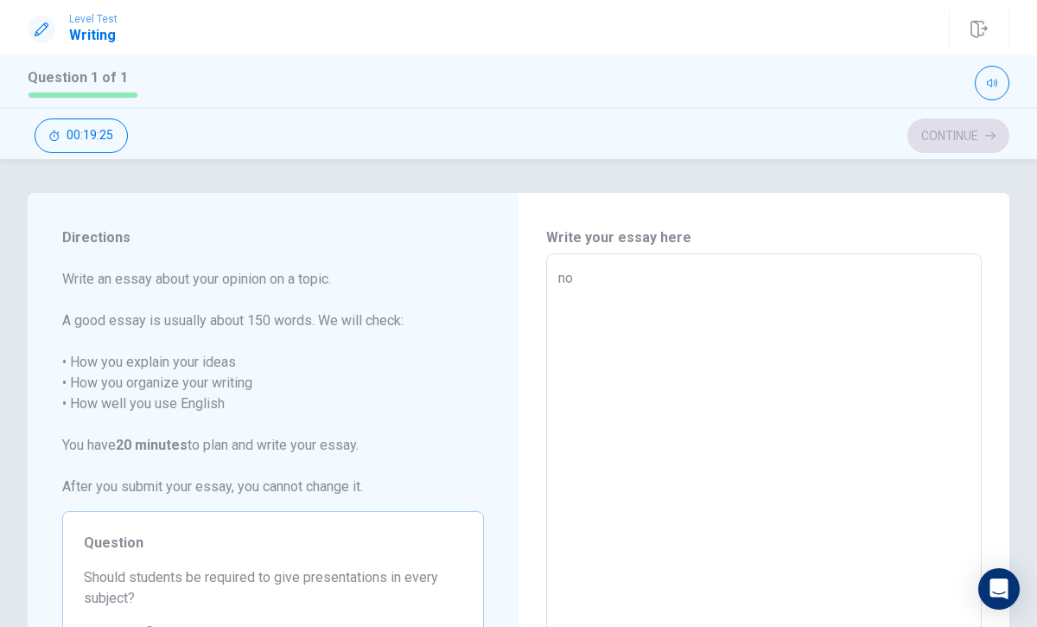
type textarea "x"
type textarea "no,"
type textarea "x"
type textarea "no,b"
type textarea "x"
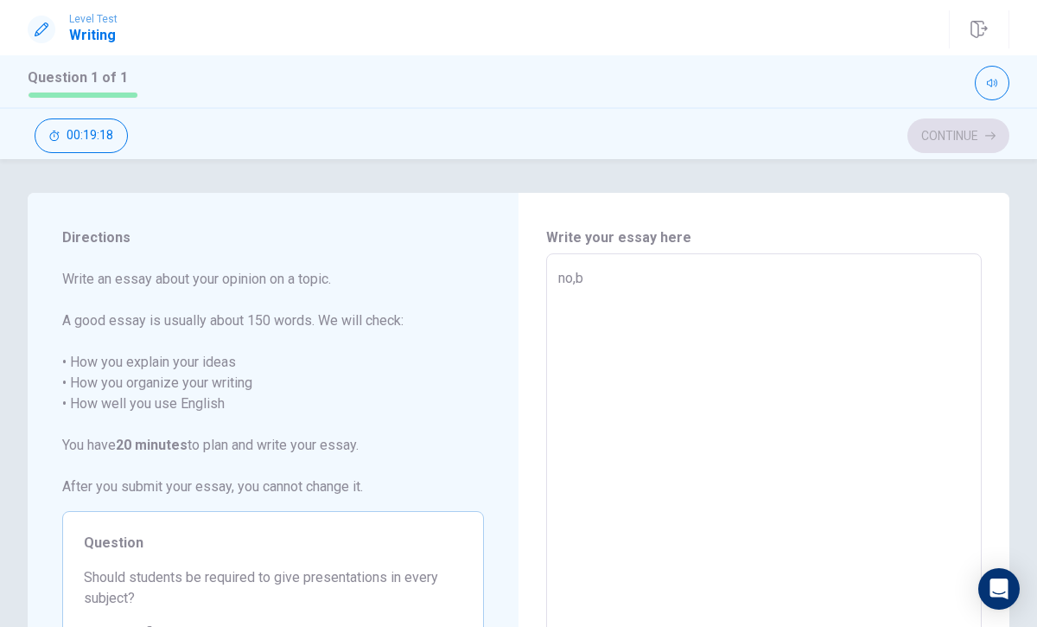
type textarea "no,be"
type textarea "x"
type textarea "no,b"
type textarea "x"
type textarea "no,"
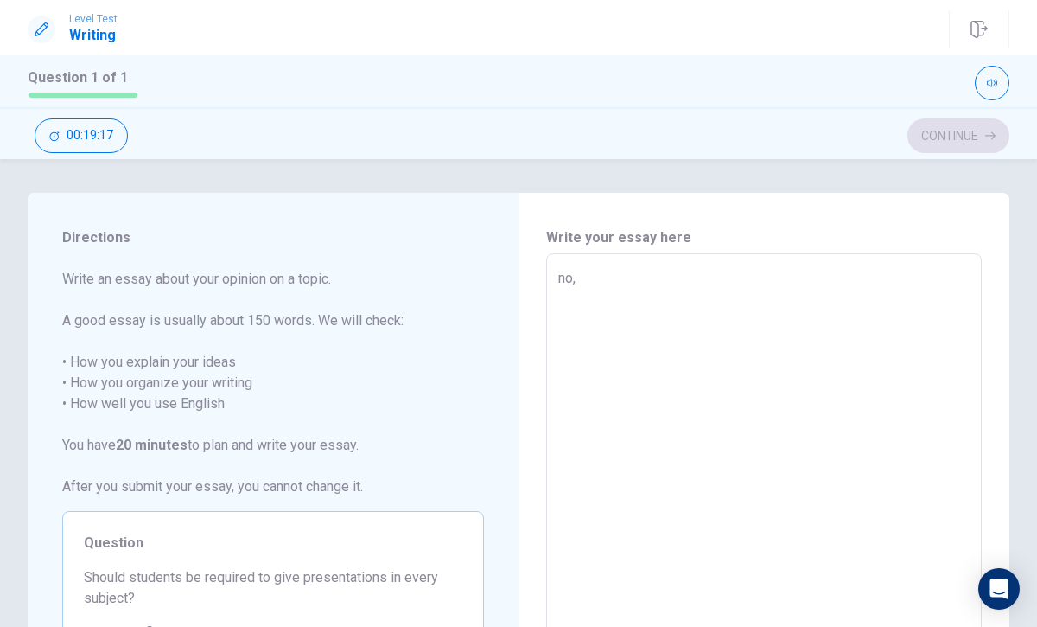
type textarea "x"
type textarea "no"
type textarea "x"
type textarea "n"
type textarea "x"
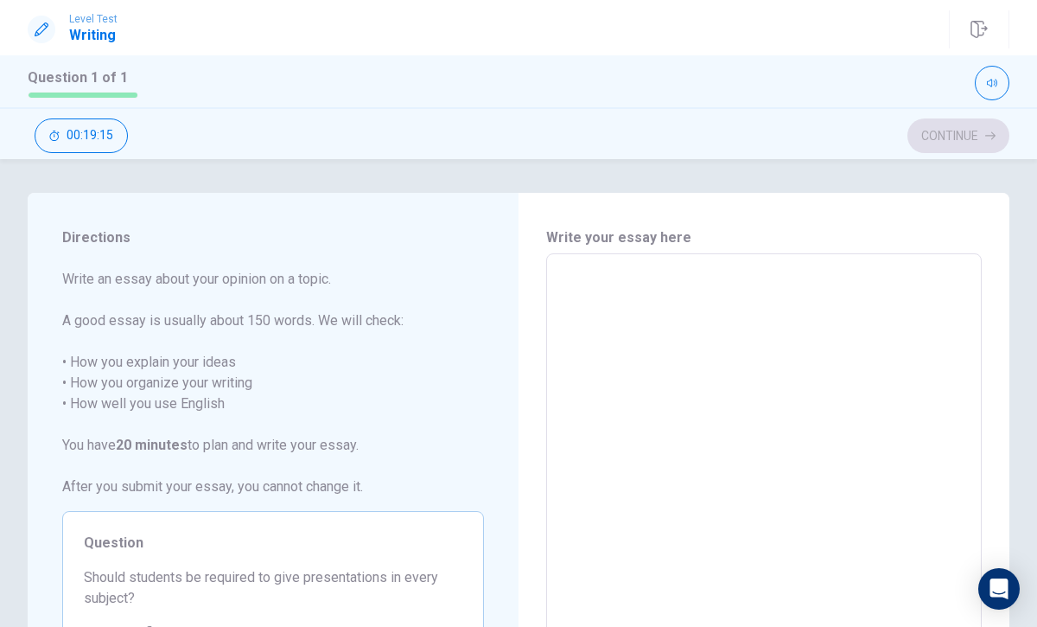
type textarea "i"
type textarea "x"
type textarea "i"
type textarea "x"
type textarea "i t"
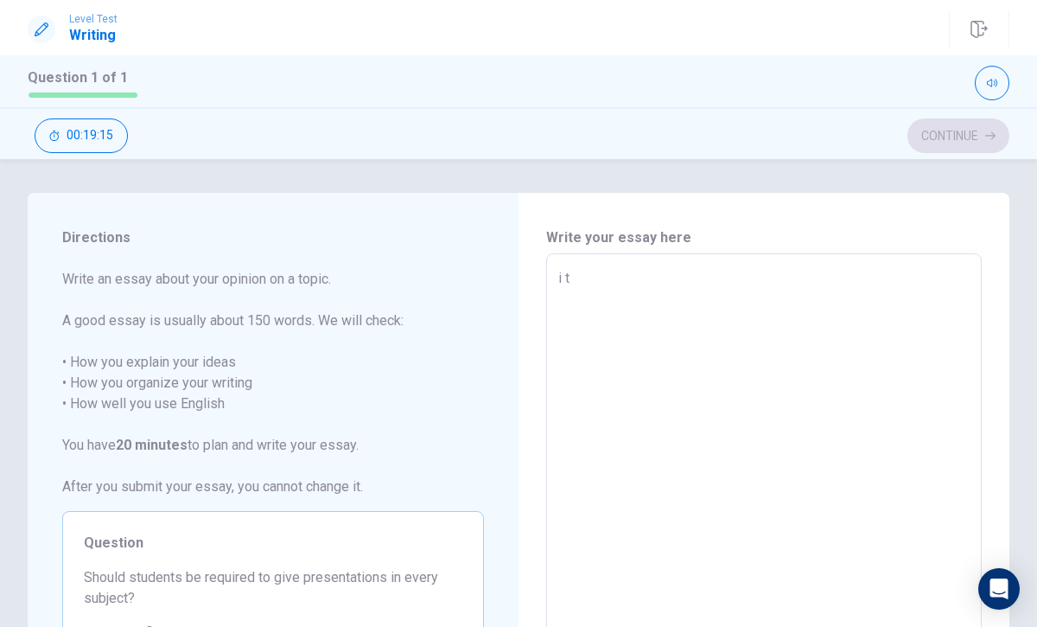
type textarea "x"
type textarea "i th"
type textarea "x"
type textarea "i thi"
type textarea "x"
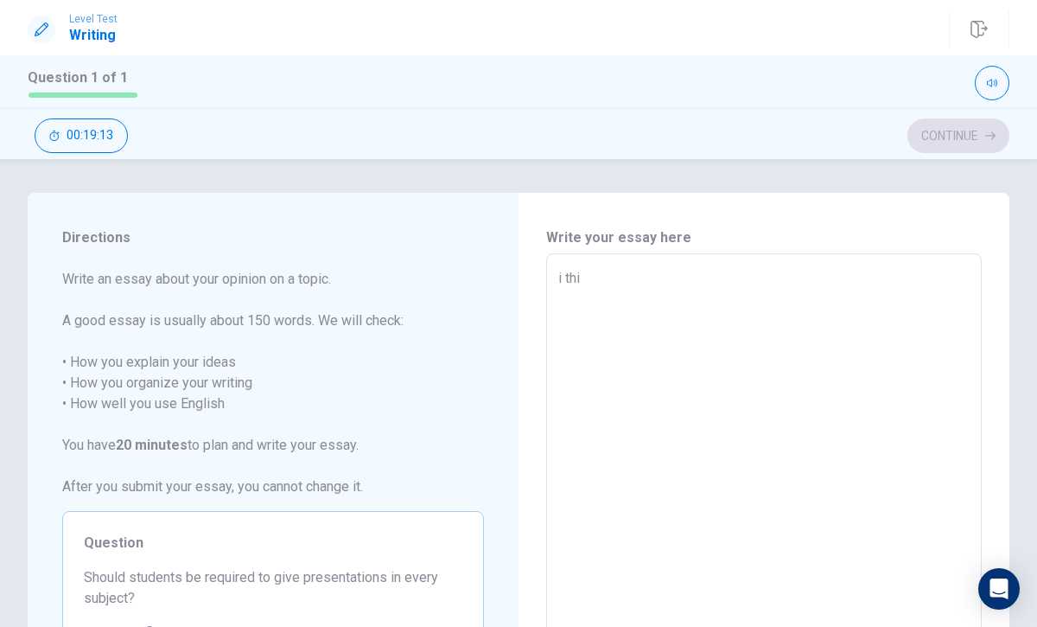
type textarea "i thin"
type textarea "x"
type textarea "i think"
type textarea "x"
type textarea "i think"
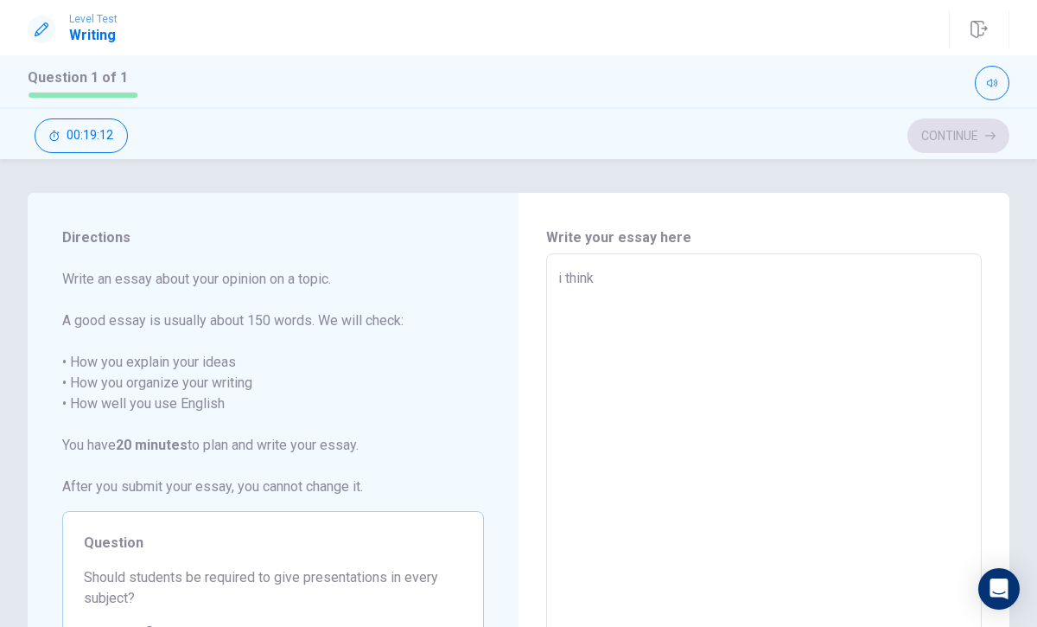
type textarea "x"
type textarea "i think s"
type textarea "x"
type textarea "i think st"
type textarea "x"
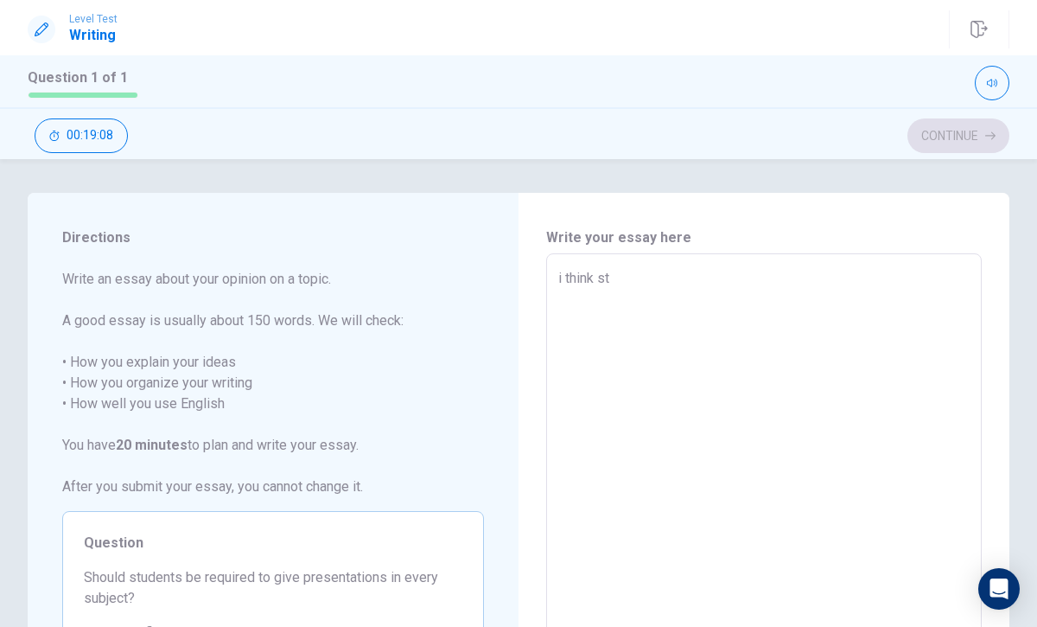
type textarea "i think stu"
type textarea "x"
type textarea "i think stud"
type textarea "x"
type textarea "i think stude"
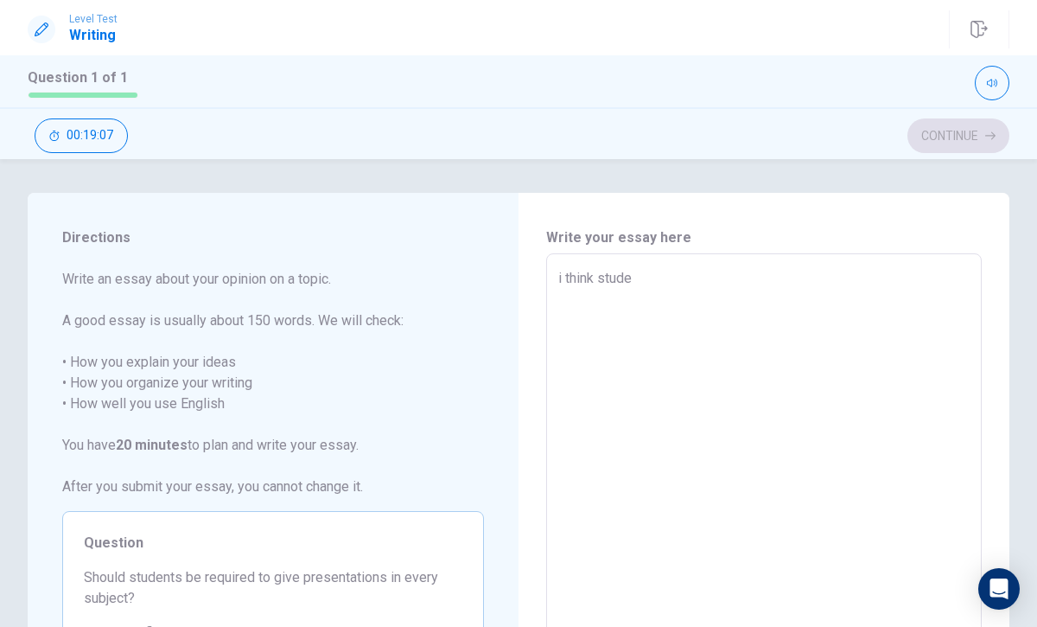
type textarea "x"
type textarea "i think studen"
type textarea "x"
type textarea "i think student"
type textarea "x"
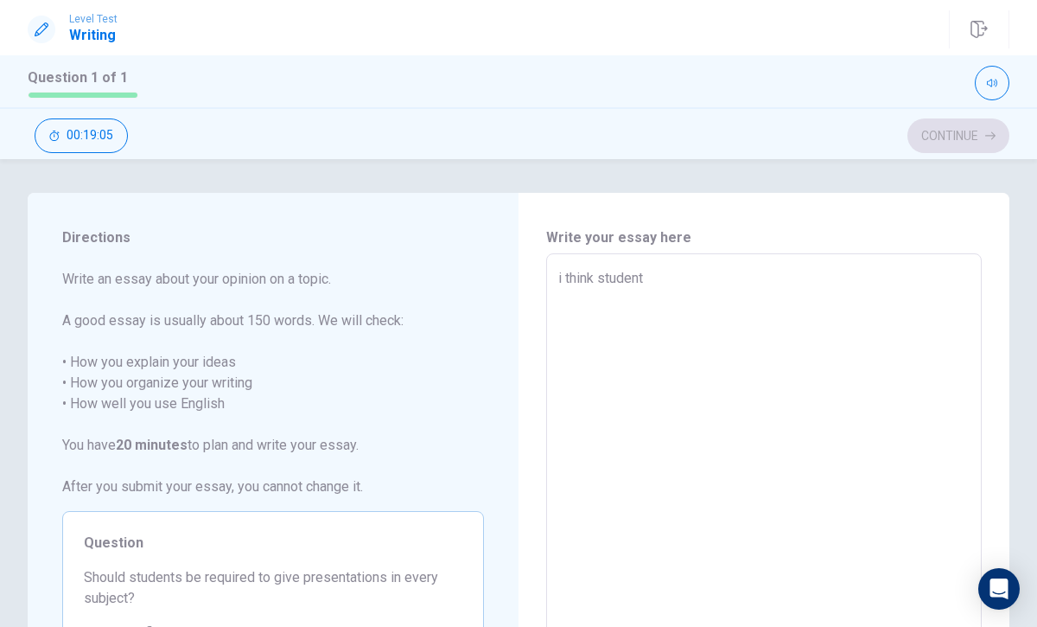
type textarea "i think student"
type textarea "x"
type textarea "i think student"
type textarea "x"
type textarea "i think students"
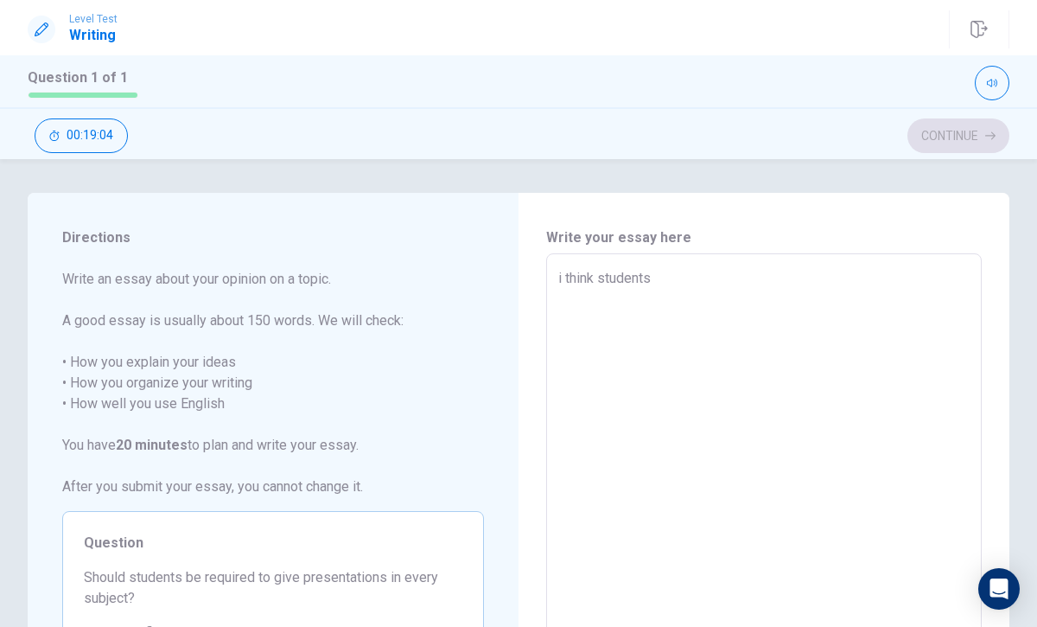
type textarea "x"
type textarea "i think students"
type textarea "x"
type textarea "i think students s"
type textarea "x"
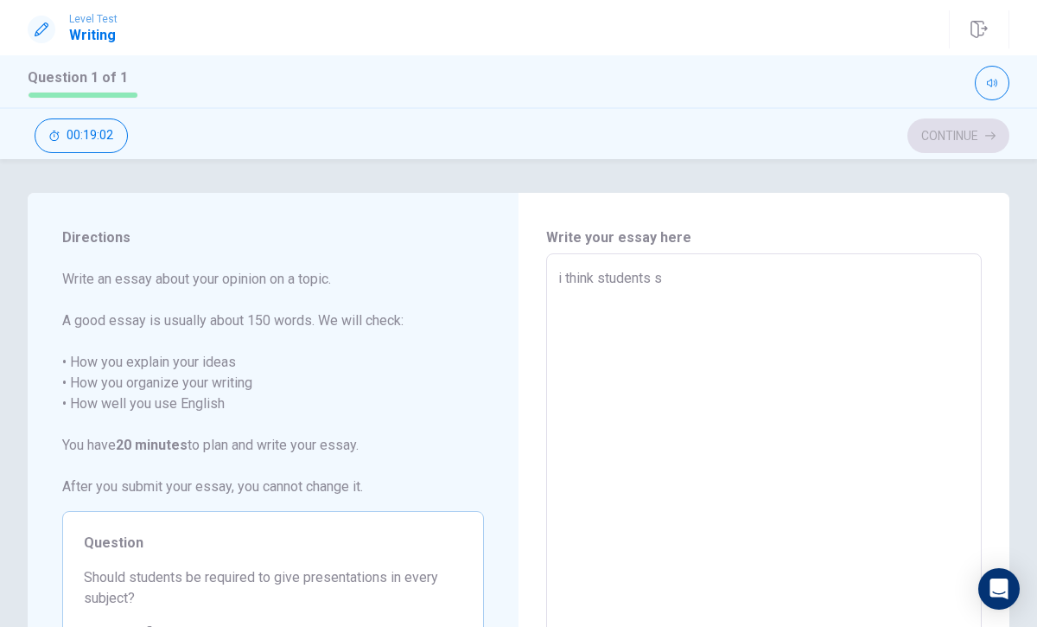
type textarea "i think students sh"
type textarea "x"
type textarea "i think students sho"
type textarea "x"
type textarea "i think students shou"
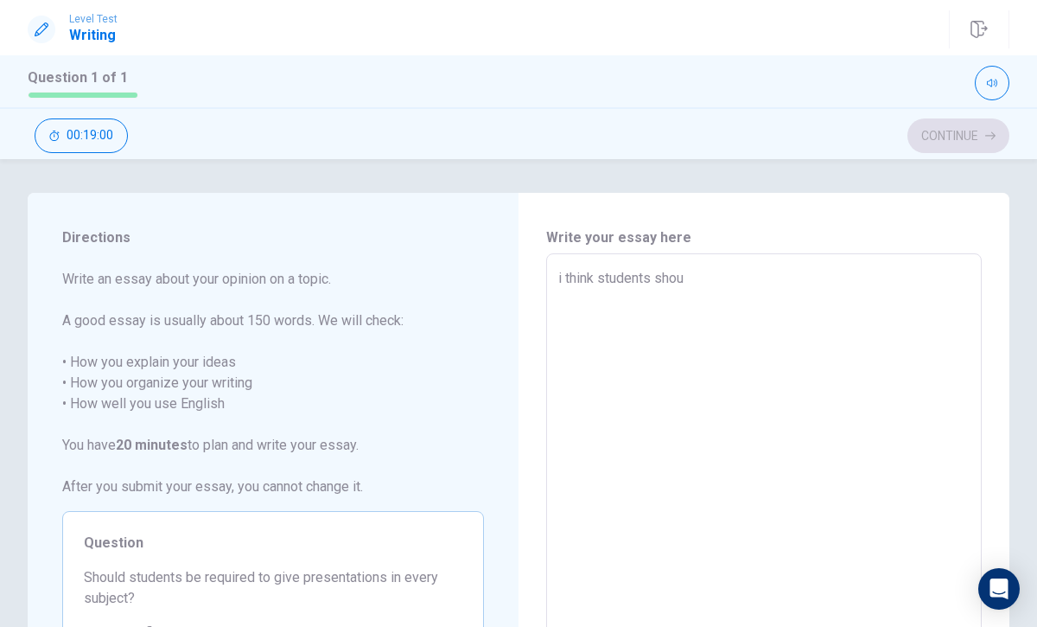
type textarea "x"
type textarea "i think students shoul"
type textarea "x"
type textarea "i think students should"
type textarea "x"
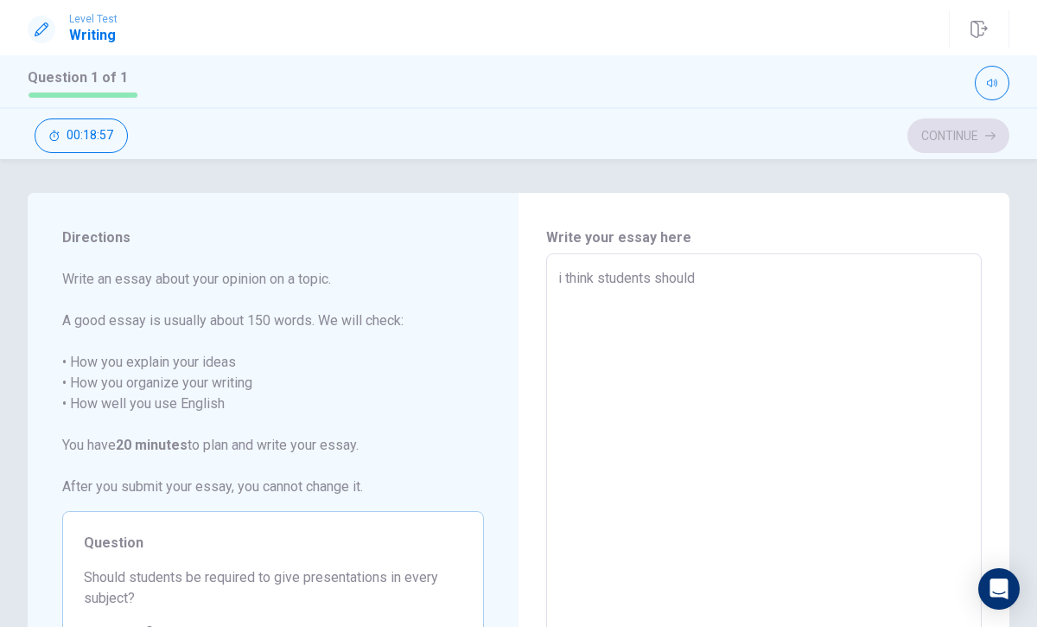
type textarea "i think students should"
type textarea "x"
type textarea "i think students should n"
type textarea "x"
type textarea "i think students should no"
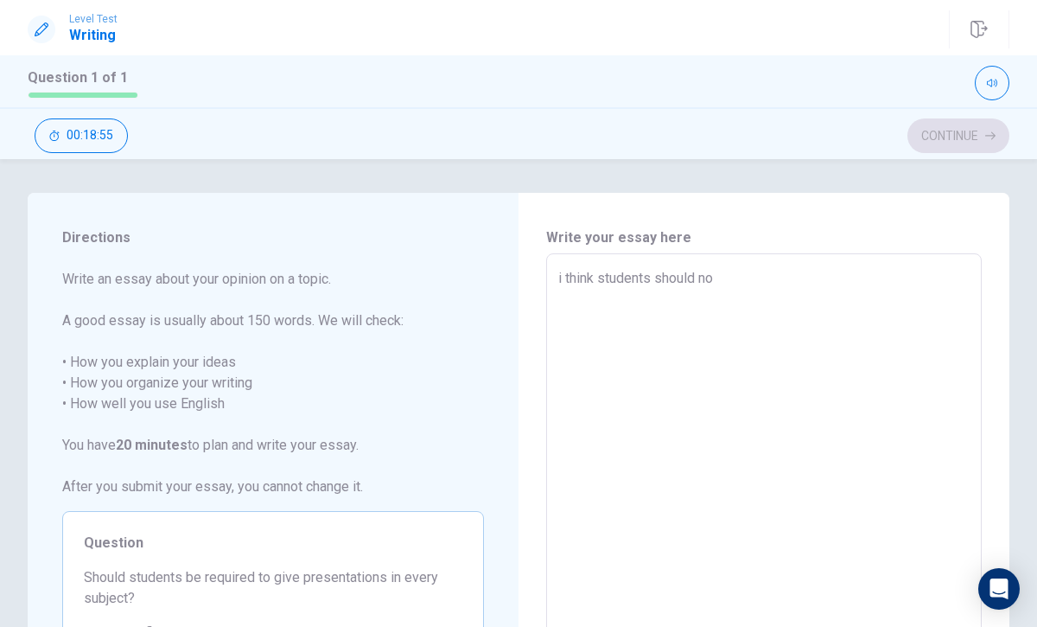
type textarea "x"
type textarea "i think students should not"
type textarea "x"
type textarea "i think students should not"
type textarea "x"
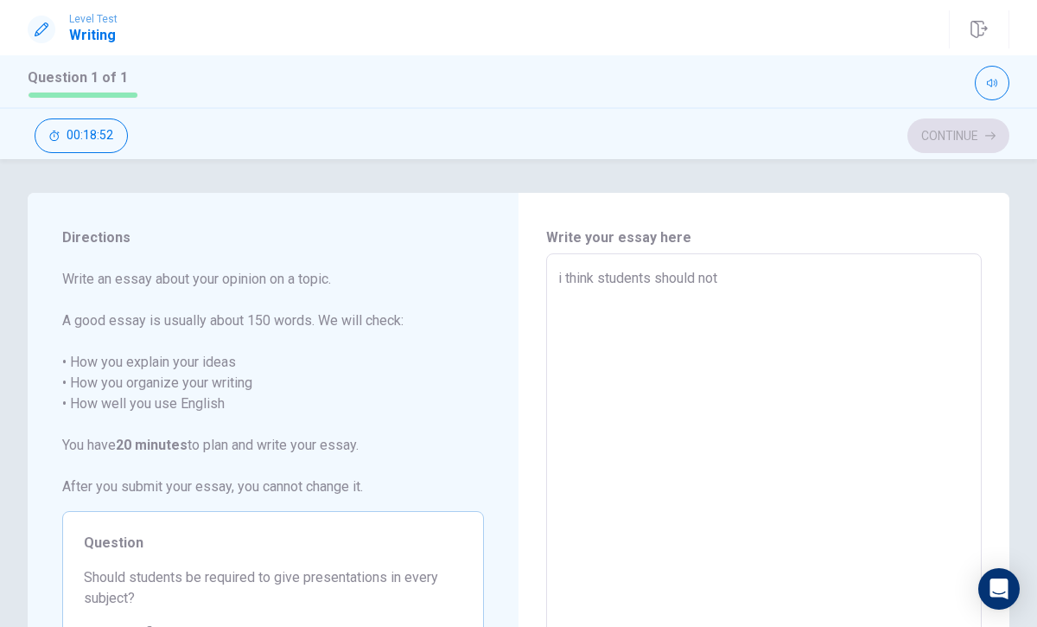
type textarea "i think students should not b"
type textarea "x"
type textarea "i think students should not be"
type textarea "x"
type textarea "i think students should not be"
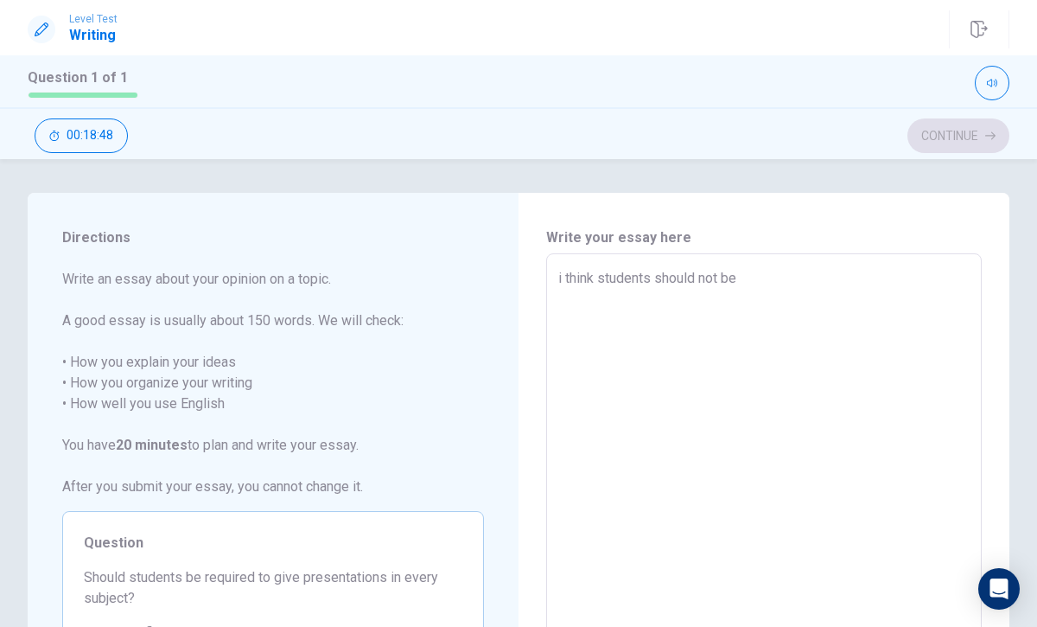
type textarea "x"
type textarea "i think students should not be r"
type textarea "x"
type textarea "i think students should not be re"
type textarea "x"
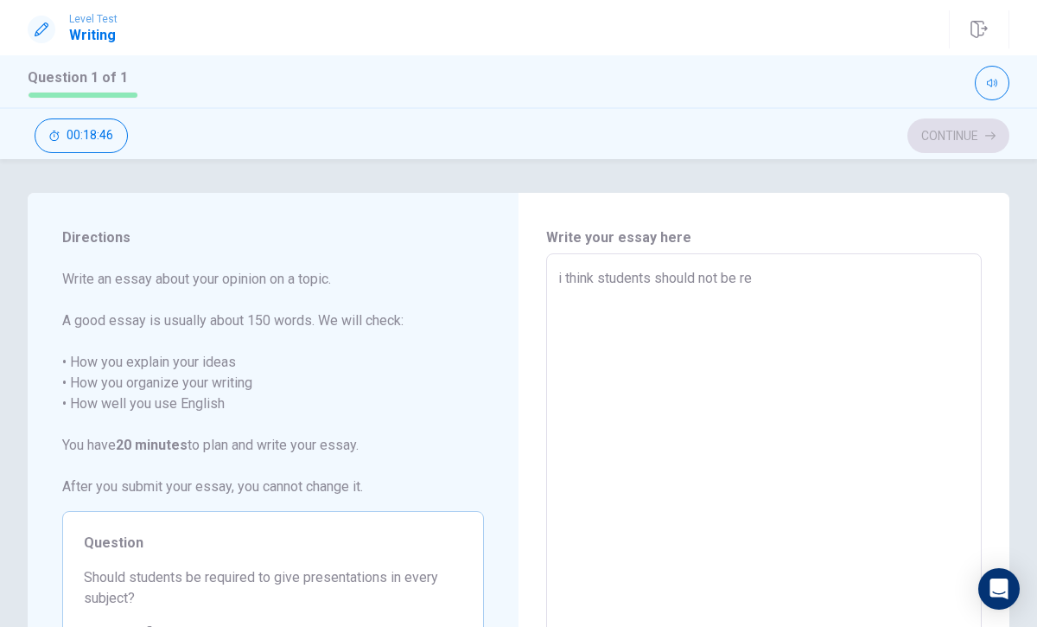
type textarea "i think students should not be req"
type textarea "x"
type textarea "i think students should not be requ"
type textarea "x"
type textarea "i think students should not be requi"
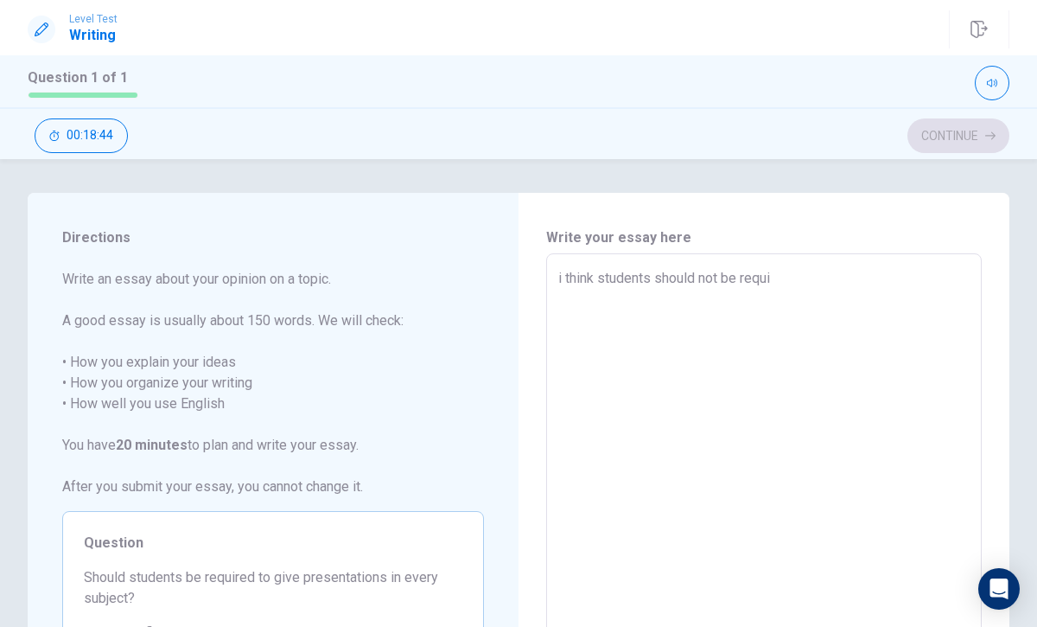
type textarea "x"
type textarea "i think students should not be requir"
type textarea "x"
type textarea "i think students should not be require"
type textarea "x"
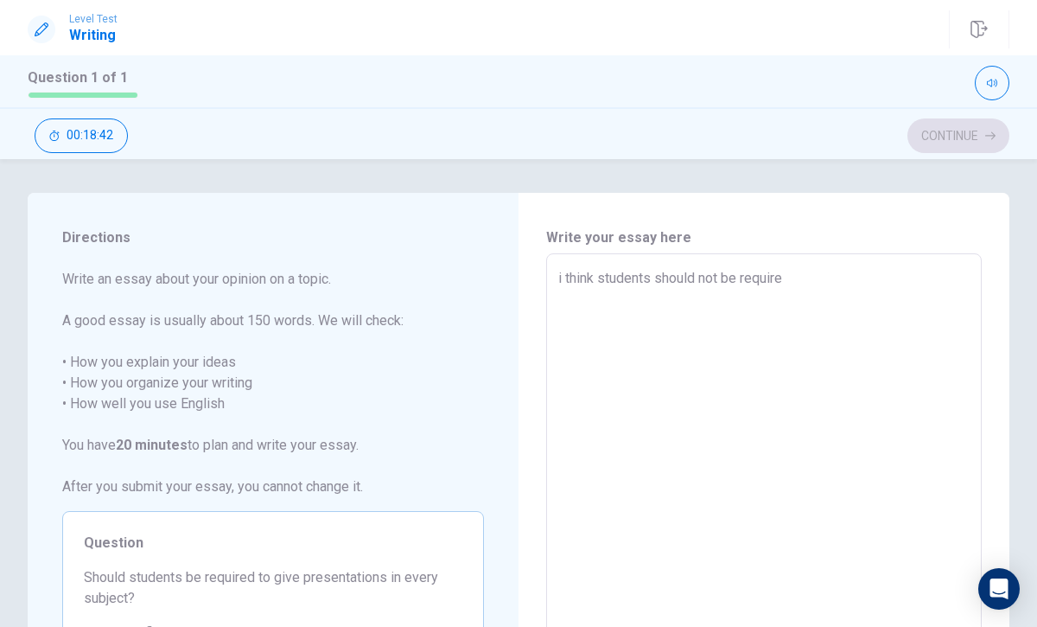
type textarea "i think students should not be required"
type textarea "x"
type textarea "i think students should not be required"
type textarea "x"
type textarea "i think students should not be required t"
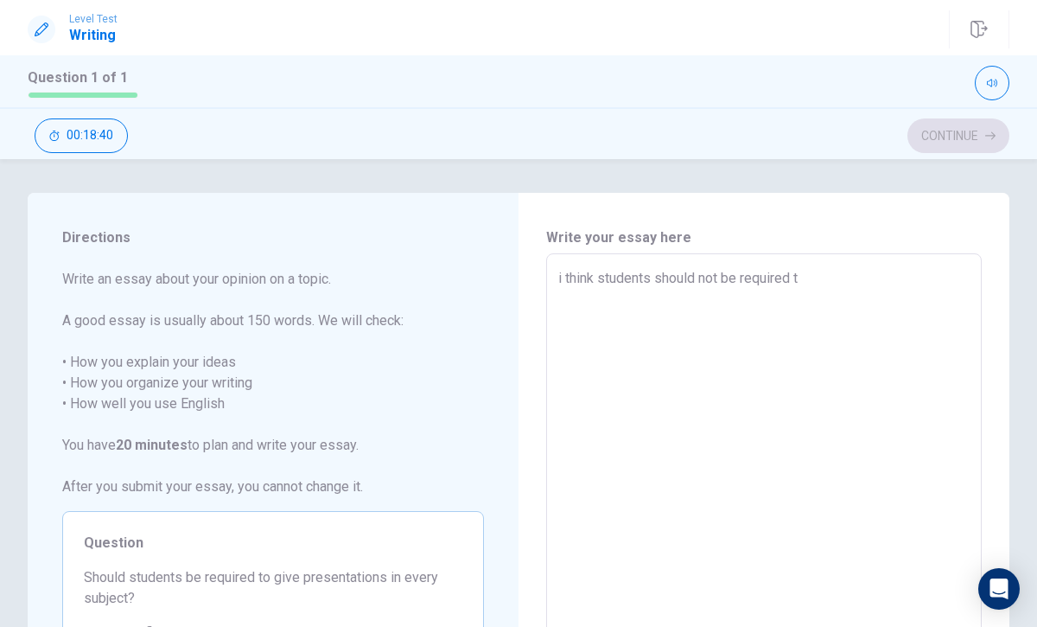
type textarea "x"
type textarea "i think students should not be required to"
type textarea "x"
type textarea "i think students should not be required to"
type textarea "x"
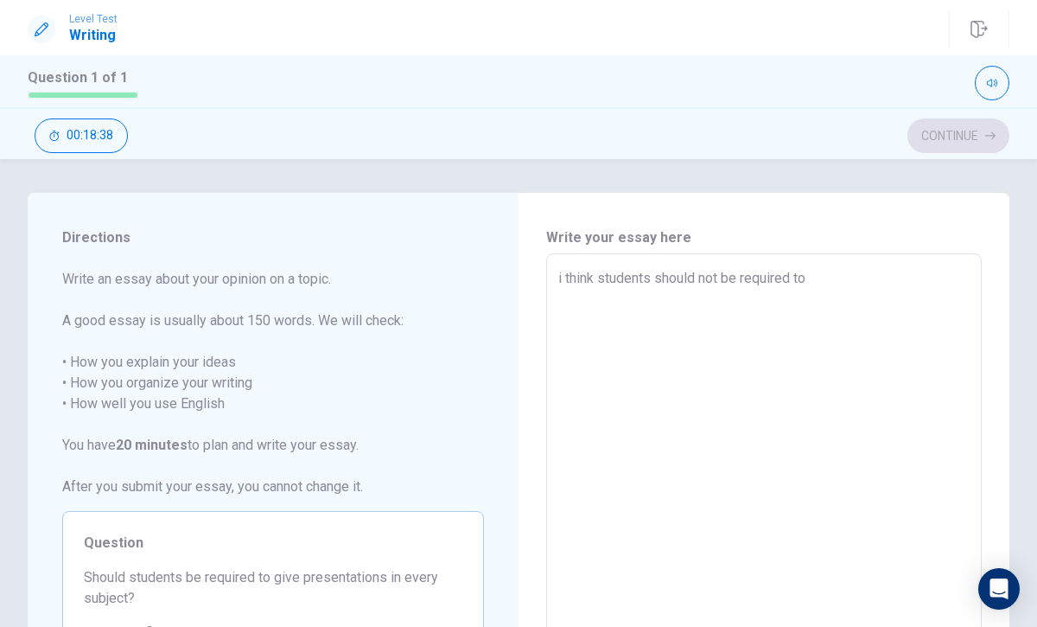
type textarea "i think students should not be required to g"
type textarea "x"
type textarea "i think students should not be required to gi"
type textarea "x"
type textarea "i think students should not be required to giv"
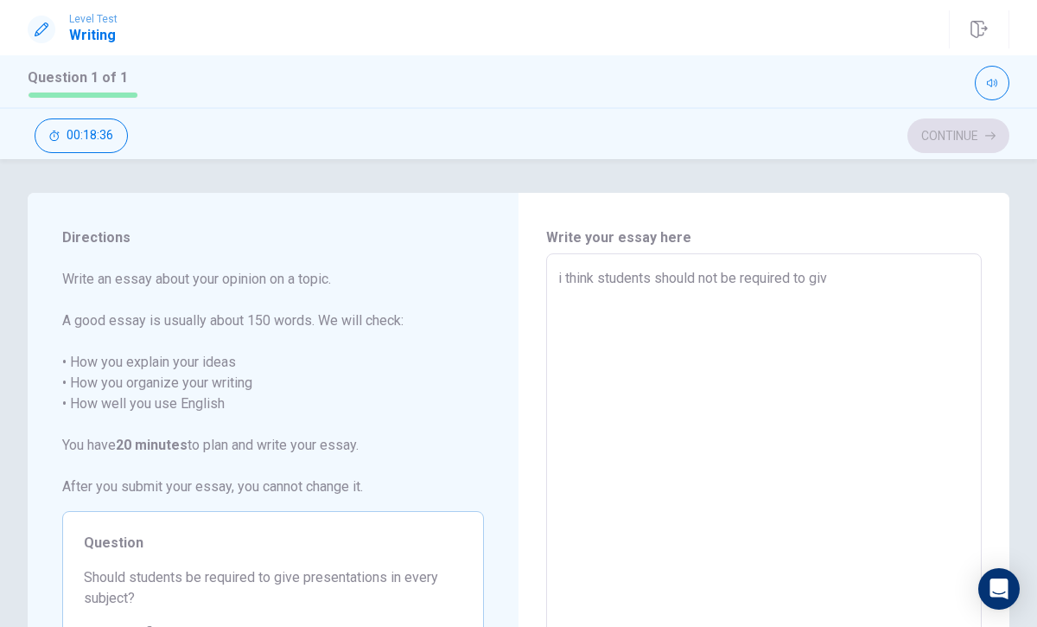
type textarea "x"
type textarea "i think students should not be required to give"
type textarea "x"
type textarea "i think students should not be required to give"
type textarea "x"
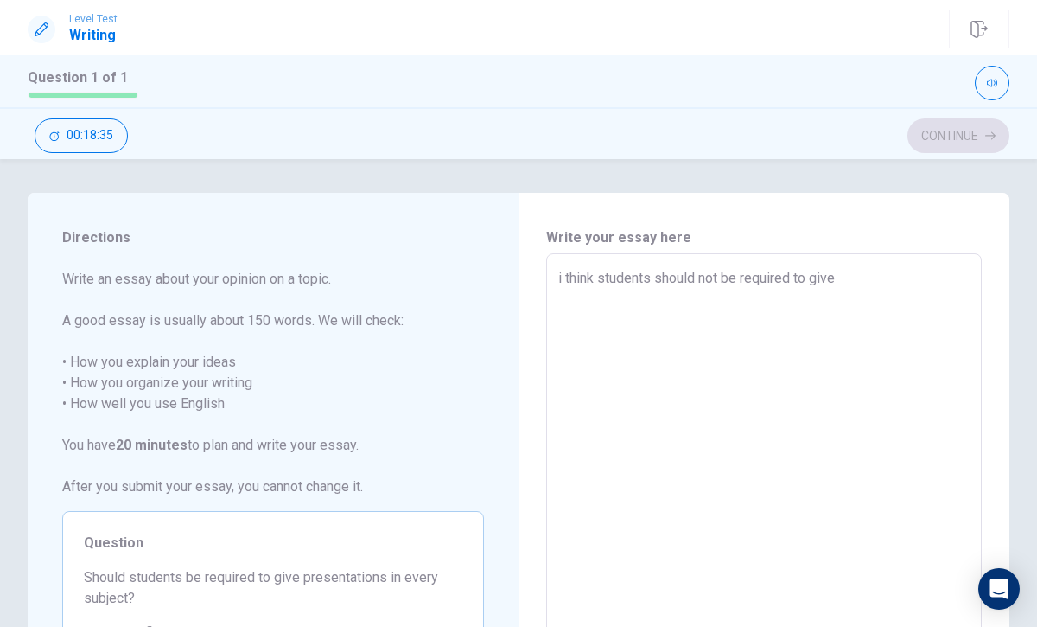
type textarea "i think students should not be required to give a"
type textarea "x"
type textarea "i think students should not be required to give a"
type textarea "x"
type textarea "i think students should not be required to give a"
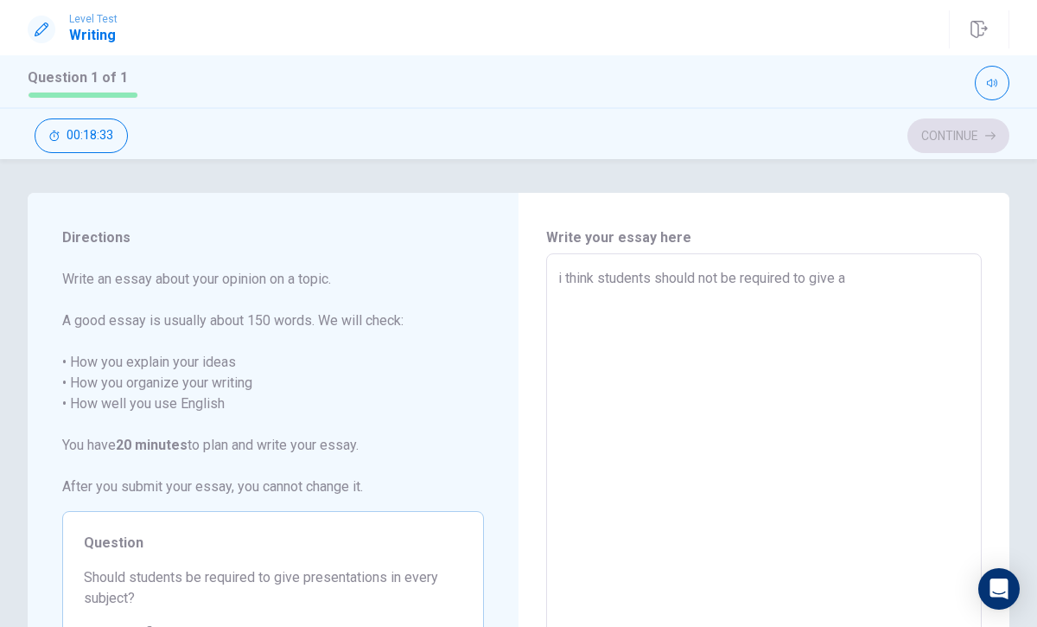
type textarea "x"
type textarea "i think students should not be required to give ap"
type textarea "x"
type textarea "i think students should not be required to give ape"
type textarea "x"
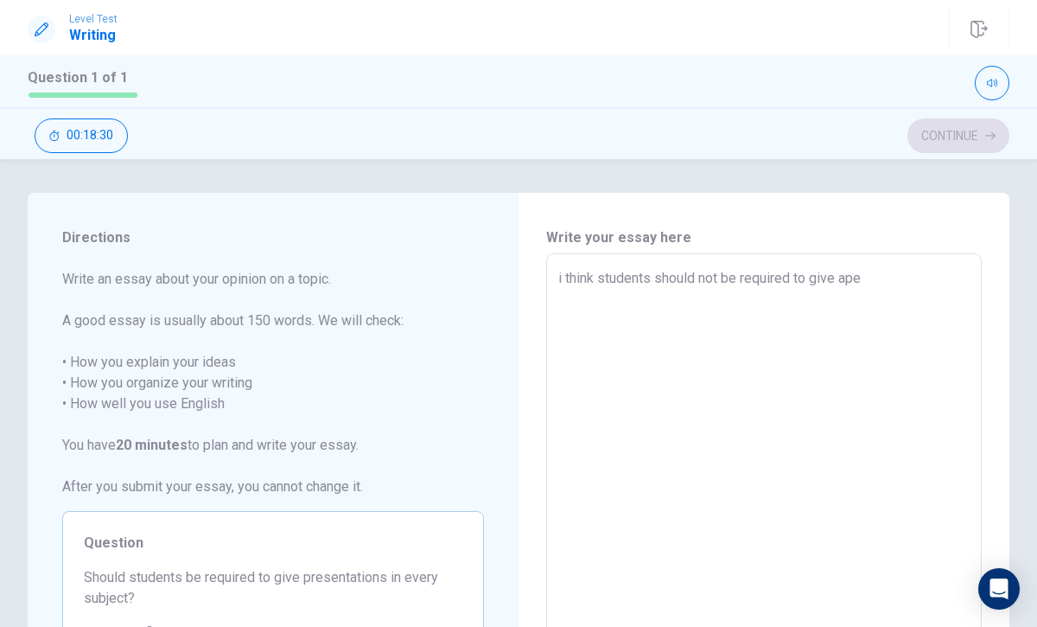
type textarea "i think students should not be required to give apes"
type textarea "x"
type textarea "i think students should not be required to give ape"
type textarea "x"
type textarea "i think students should not be required to give ap"
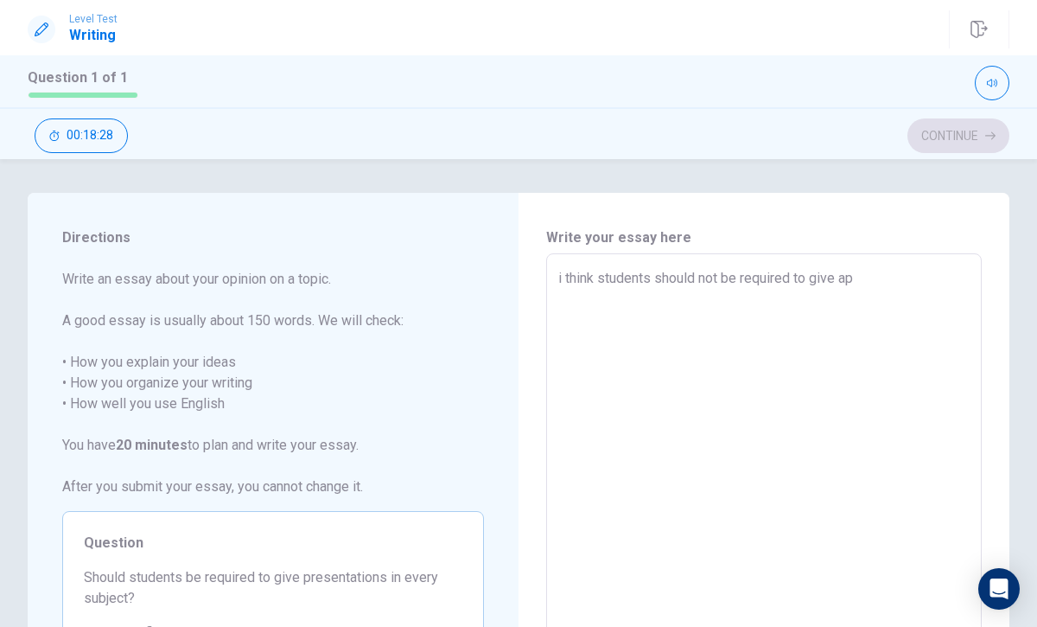
type textarea "x"
type textarea "i think students should not be required to give a"
type textarea "x"
type textarea "i think students should not be required to give"
type textarea "x"
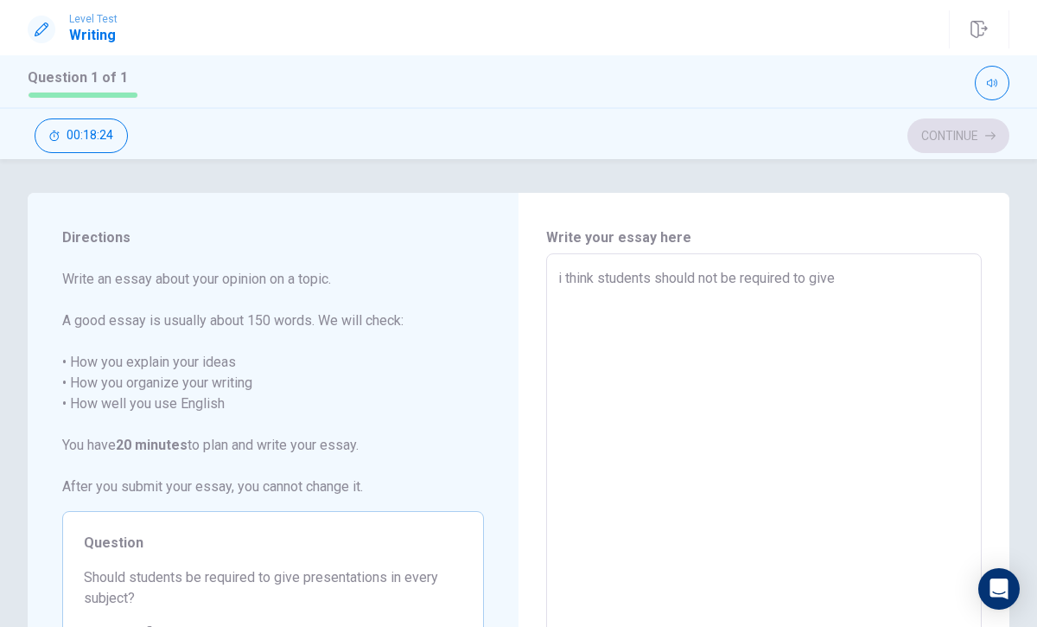
type textarea "i think students should not be required to give p"
type textarea "x"
type textarea "i think students should not be required to give pr"
type textarea "x"
type textarea "i think students should not be required to give pre"
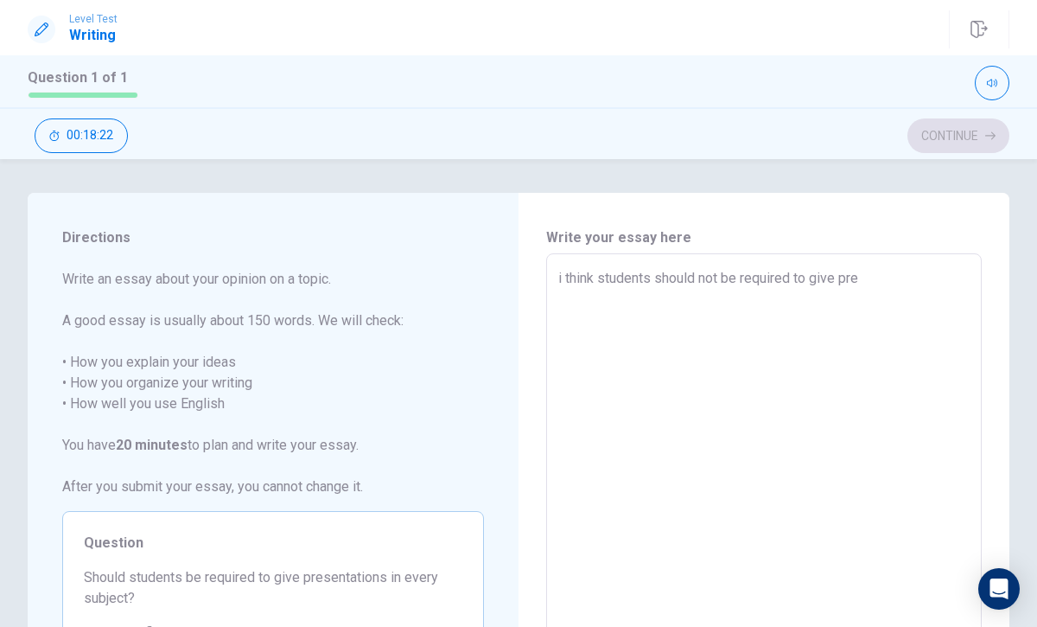
type textarea "x"
type textarea "i think students should not be required to give pres"
type textarea "x"
type textarea "i think students should not be required to give prese"
type textarea "x"
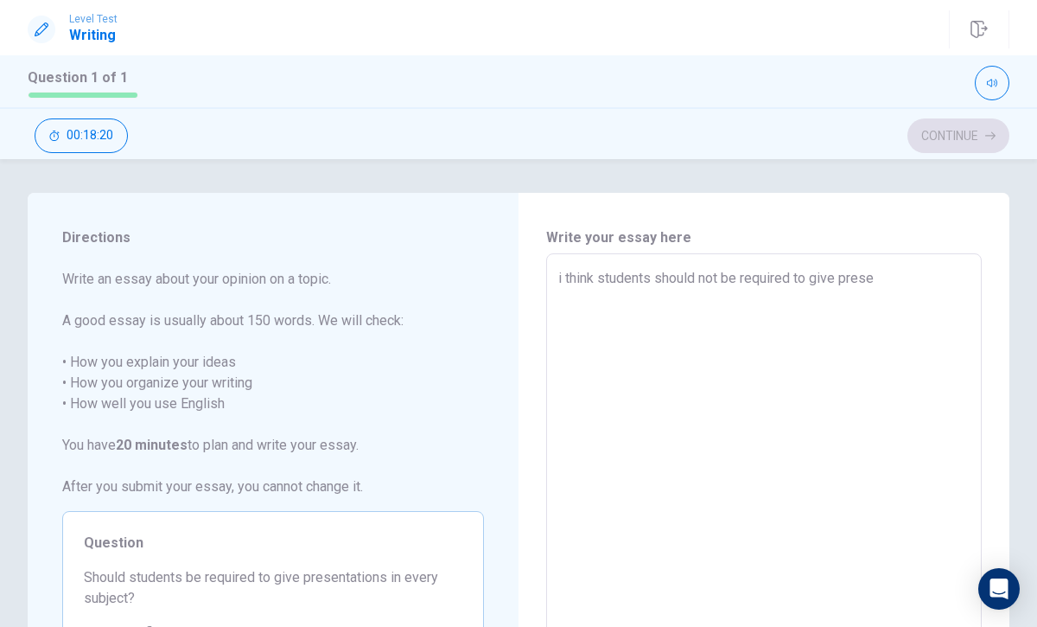
type textarea "i think students should not be required to give presen"
type textarea "x"
type textarea "i think students should not be required to give present"
type textarea "x"
type textarea "i think students should not be required to give presenta"
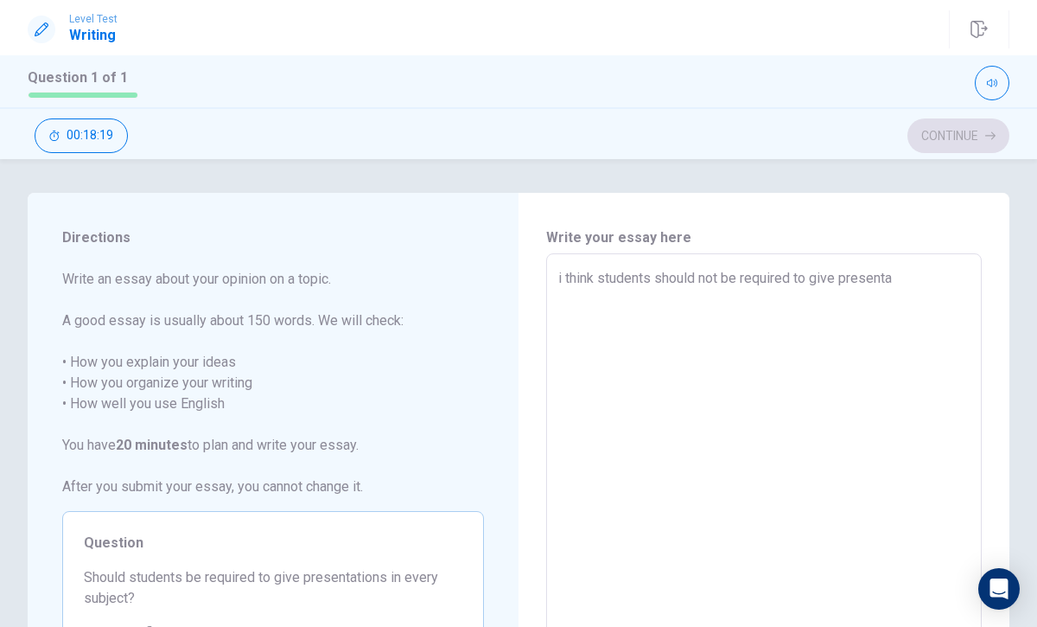
type textarea "x"
type textarea "i think students should not be required to give presentat"
type textarea "x"
type textarea "i think students should not be required to give presentati"
type textarea "x"
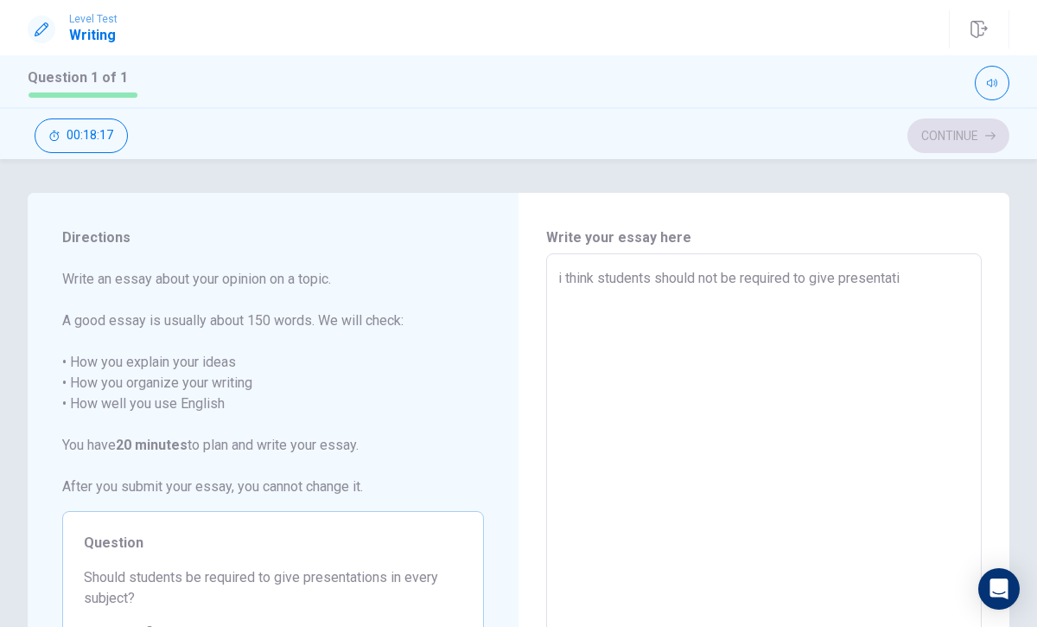
type textarea "i think students should not be required to give presentatio"
type textarea "x"
type textarea "i think students should not be required to give presentation"
type textarea "x"
type textarea "i think students should not be required to give presentations"
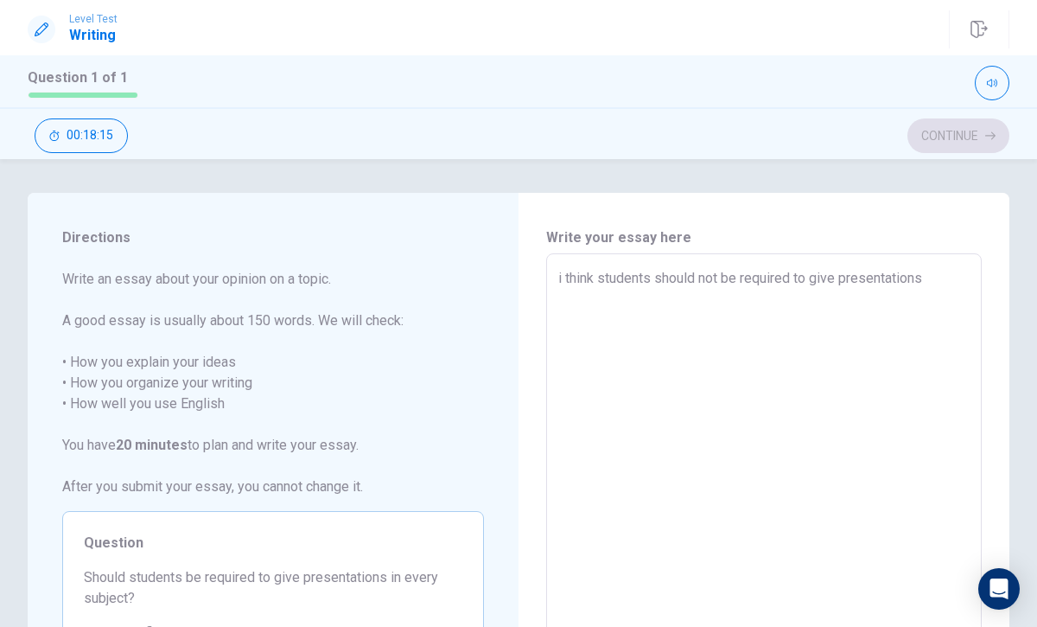
type textarea "x"
type textarea "i think students should not be required to give presentations"
type textarea "x"
type textarea "i think students should not be required to give presentations i"
type textarea "x"
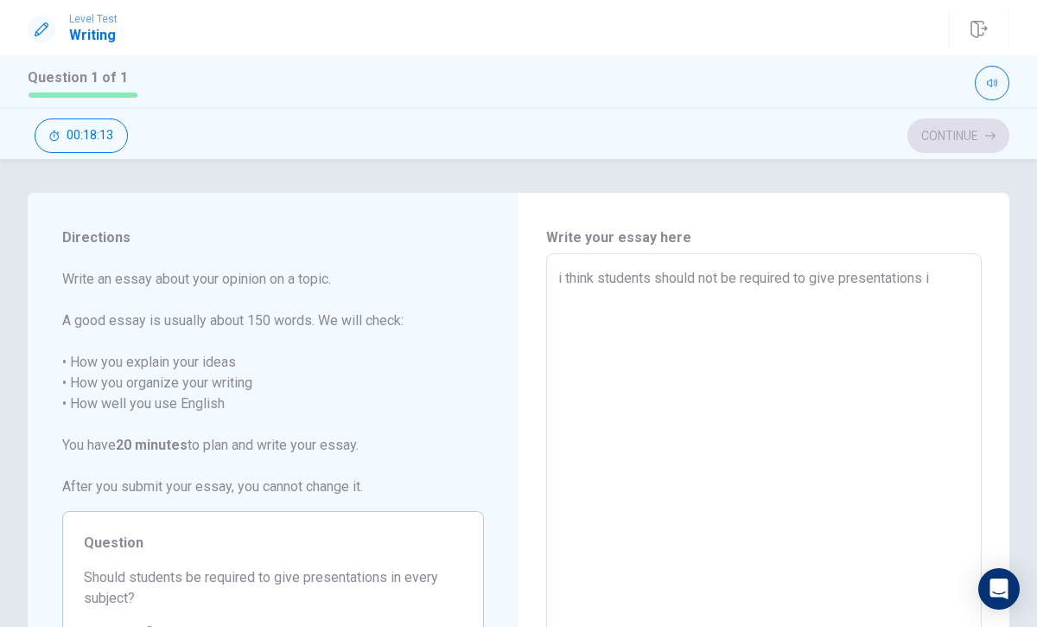
type textarea "i think students should not be required to give presentations in"
type textarea "x"
type textarea "i think students should not be required to give presentations in"
type textarea "x"
type textarea "i think students should not be required to give presentations in e"
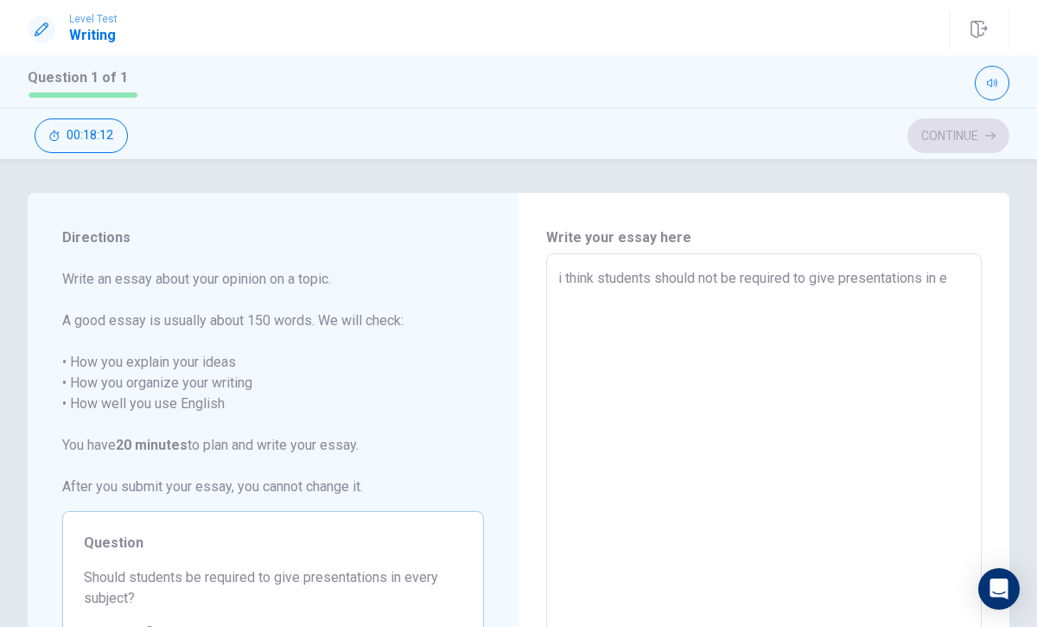
type textarea "x"
type textarea "i think students should not be required to give presentations in ev"
type textarea "x"
type textarea "i think students should not be required to give presentations in eve"
type textarea "x"
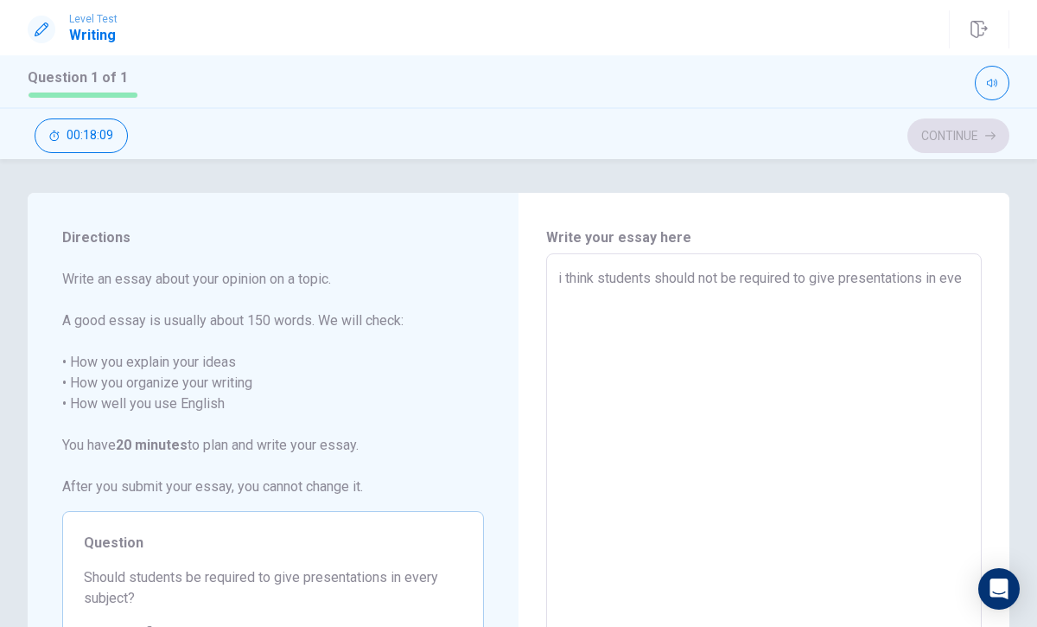
type textarea "i think students should not be required to give presentations in ever"
type textarea "x"
type textarea "i think students should not be required to give presentations in every"
type textarea "x"
type textarea "i think students should not be required to give presentations in every"
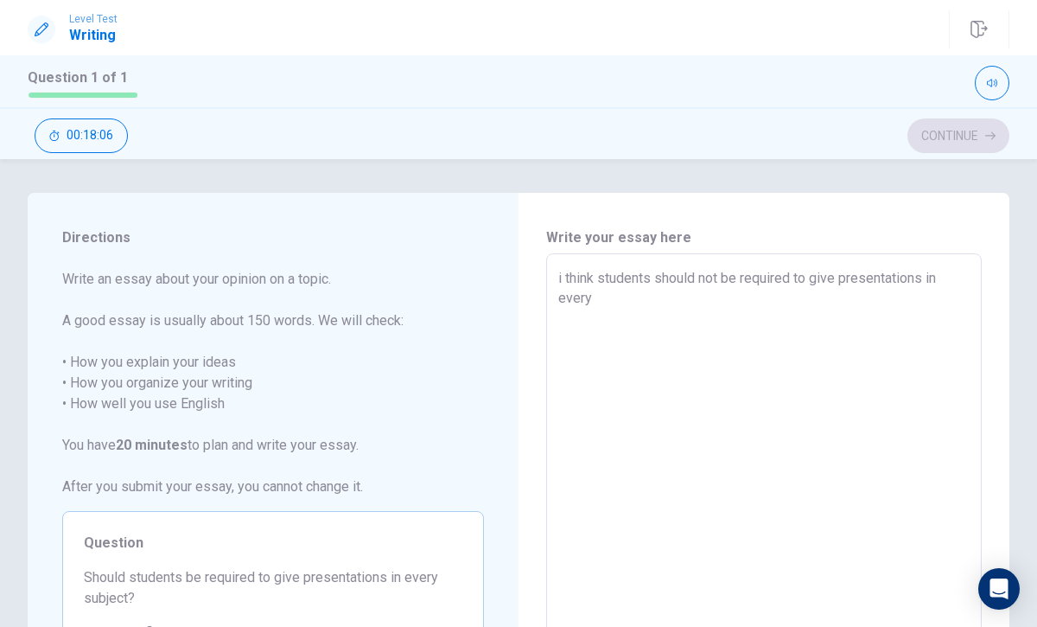
type textarea "x"
type textarea "i think students should not be required to give presentations in every s"
type textarea "x"
type textarea "i think students should not be required to give presentations in every su"
type textarea "x"
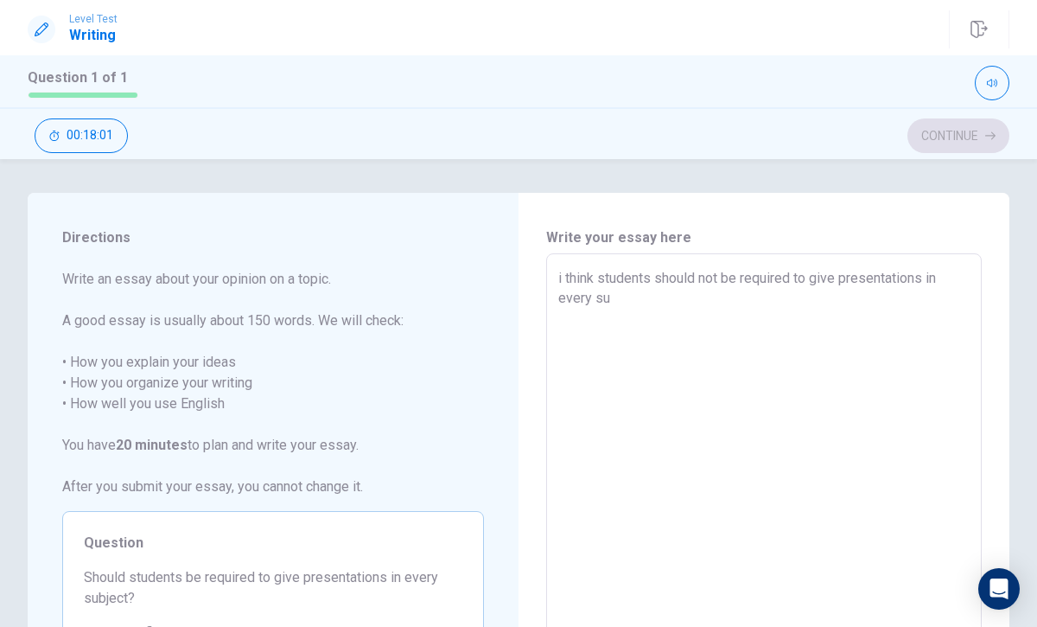
type textarea "i think students should not be required to give presentations in every sub"
type textarea "x"
type textarea "i think students should not be required to give presentations in every subj"
type textarea "x"
type textarea "i think students should not be required to give presentations in every subje"
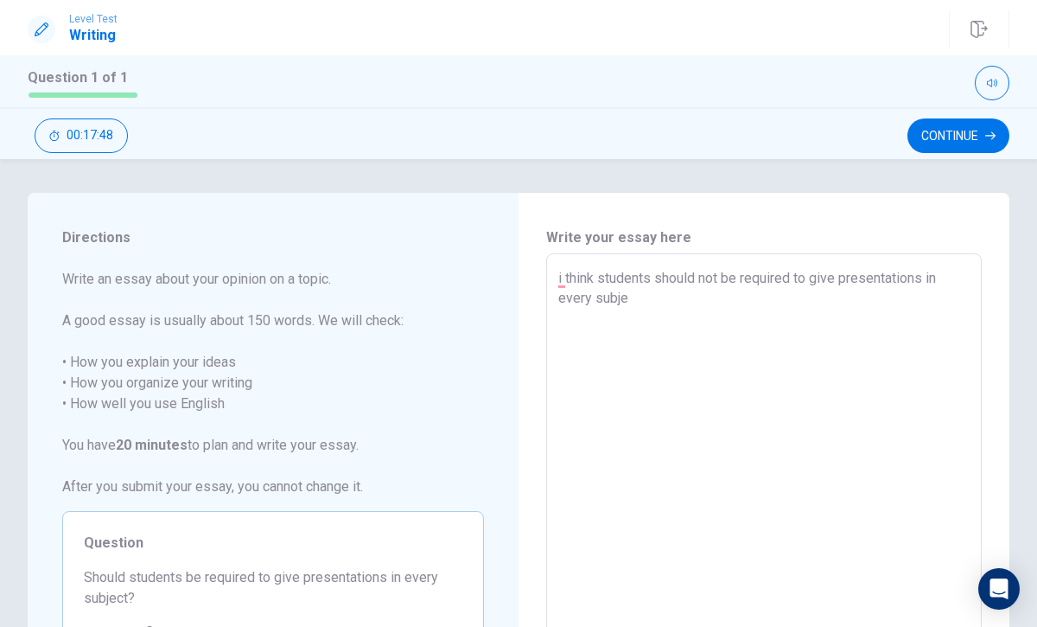
type textarea "x"
type textarea "i think students should not be required to give presentations in every subjec"
type textarea "x"
type textarea "i think students should not be required to give presentations in every subject"
type textarea "x"
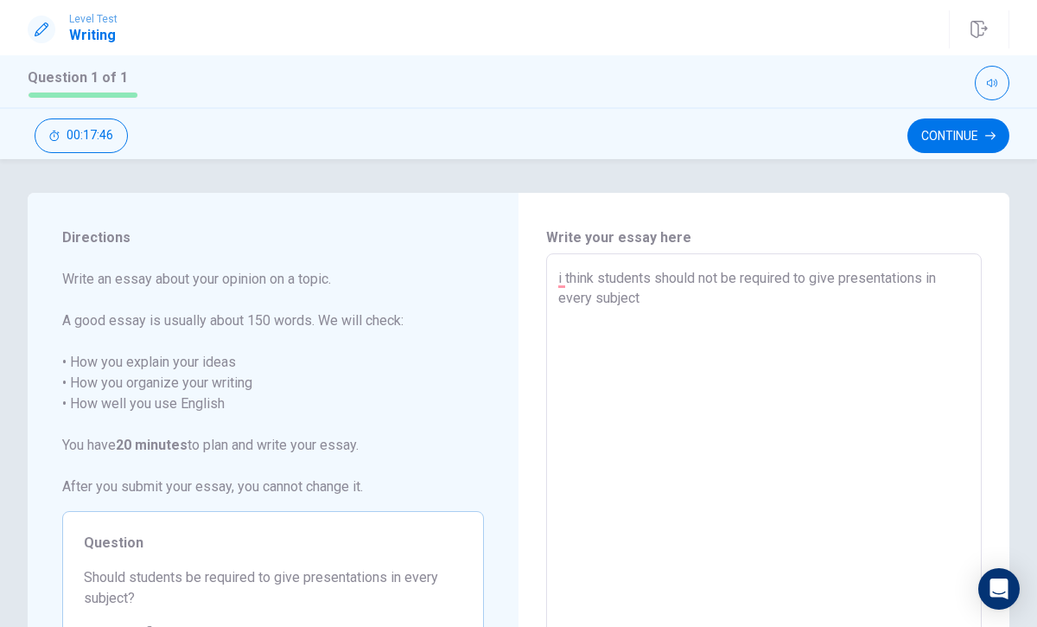
type textarea "i think students should not be required to give presentations in every subject"
type textarea "x"
click at [720, 297] on textarea "i think students should not be required to give presentations in every subject …" at bounding box center [764, 493] width 412 height 450
click at [741, 316] on textarea "i think students should not be required to give presentations in every subject …" at bounding box center [764, 493] width 412 height 450
click at [776, 319] on textarea "i think students should not be required to give presentations in every subject …" at bounding box center [764, 493] width 412 height 450
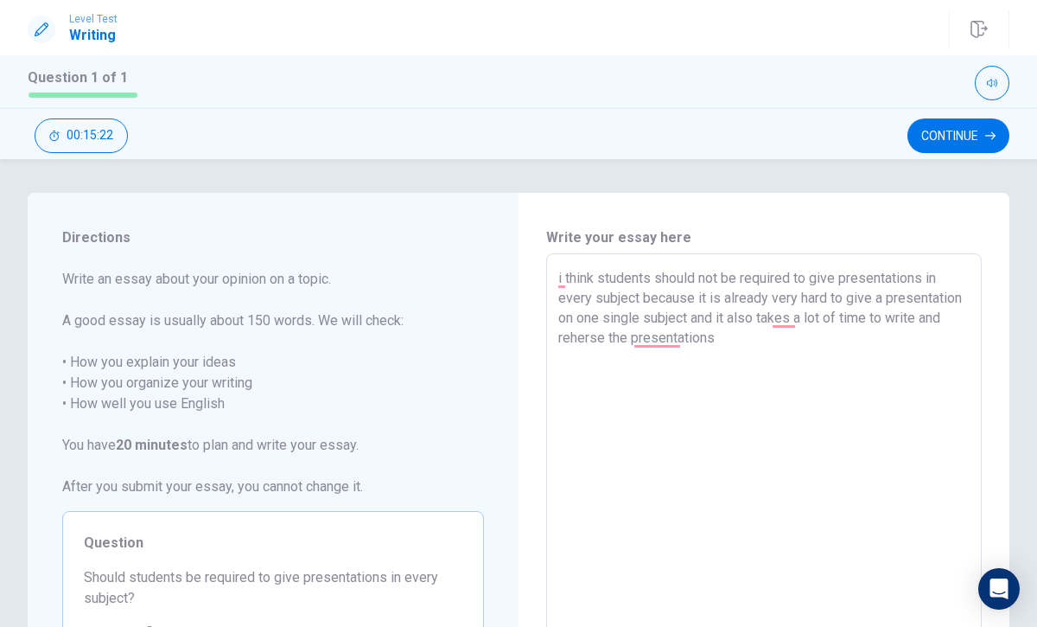
click at [654, 348] on textarea "i think students should not be required to give presentations in every subject …" at bounding box center [764, 493] width 412 height 450
click at [683, 341] on textarea "i think students should not be required to give presentations in every subject …" at bounding box center [764, 493] width 412 height 450
click at [671, 345] on textarea "i think students should not be required to give presentations in every subject …" at bounding box center [764, 493] width 412 height 450
click at [661, 347] on textarea "i think students should not be required to give presentations in every subject …" at bounding box center [764, 493] width 412 height 450
click at [662, 342] on textarea "i think students should not be required to give presentations in every subject …" at bounding box center [764, 493] width 412 height 450
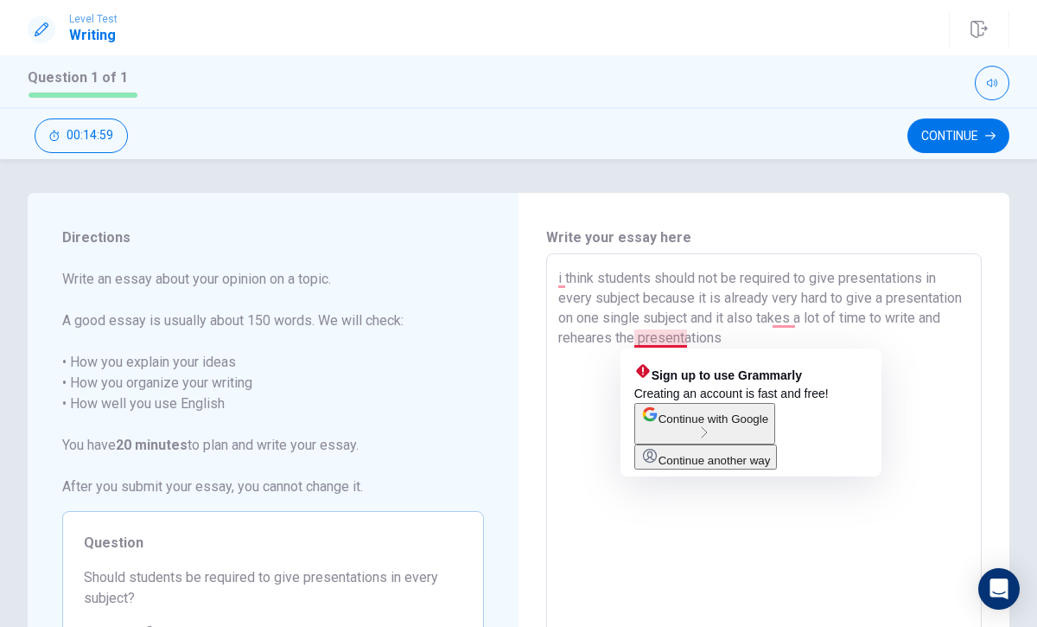
click at [667, 343] on textarea "i think students should not be required to give presentations in every subject …" at bounding box center [764, 493] width 412 height 450
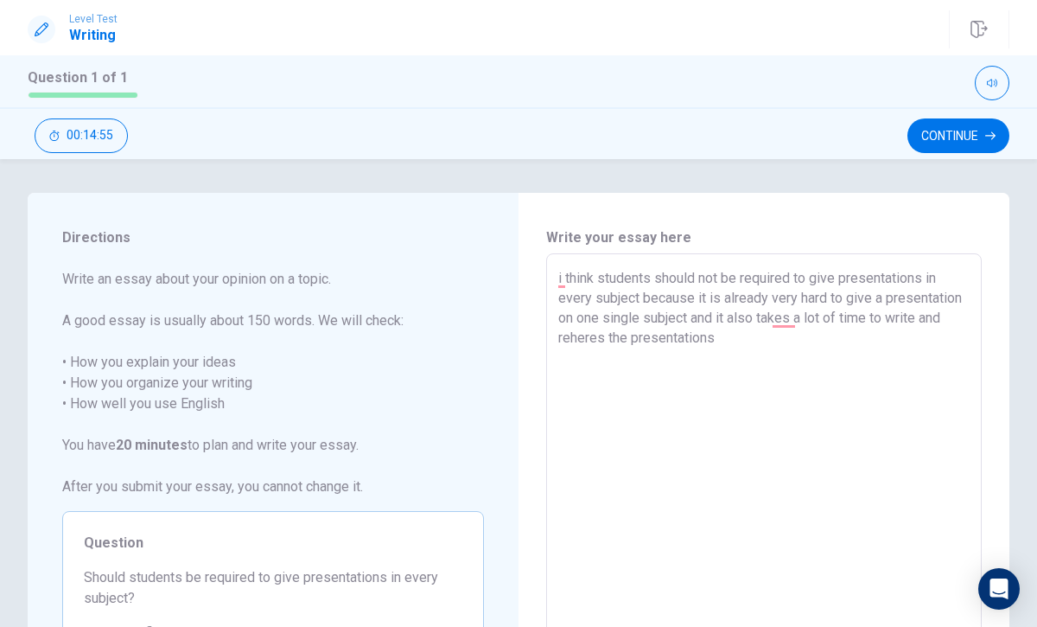
click at [818, 357] on textarea "i think students should not be required to give presentations in every subject …" at bounding box center [764, 493] width 412 height 450
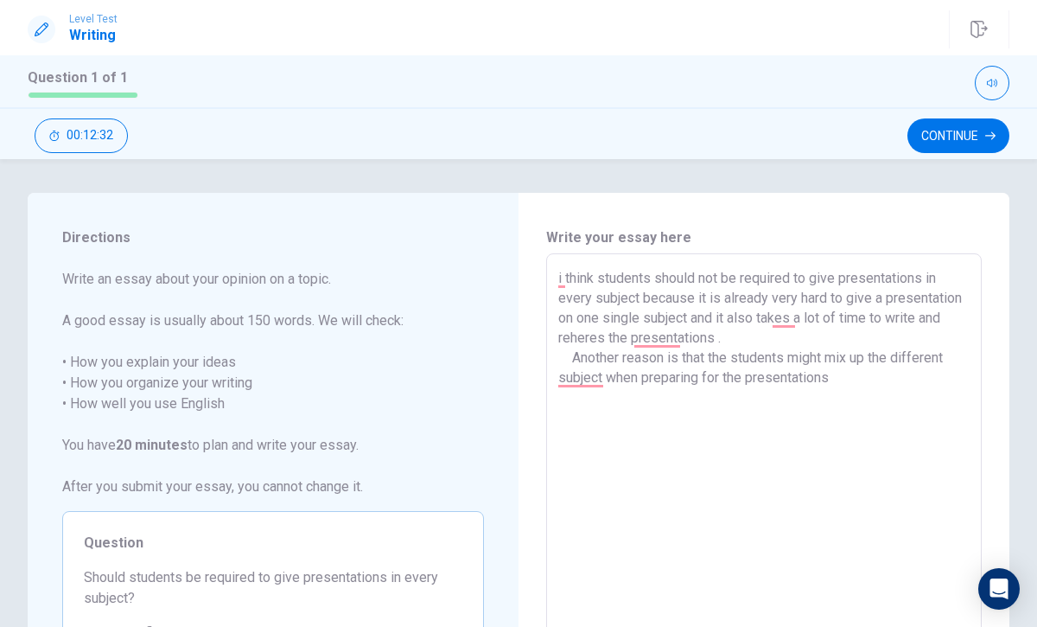
click at [608, 380] on textarea "i think students should not be required to give presentations in every subject …" at bounding box center [764, 493] width 412 height 450
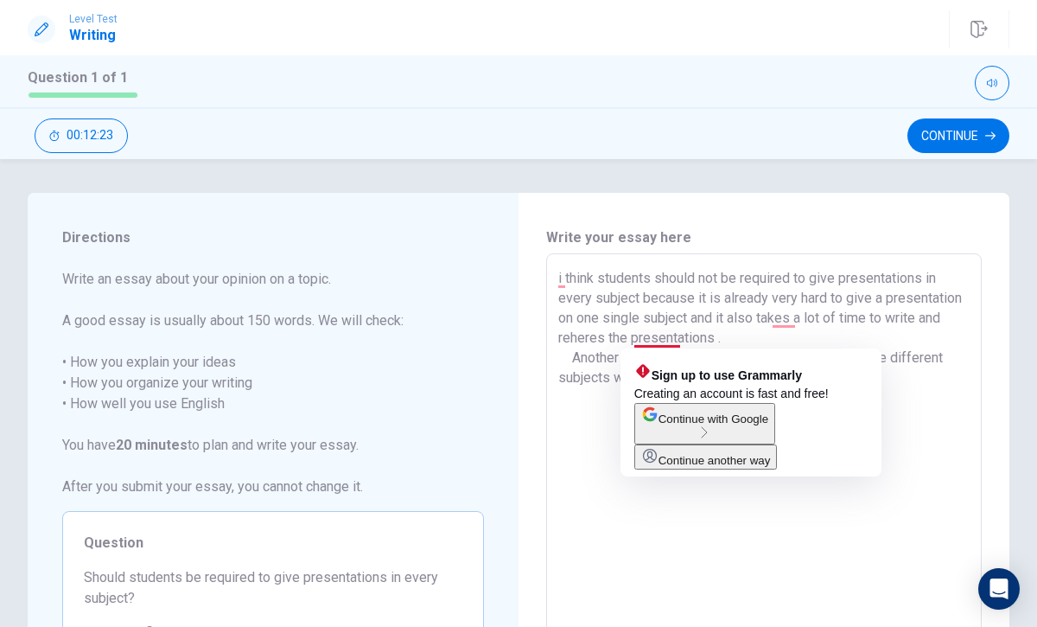
click at [680, 337] on textarea "i think students should not be required to give presentations in every subject …" at bounding box center [764, 493] width 412 height 450
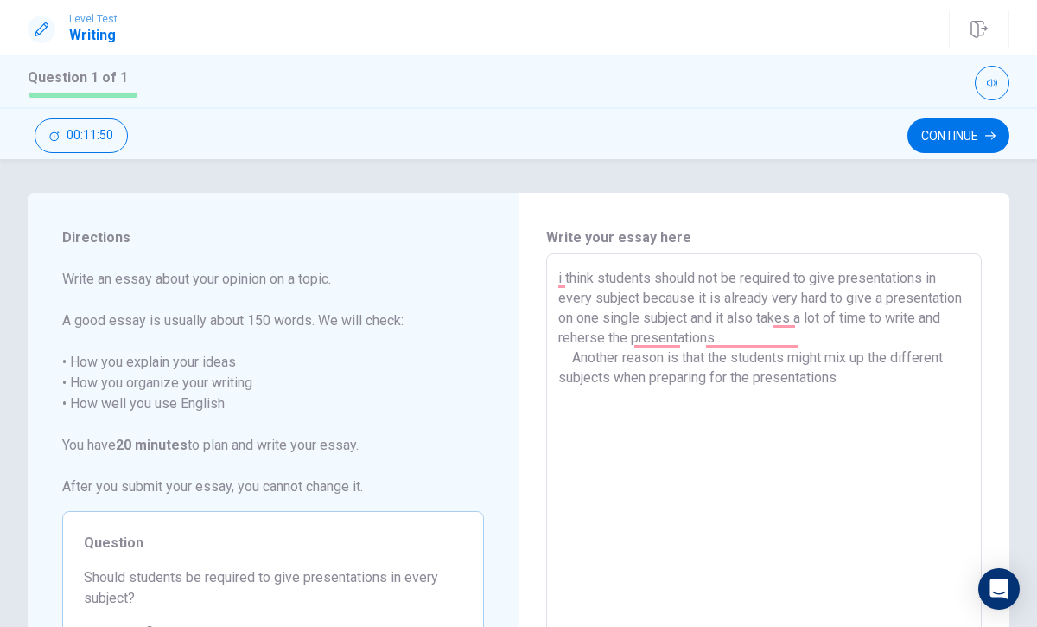
click at [870, 380] on textarea "i think students should not be required to give presentations in every subject …" at bounding box center [764, 493] width 412 height 450
click at [567, 405] on textarea "i think students should not be required to give presentations in every subject …" at bounding box center [764, 493] width 412 height 450
click at [571, 415] on textarea "i think students should not be required to give presentations in every subject …" at bounding box center [764, 493] width 412 height 450
click at [810, 409] on textarea "i think students should not be required to give presentations in every subject …" at bounding box center [764, 493] width 412 height 450
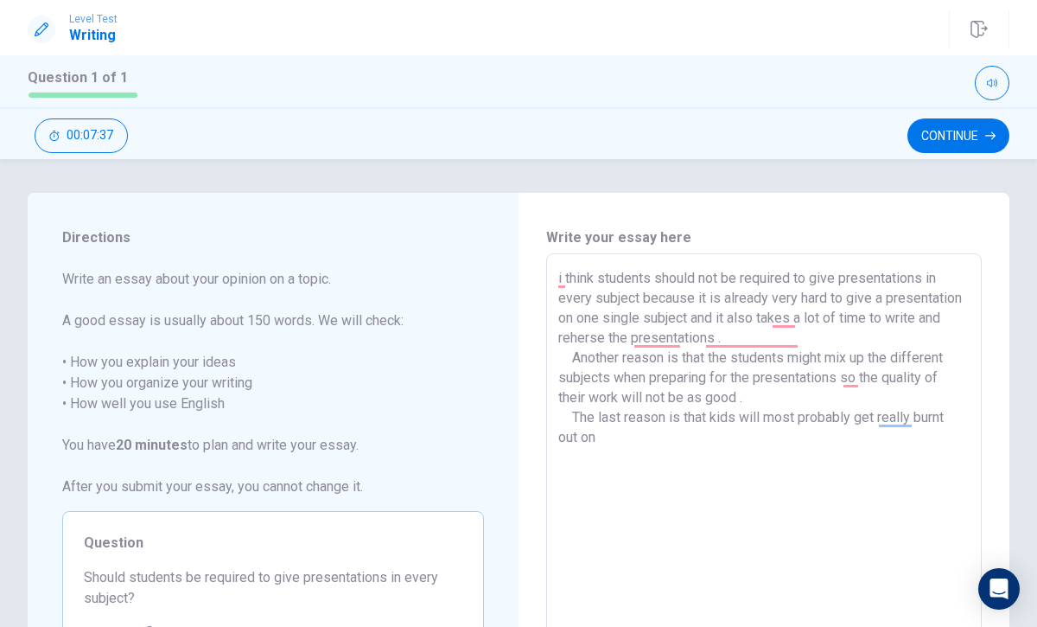
click at [584, 443] on textarea "i think students should not be required to give presentations in every subject …" at bounding box center [764, 493] width 412 height 450
click at [612, 441] on textarea "i think students should not be required to give presentations in every subject …" at bounding box center [764, 493] width 412 height 450
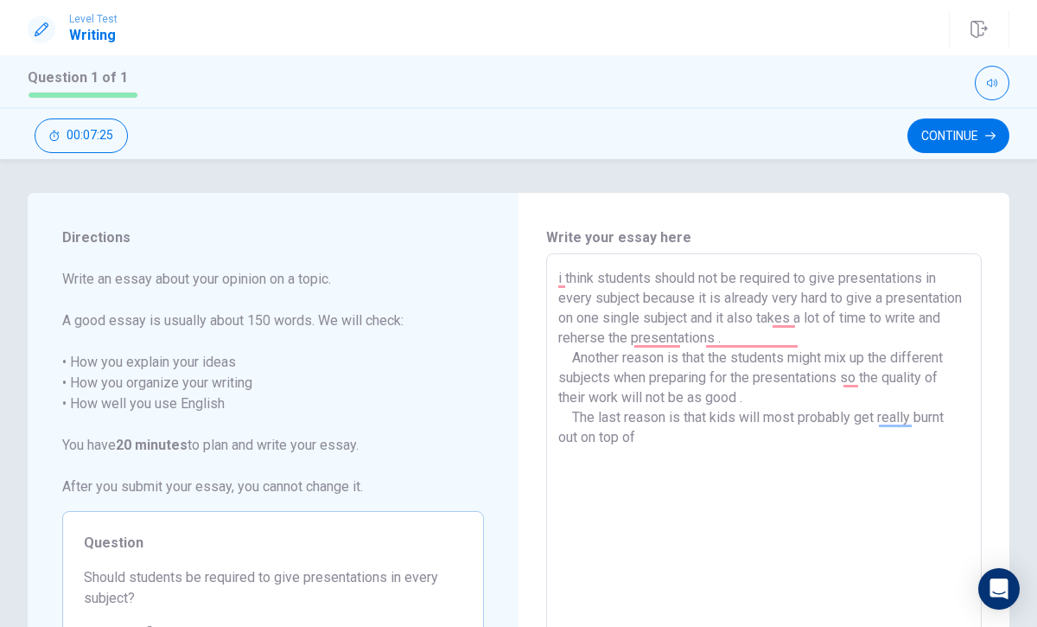
click at [650, 431] on textarea "i think students should not be required to give presentations in every subject …" at bounding box center [764, 493] width 412 height 450
click at [669, 417] on textarea "i think students should not be required to give presentations in every subject …" at bounding box center [764, 493] width 412 height 450
click at [939, 434] on textarea "i think students should not be required to give presentations in every subject …" at bounding box center [764, 493] width 412 height 450
click at [951, 428] on textarea "i think students should not be required to give presentations in every subject …" at bounding box center [764, 493] width 412 height 450
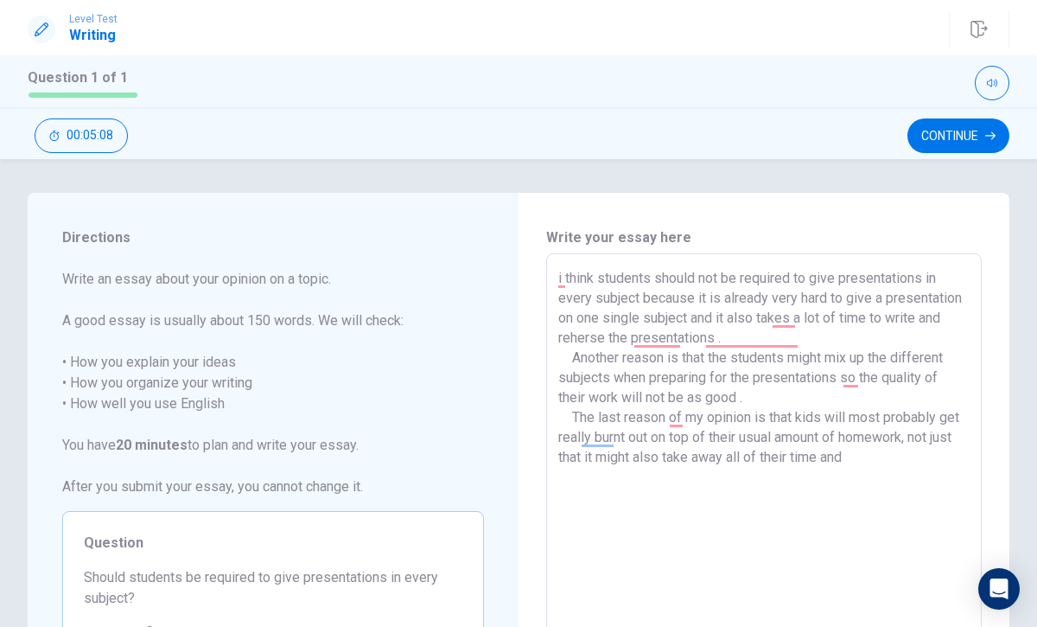
click at [626, 418] on textarea "i think students should not be required to give presentations in every subject …" at bounding box center [764, 493] width 412 height 450
click at [693, 414] on textarea "i think students should not be required to give presentations in every subject …" at bounding box center [764, 493] width 412 height 450
click at [590, 455] on textarea "i think students should not be required to give presentations in every subject …" at bounding box center [764, 493] width 412 height 450
click at [589, 483] on textarea "i think students should not be required to give presentations in every subject …" at bounding box center [764, 493] width 412 height 450
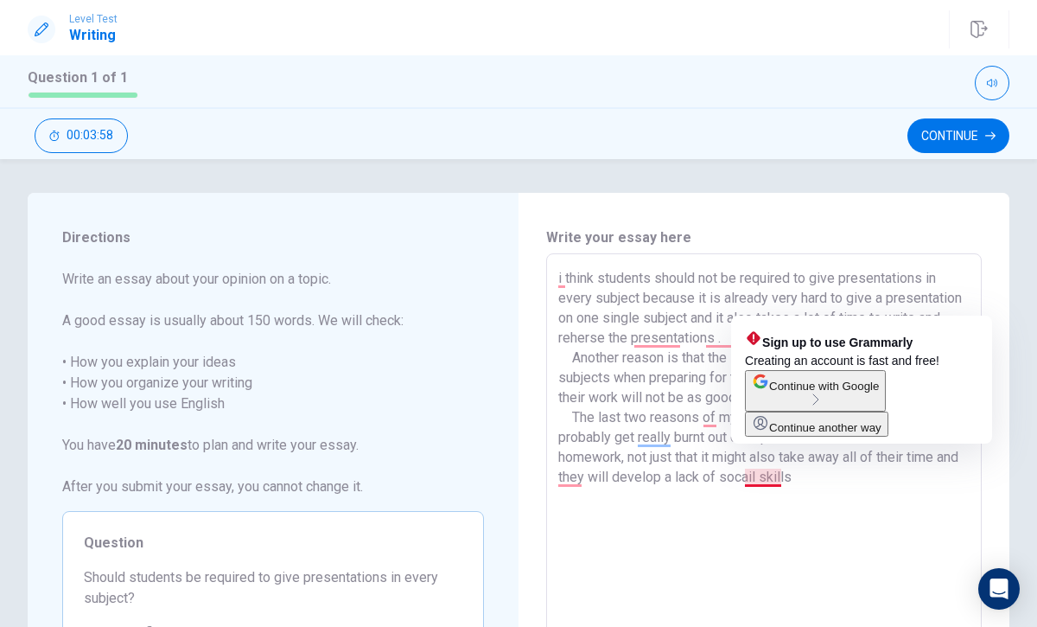
click at [787, 504] on textarea "i think students should not be required to give presentations in every subject …" at bounding box center [764, 493] width 412 height 450
click at [781, 475] on textarea "i think students should not be required to give presentations in every subject …" at bounding box center [764, 493] width 412 height 450
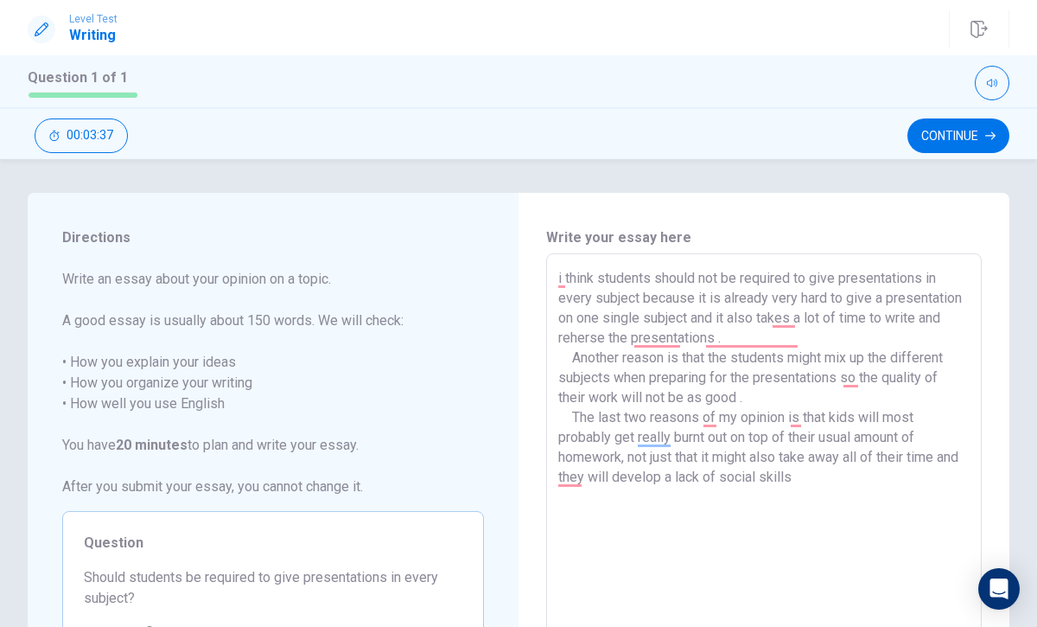
click at [806, 424] on textarea "i think students should not be required to give presentations in every subject …" at bounding box center [764, 493] width 412 height 450
click at [948, 467] on textarea "i think students should not be required to give presentations in every subject …" at bounding box center [764, 493] width 412 height 450
click at [951, 454] on textarea "i think students should not be required to give presentations in every subject …" at bounding box center [764, 493] width 412 height 450
click at [756, 477] on textarea "i think students should not be required to give presentations in every subject …" at bounding box center [764, 493] width 412 height 450
click at [802, 473] on textarea "i think students should not be required to give presentations in every subject …" at bounding box center [764, 493] width 412 height 450
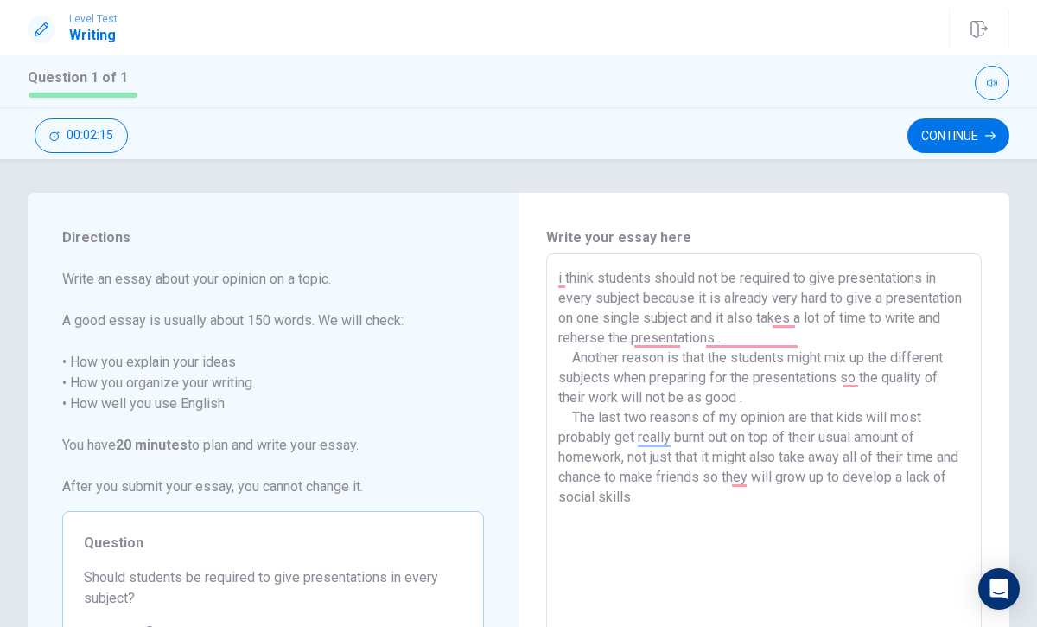
click at [658, 498] on textarea "i think students should not be required to give presentations in every subject …" at bounding box center [764, 493] width 412 height 450
click at [991, 128] on button "Continue" at bounding box center [959, 135] width 102 height 35
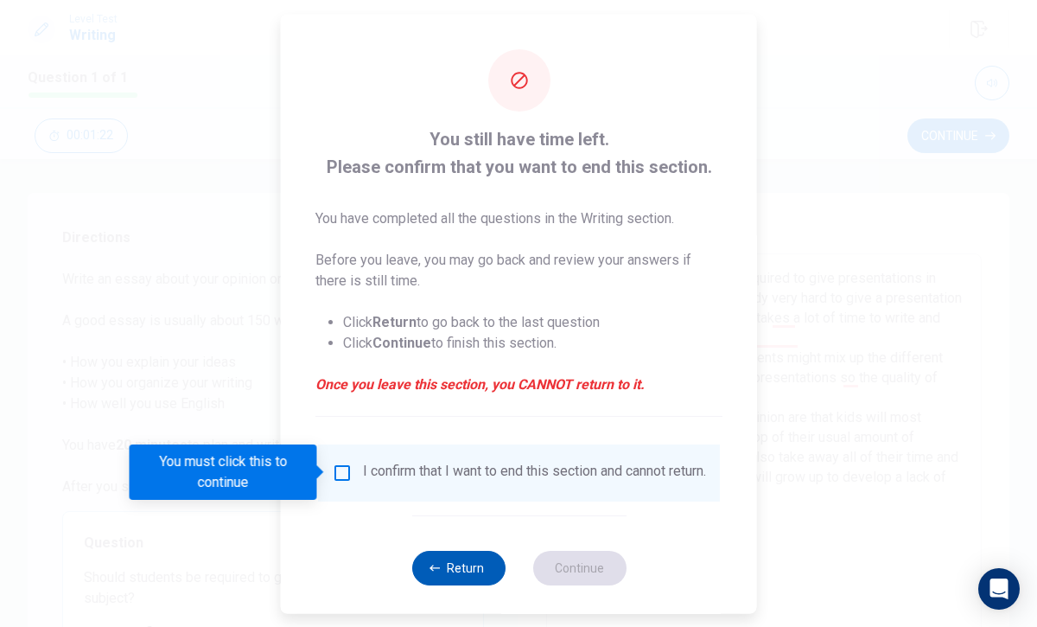
click at [467, 569] on button "Return" at bounding box center [458, 567] width 93 height 35
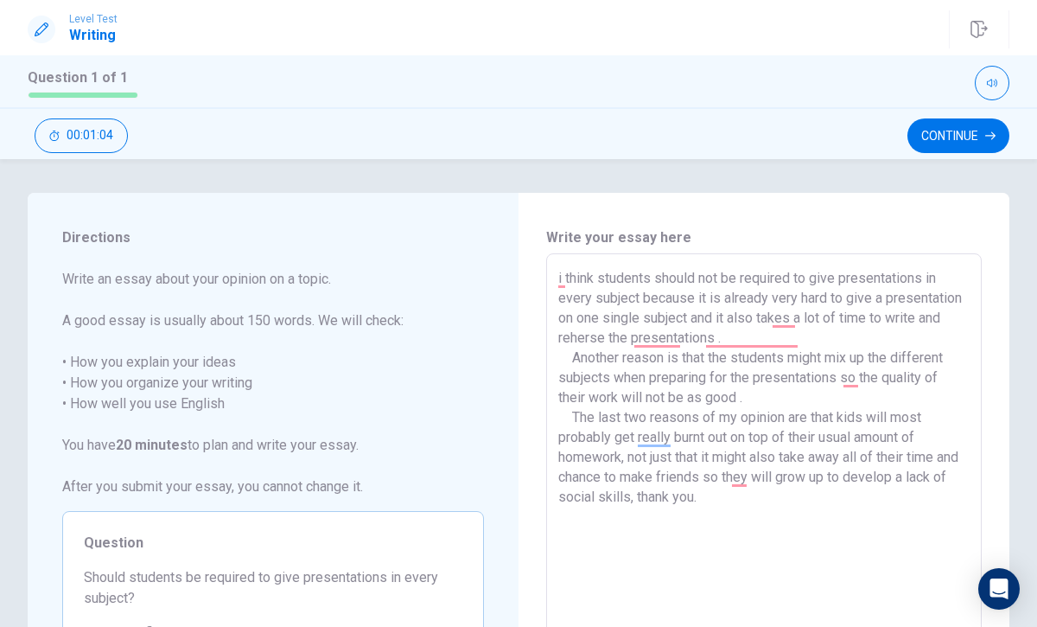
click at [749, 438] on textarea "i think students should not be required to give presentations in every subject …" at bounding box center [764, 493] width 412 height 450
click at [736, 438] on textarea "i think students should not be required to give presentations in every subject …" at bounding box center [764, 493] width 412 height 450
click at [777, 435] on textarea "i think students should not be required to give presentations in every subject …" at bounding box center [764, 493] width 412 height 450
click at [575, 455] on textarea "i think students should not be required to give presentations in every subject …" at bounding box center [764, 493] width 412 height 450
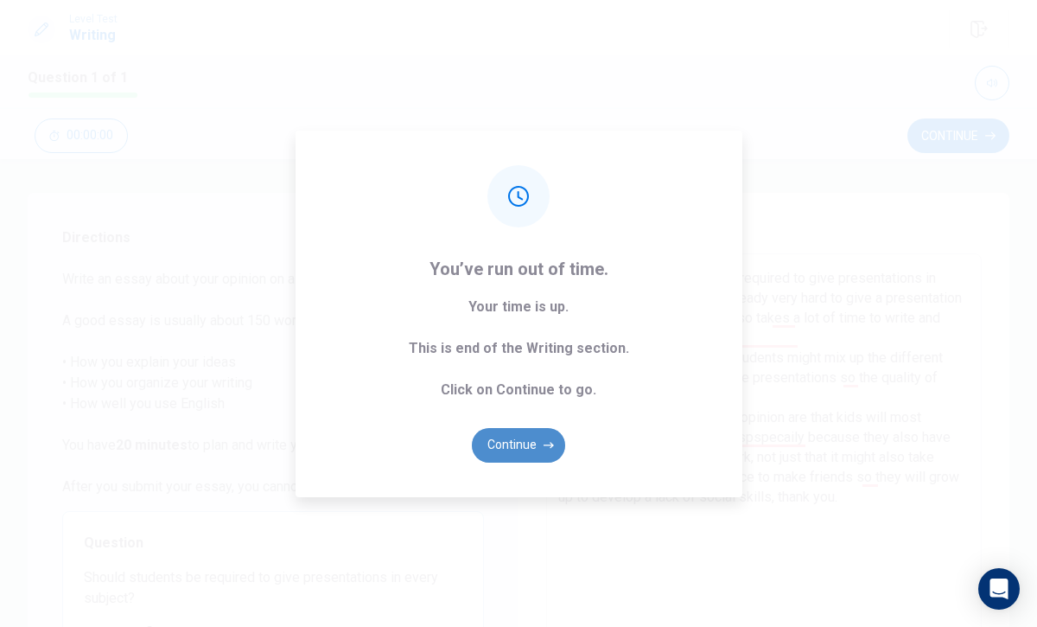
click at [504, 432] on button "Continue" at bounding box center [518, 445] width 93 height 35
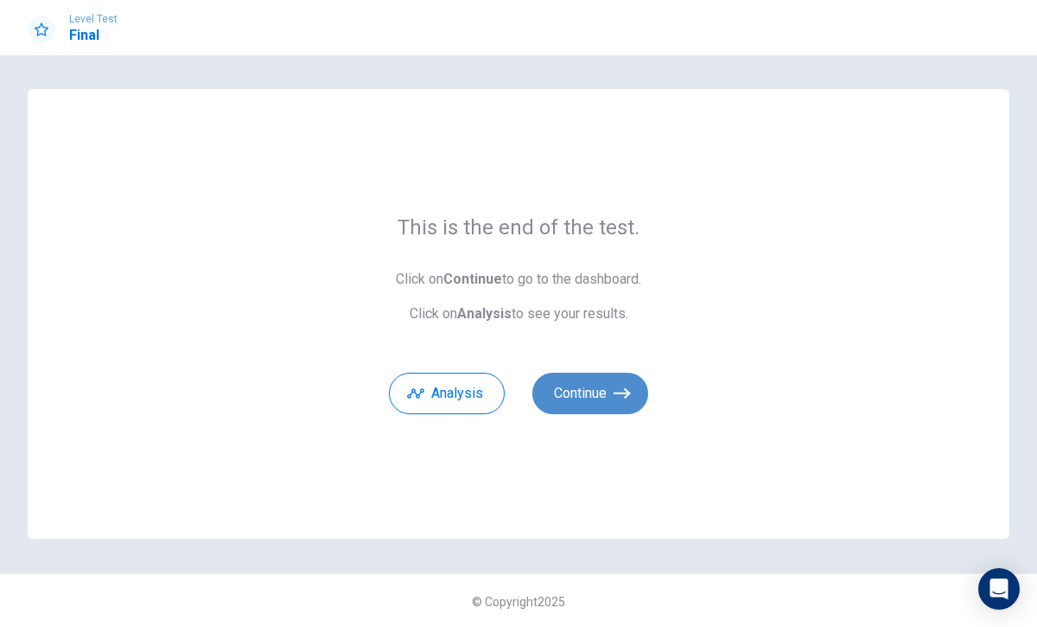
click at [607, 392] on button "Continue" at bounding box center [591, 393] width 116 height 41
